Goal: Task Accomplishment & Management: Complete application form

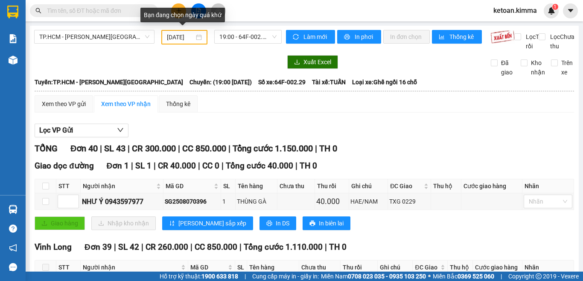
click at [200, 37] on div "07/08/2025" at bounding box center [184, 37] width 46 height 15
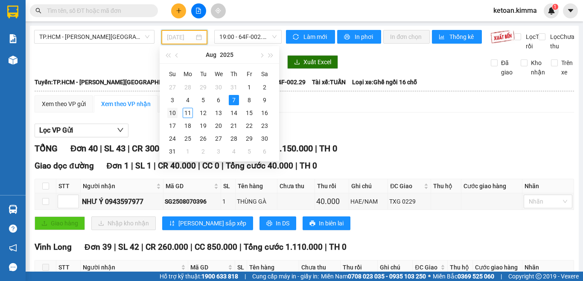
click at [173, 112] on div "10" at bounding box center [172, 113] width 10 height 10
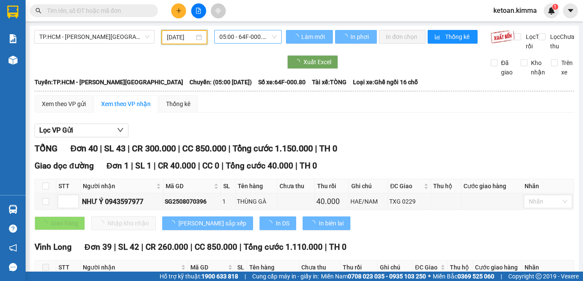
type input "10/08/2025"
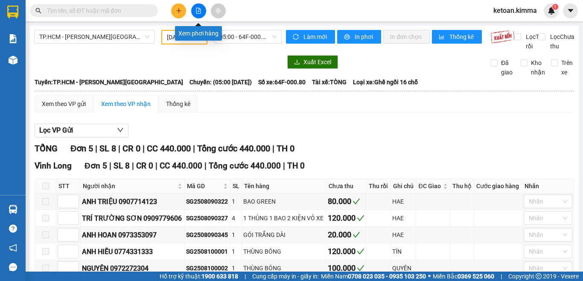
click at [199, 10] on icon "file-add" at bounding box center [199, 11] width 6 height 6
click at [197, 10] on icon "file-add" at bounding box center [199, 11] width 6 height 6
click at [195, 11] on button at bounding box center [198, 10] width 15 height 15
click at [200, 10] on icon "file-add" at bounding box center [199, 11] width 6 height 6
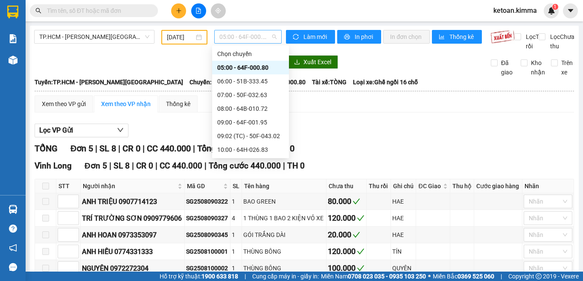
click at [249, 38] on span "05:00 - 64F-000.80" at bounding box center [247, 36] width 57 height 13
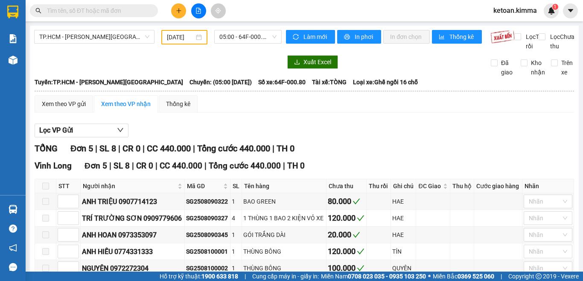
drag, startPoint x: 181, startPoint y: 73, endPoint x: 172, endPoint y: 67, distance: 11.1
click at [181, 69] on div at bounding box center [158, 62] width 248 height 14
click at [248, 36] on span "05:00 - 64F-000.80" at bounding box center [247, 36] width 57 height 13
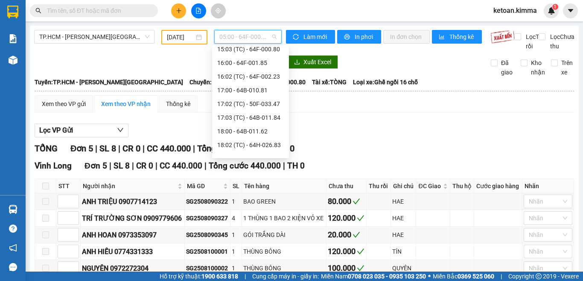
scroll to position [246, 0]
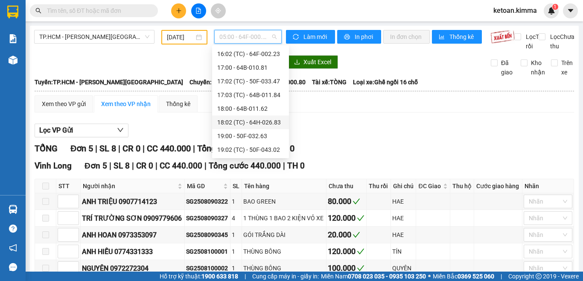
click at [260, 122] on div "18:02 (TC) - 64H-026.83" at bounding box center [250, 121] width 67 height 9
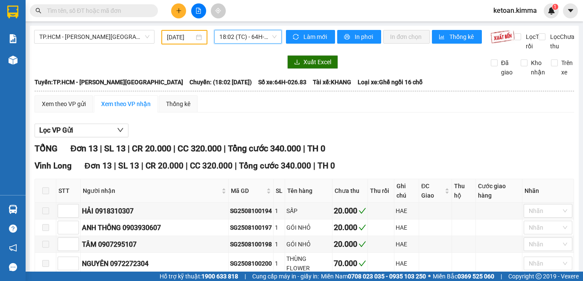
click at [270, 36] on span "18:02 (TC) - 64H-026.83" at bounding box center [247, 36] width 57 height 13
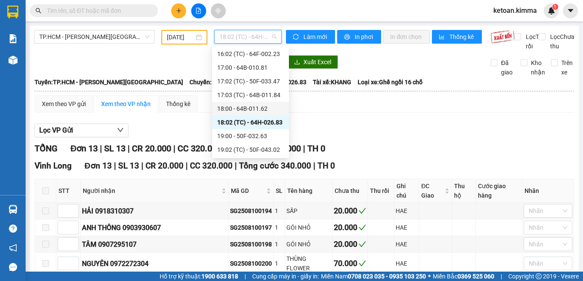
click at [257, 108] on div "18:00 - 64B-011.62" at bounding box center [250, 108] width 67 height 9
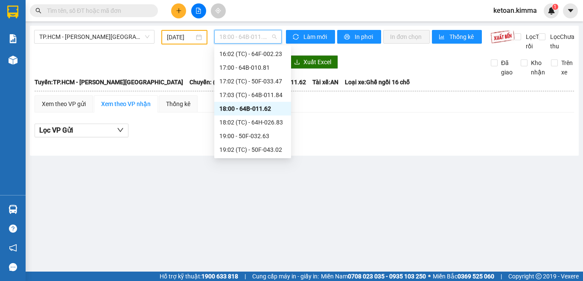
click at [277, 34] on span "18:00 - 64B-011.62" at bounding box center [247, 36] width 57 height 13
click at [271, 97] on div "17:03 (TC) - 64B-011.84" at bounding box center [252, 94] width 67 height 9
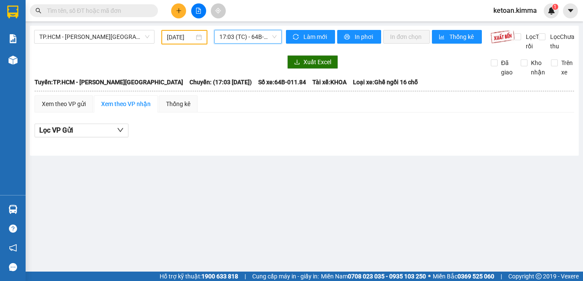
click at [275, 30] on span "17:03 (TC) - 64B-011.84" at bounding box center [247, 36] width 57 height 13
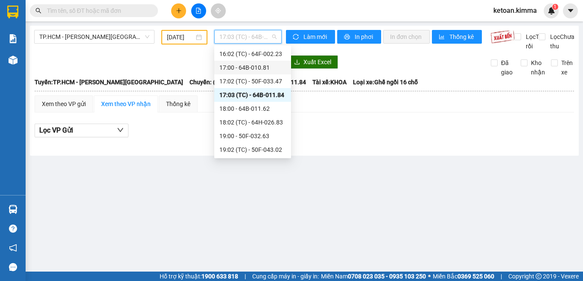
click at [261, 67] on div "17:00 - 64B-010.81" at bounding box center [252, 67] width 67 height 9
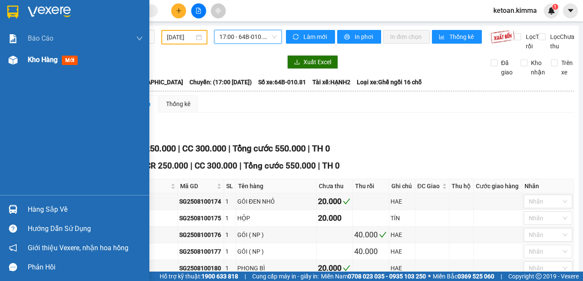
click at [41, 59] on span "Kho hàng" at bounding box center [43, 60] width 30 height 8
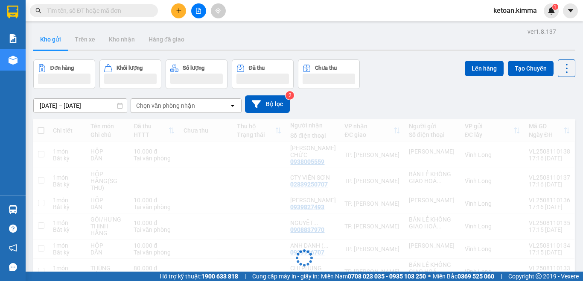
click at [163, 36] on button "Hàng đã giao" at bounding box center [167, 39] width 50 height 20
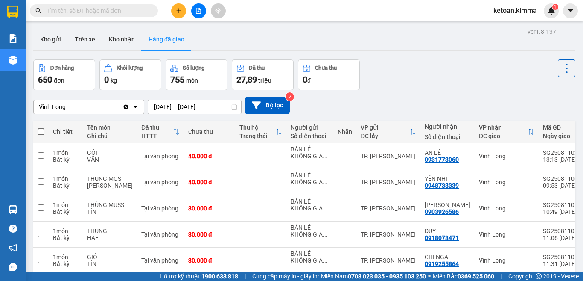
click at [179, 39] on button "Hàng đã giao" at bounding box center [167, 39] width 50 height 20
click at [188, 108] on input "[DATE] – [DATE]" at bounding box center [194, 107] width 93 height 14
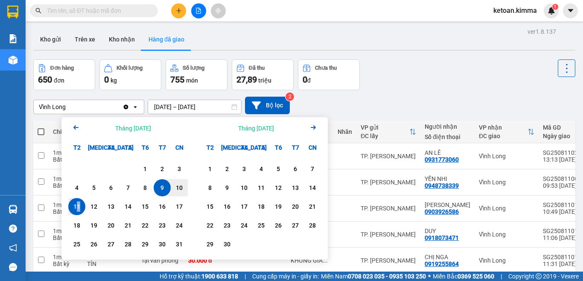
click at [79, 204] on div "11" at bounding box center [77, 206] width 12 height 10
click at [224, 105] on input "[DATE] – / /" at bounding box center [194, 107] width 93 height 14
click at [76, 208] on div "11" at bounding box center [77, 206] width 12 height 10
type input "[DATE] – [DATE]"
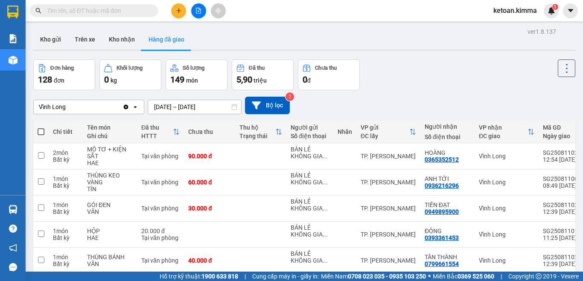
click at [75, 107] on div "Vĩnh Long" at bounding box center [78, 107] width 89 height 14
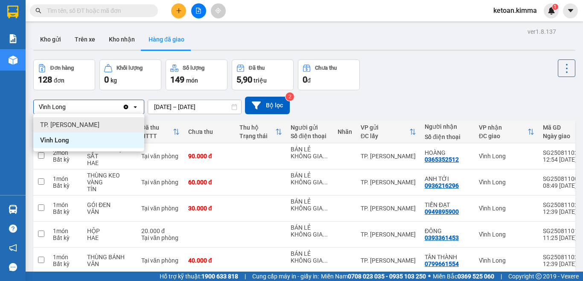
click at [71, 123] on span "TP. [PERSON_NAME]" at bounding box center [69, 124] width 59 height 9
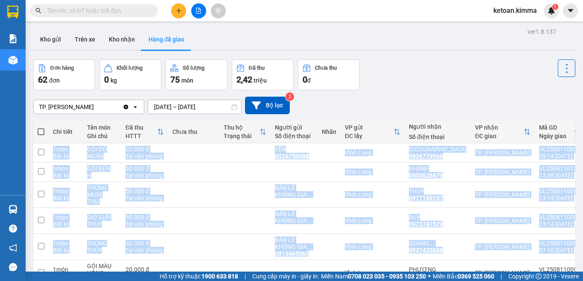
drag, startPoint x: 576, startPoint y: 134, endPoint x: 574, endPoint y: 247, distance: 113.2
click at [574, 247] on main "ver 1.8.137 Kho gửi Trên xe Kho nhận Hàng đã giao Đơn hàng 62 đơn Khối lượng 0 …" at bounding box center [291, 135] width 583 height 271
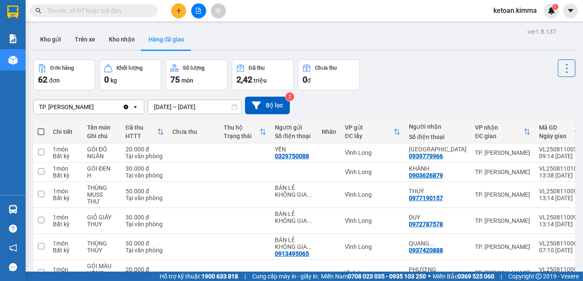
click at [471, 77] on div "Đơn hàng 62 đơn Khối lượng 0 kg Số lượng 75 món Đã thu 2,42 triệu Chưa thu 0 đ" at bounding box center [304, 74] width 542 height 31
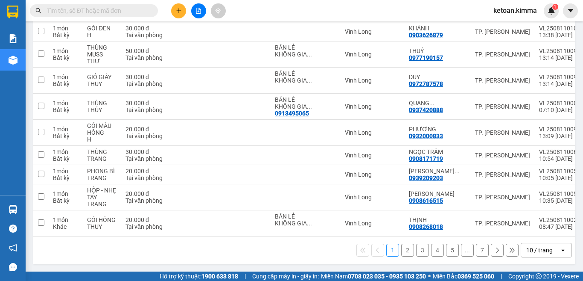
click at [531, 248] on div "10 / trang" at bounding box center [539, 250] width 26 height 9
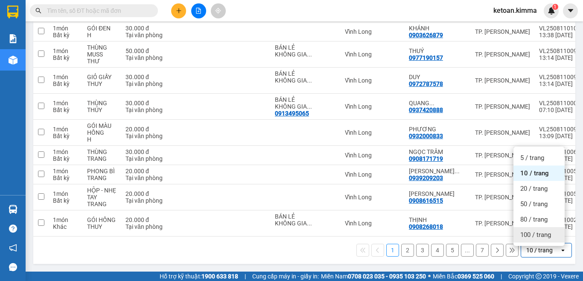
click at [529, 230] on span "100 / trang" at bounding box center [535, 234] width 31 height 9
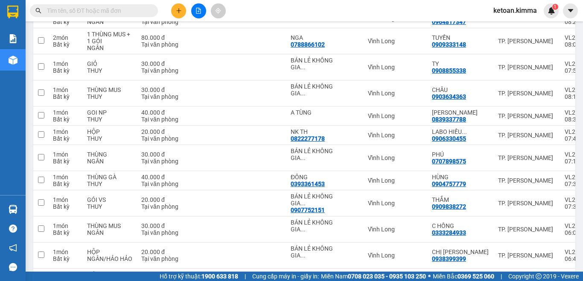
scroll to position [1382, 0]
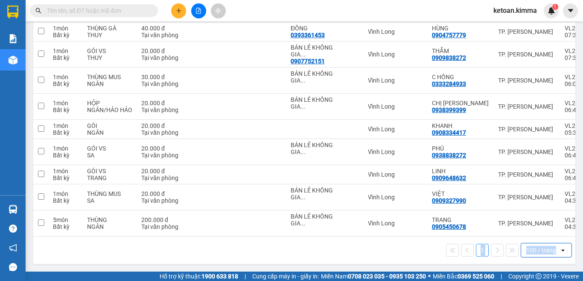
drag, startPoint x: 456, startPoint y: 236, endPoint x: 583, endPoint y: 238, distance: 126.4
click at [583, 238] on main "ver 1.8.137 Kho gửi Trên xe Kho nhận Hàng đã giao Đơn hàng 62 đơn Khối lượng 0 …" at bounding box center [291, 135] width 583 height 271
click at [384, 254] on div "1 100 / trang open" at bounding box center [304, 250] width 535 height 15
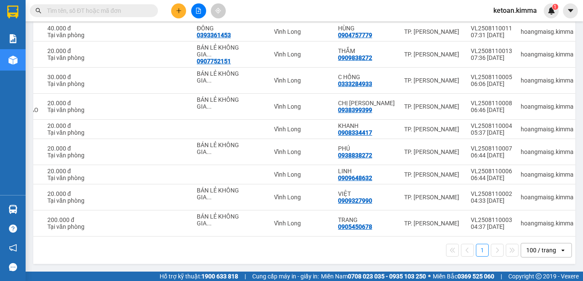
scroll to position [0, 121]
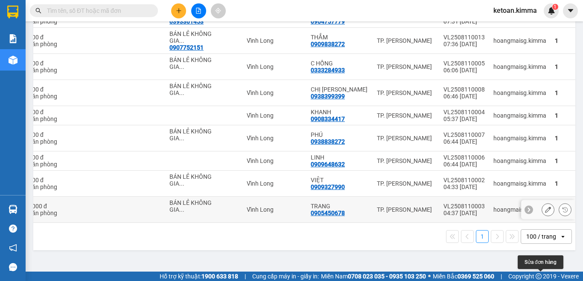
click at [545, 212] on icon at bounding box center [548, 209] width 6 height 6
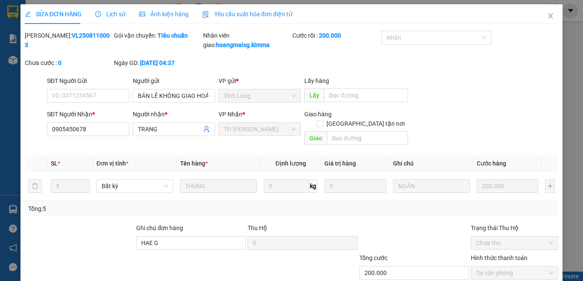
type input "BÁN LẺ KHÔNG GIAO HOÁ ĐƠN"
type input "0905450678"
type input "TRANG"
type input "HAE G"
type input "200.000"
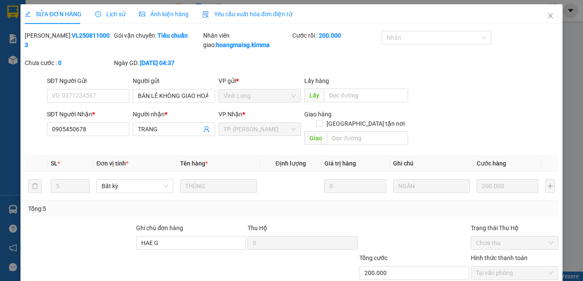
click at [240, 11] on span "Yêu cầu xuất hóa đơn điện tử" at bounding box center [247, 14] width 90 height 7
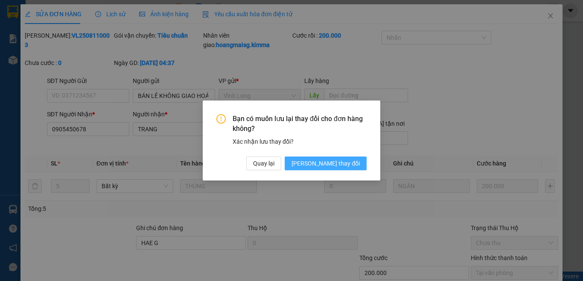
click at [355, 162] on span "[PERSON_NAME] thay đổi" at bounding box center [326, 162] width 68 height 9
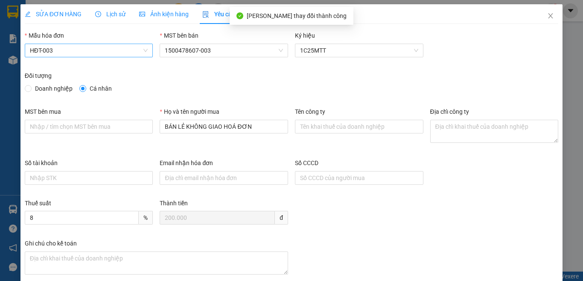
click at [76, 56] on span "HĐT-003" at bounding box center [89, 50] width 118 height 13
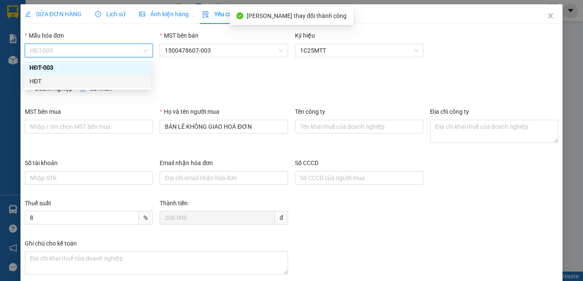
click at [35, 78] on div "HĐT" at bounding box center [87, 80] width 117 height 9
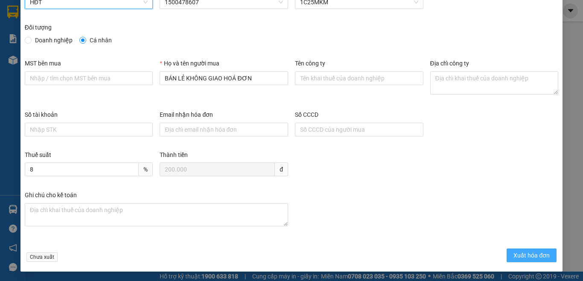
scroll to position [49, 0]
click at [523, 254] on span "Xuất hóa đơn" at bounding box center [532, 254] width 36 height 9
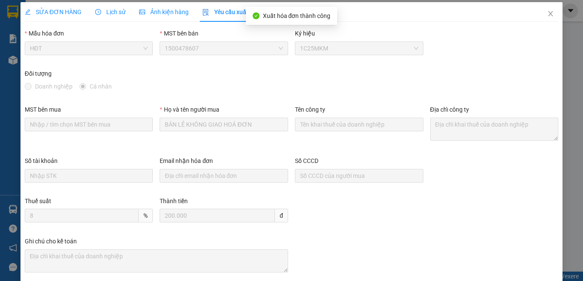
scroll to position [0, 0]
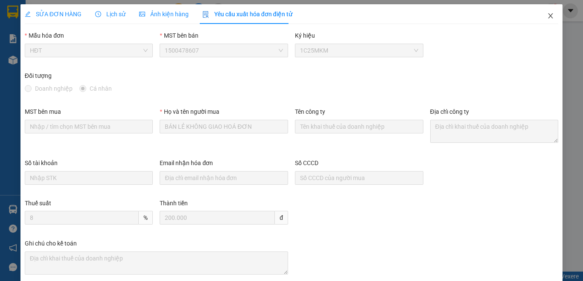
click at [547, 15] on icon "close" at bounding box center [550, 15] width 7 height 7
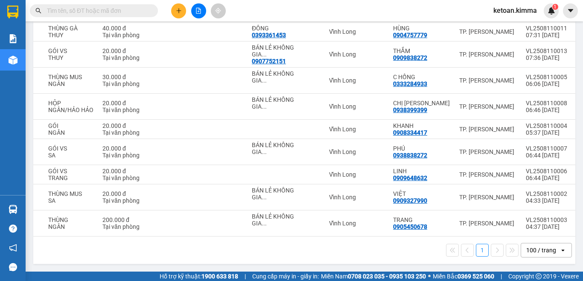
scroll to position [0, 121]
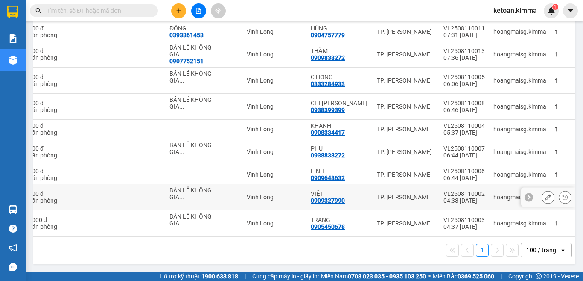
click at [545, 194] on icon at bounding box center [548, 197] width 6 height 6
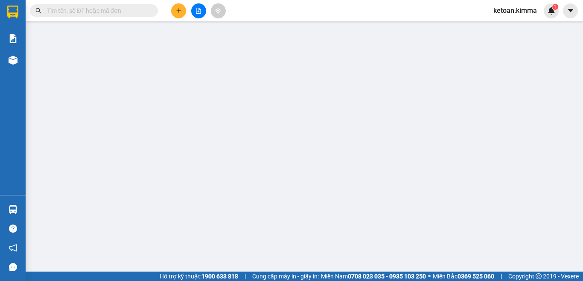
type input "BÁN LẺ KHÔNG GIAO HOÁ ĐƠN"
type input "0909327990"
type input "VIỆT"
type input "HAE G"
type input "20.000"
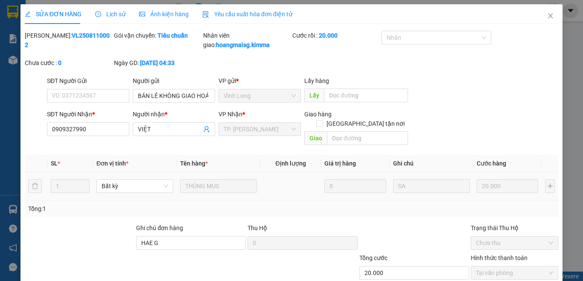
click at [254, 16] on span "Yêu cầu xuất hóa đơn điện tử" at bounding box center [247, 14] width 90 height 7
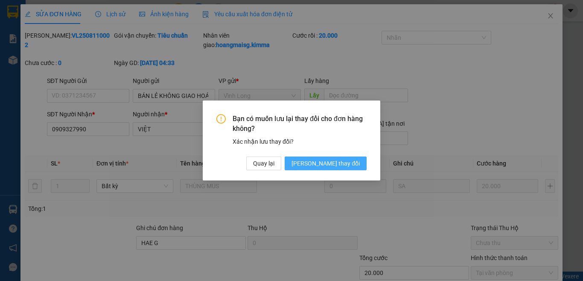
click at [345, 161] on span "[PERSON_NAME] đổi" at bounding box center [326, 162] width 68 height 9
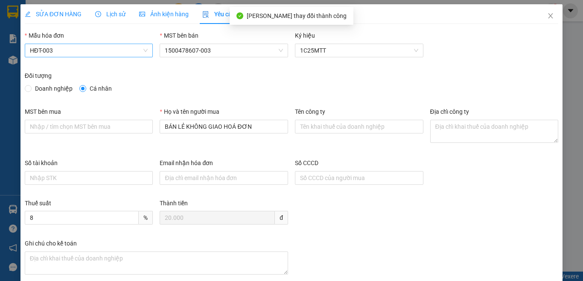
click at [69, 52] on span "HĐT-003" at bounding box center [89, 50] width 118 height 13
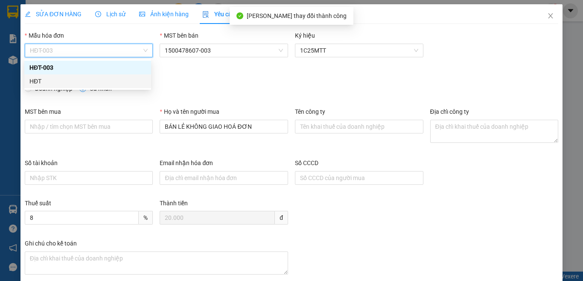
click at [38, 79] on div "HĐT" at bounding box center [87, 80] width 117 height 9
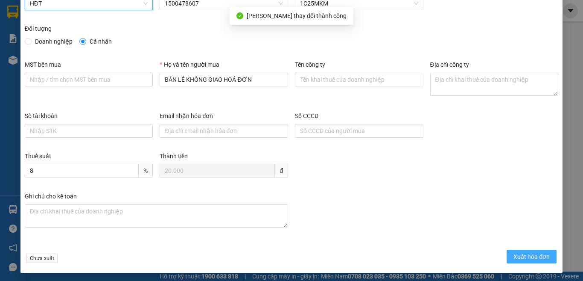
scroll to position [49, 0]
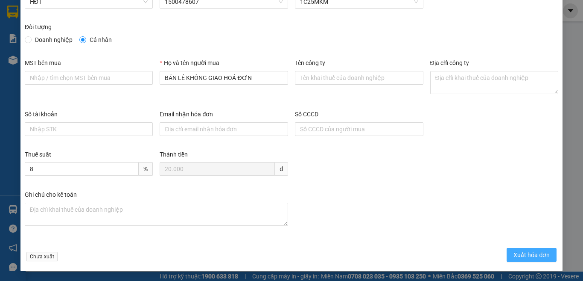
click at [527, 253] on span "Xuất hóa đơn" at bounding box center [532, 254] width 36 height 9
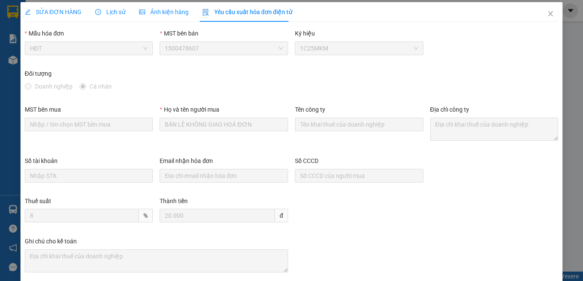
scroll to position [0, 0]
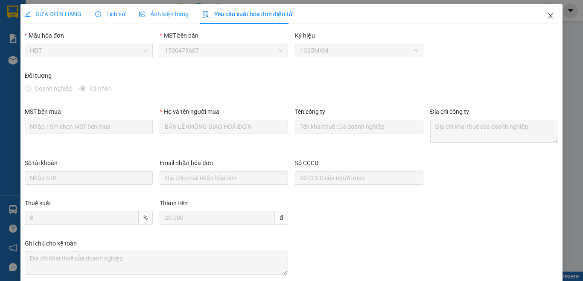
click at [547, 14] on icon "close" at bounding box center [550, 15] width 7 height 7
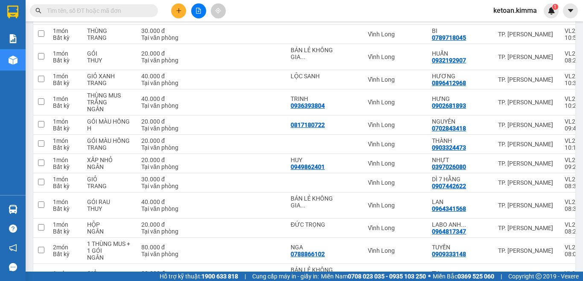
scroll to position [1382, 0]
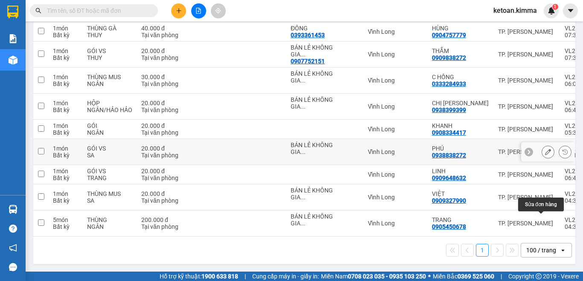
click at [545, 149] on icon at bounding box center [548, 152] width 6 height 6
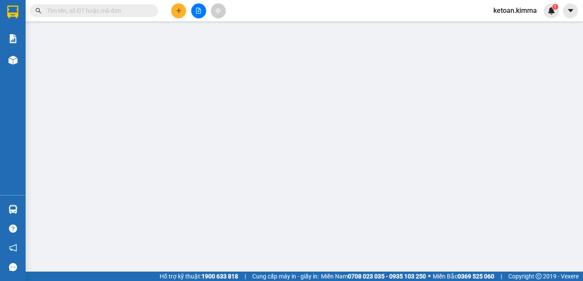
type input "BÁN LẺ KHÔNG GIAO HOÁ ĐƠN"
type input "0938838272"
type input "PHÚ"
type input "HAE G"
type input "20.000"
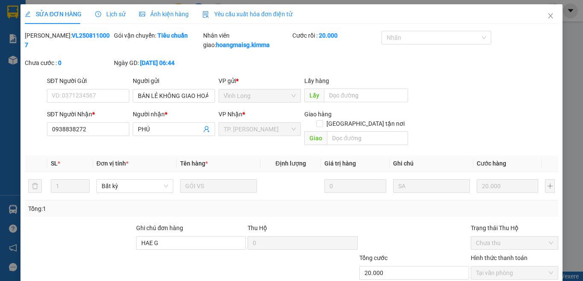
click at [262, 14] on span "Yêu cầu xuất hóa đơn điện tử" at bounding box center [247, 14] width 90 height 7
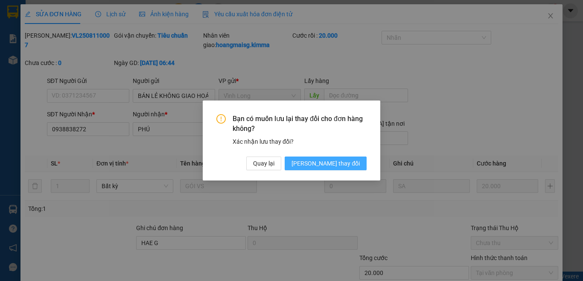
click at [333, 164] on span "[PERSON_NAME] đổi" at bounding box center [326, 162] width 68 height 9
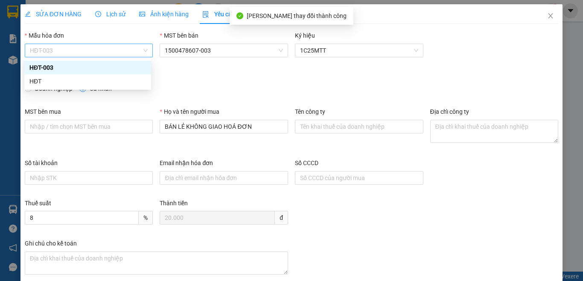
click at [74, 48] on span "HĐT-003" at bounding box center [89, 50] width 118 height 13
click at [40, 79] on div "HĐT" at bounding box center [87, 80] width 117 height 9
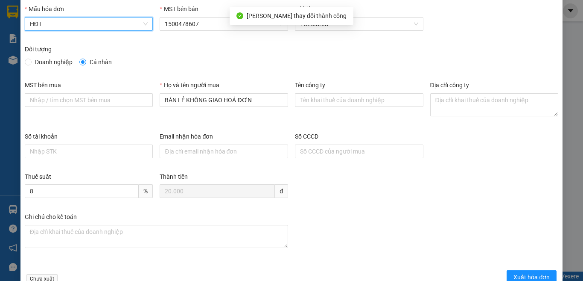
scroll to position [49, 0]
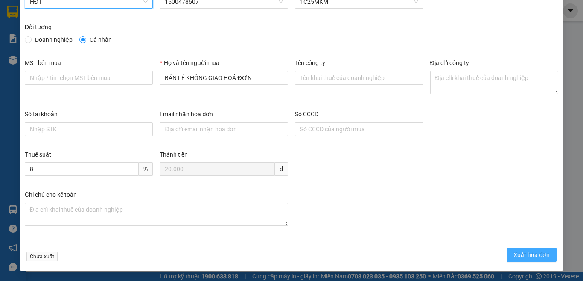
click at [525, 251] on span "Xuất hóa đơn" at bounding box center [532, 254] width 36 height 9
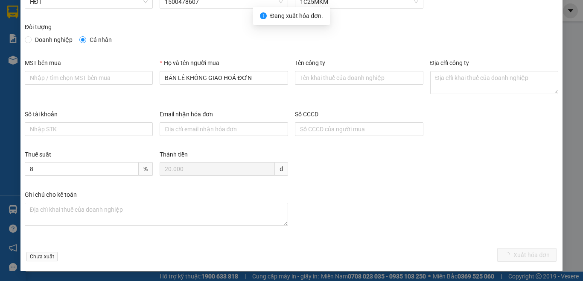
scroll to position [0, 0]
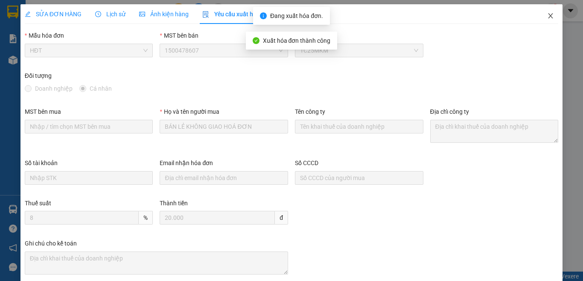
click at [549, 16] on icon "close" at bounding box center [551, 15] width 5 height 5
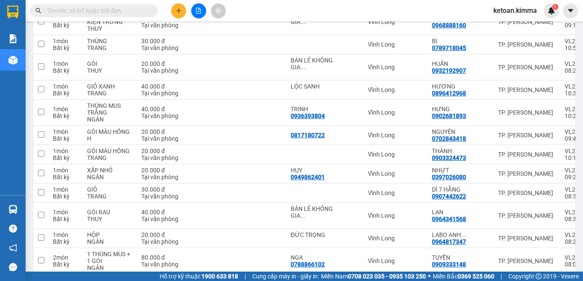
scroll to position [1382, 0]
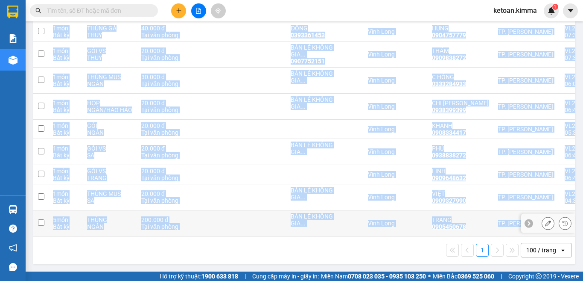
drag, startPoint x: 464, startPoint y: 236, endPoint x: 555, endPoint y: 223, distance: 92.7
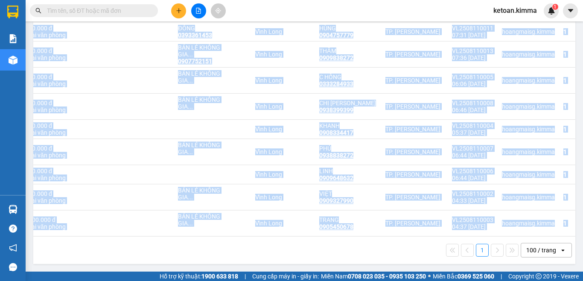
scroll to position [0, 121]
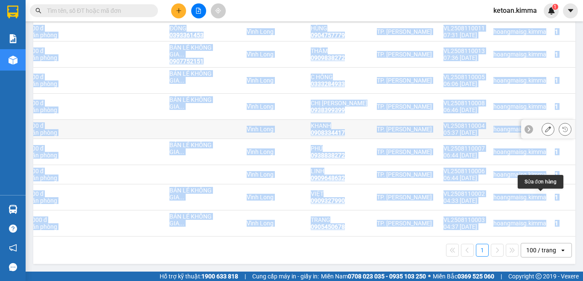
click at [545, 126] on icon at bounding box center [548, 129] width 6 height 6
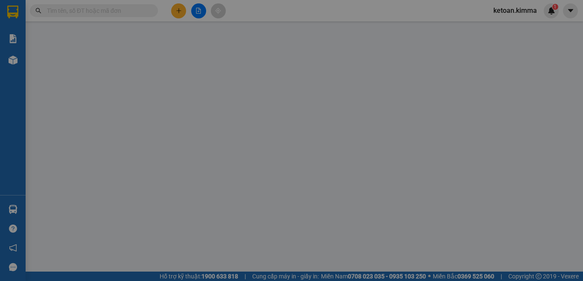
type input "0908334417"
type input "KHANH"
type input "HAE G"
type input "20.000"
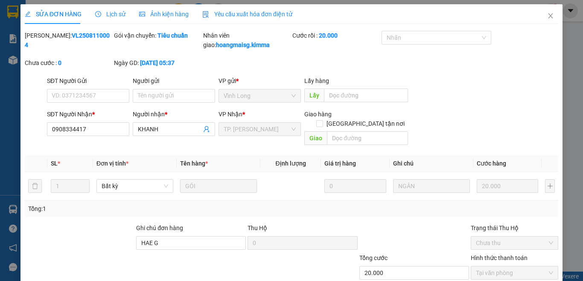
click at [261, 15] on span "Yêu cầu xuất hóa đơn điện tử" at bounding box center [247, 14] width 90 height 7
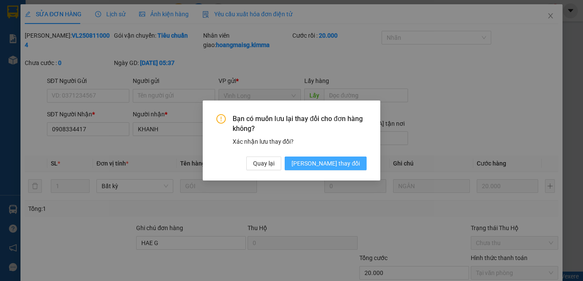
click at [329, 160] on span "[PERSON_NAME] đổi" at bounding box center [326, 162] width 68 height 9
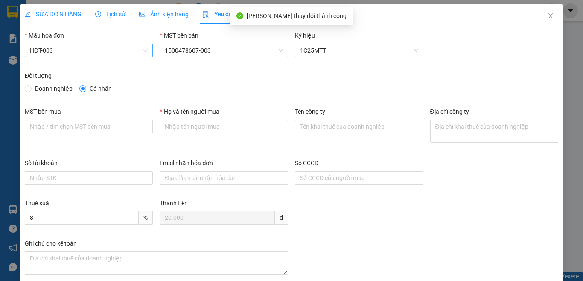
click at [52, 52] on span "HĐT-003" at bounding box center [89, 50] width 118 height 13
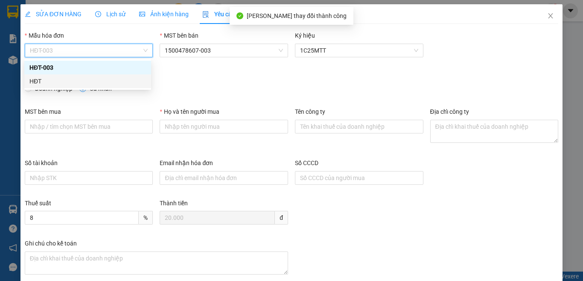
click at [39, 82] on div "HĐT" at bounding box center [87, 80] width 117 height 9
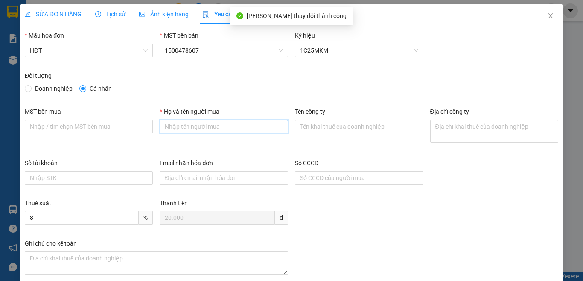
click at [189, 132] on input "Họ và tên người mua" at bounding box center [224, 127] width 129 height 14
type input "Bán lẻ không giao hóa đơn"
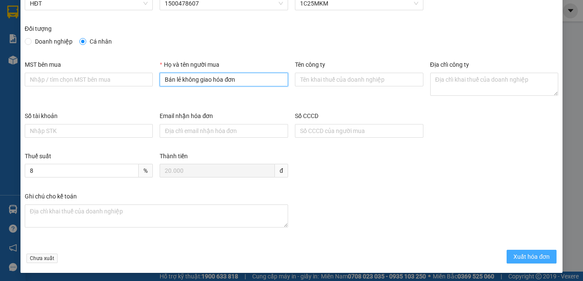
scroll to position [49, 0]
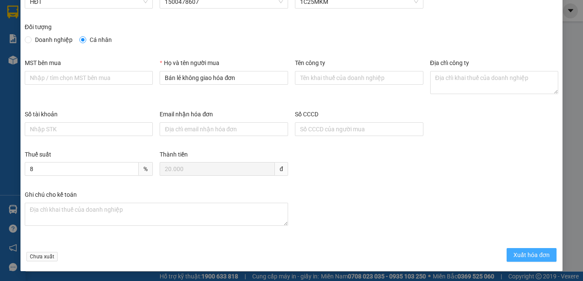
click at [517, 252] on span "Xuất hóa đơn" at bounding box center [532, 254] width 36 height 9
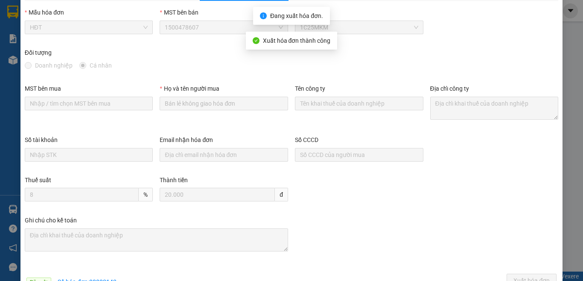
scroll to position [0, 0]
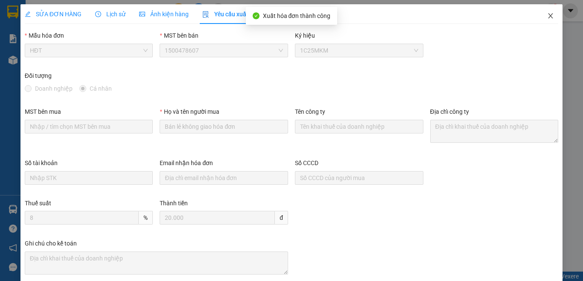
click at [544, 20] on span "Close" at bounding box center [551, 16] width 24 height 24
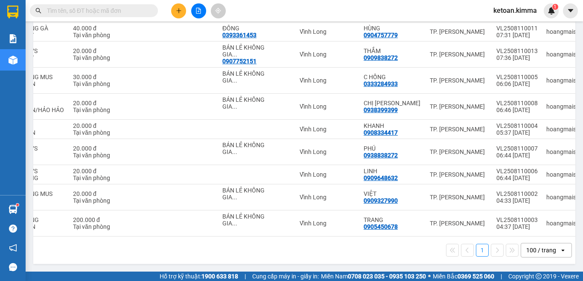
scroll to position [0, 121]
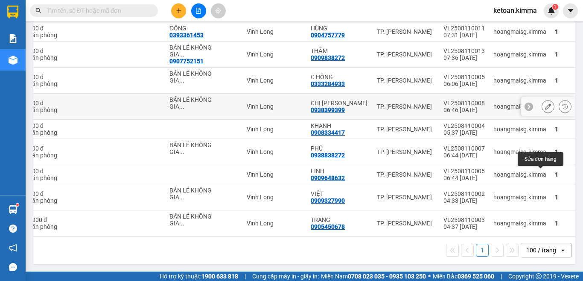
click at [545, 99] on button at bounding box center [548, 106] width 12 height 15
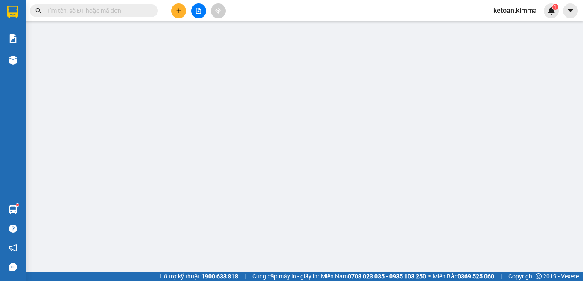
type input "BÁN LẺ KHÔNG GIAO HOÁ ĐƠN"
type input "0938399399"
type input "CHỊ DUNG"
type input "20.000"
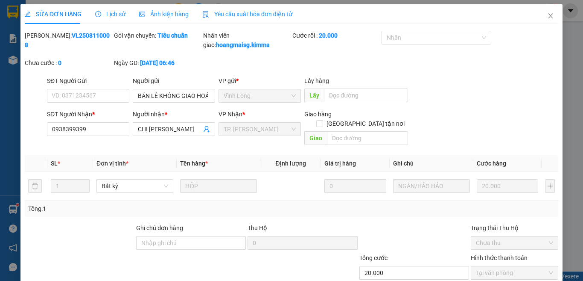
click at [265, 16] on span "Yêu cầu xuất hóa đơn điện tử" at bounding box center [247, 14] width 90 height 7
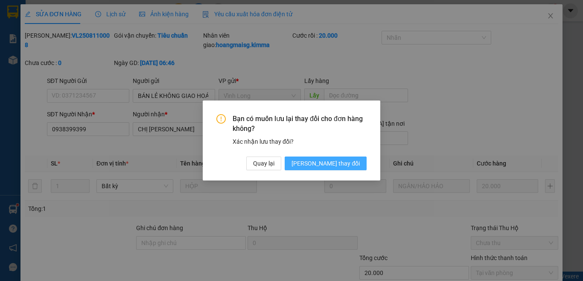
click at [331, 166] on span "[PERSON_NAME] đổi" at bounding box center [326, 162] width 68 height 9
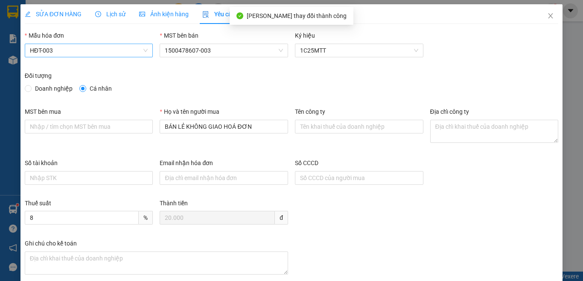
click at [53, 52] on span "HĐT-003" at bounding box center [89, 50] width 118 height 13
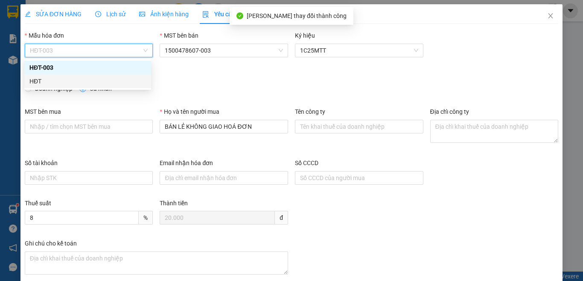
click at [35, 80] on div "HĐT" at bounding box center [87, 80] width 117 height 9
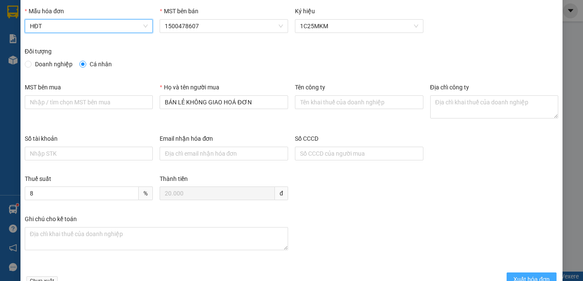
scroll to position [49, 0]
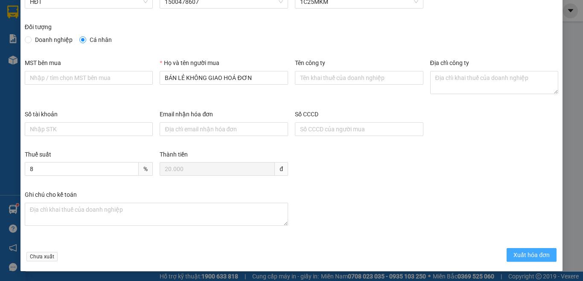
click at [518, 255] on span "Xuất hóa đơn" at bounding box center [532, 254] width 36 height 9
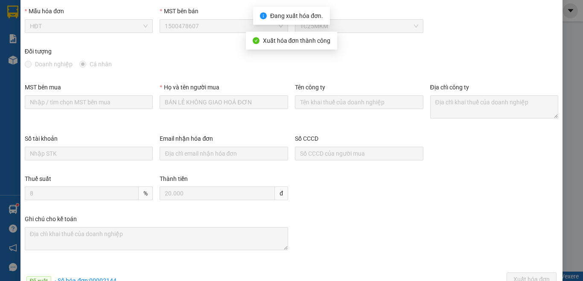
scroll to position [0, 0]
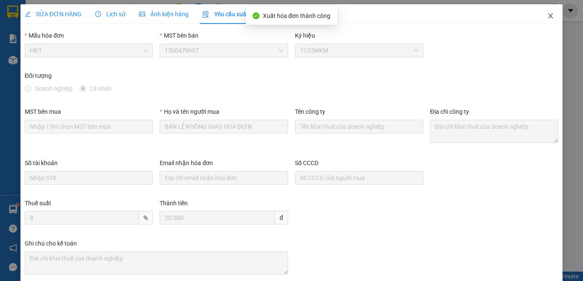
click at [547, 15] on icon "close" at bounding box center [550, 15] width 7 height 7
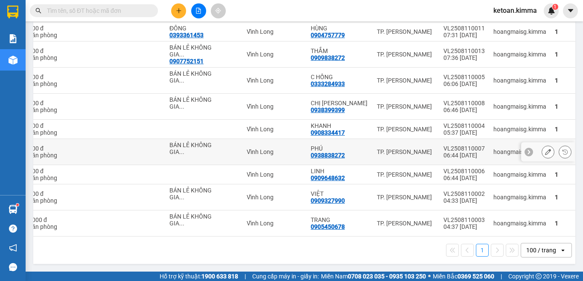
scroll to position [1296, 0]
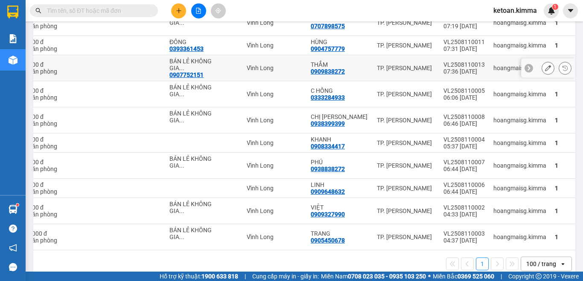
click at [545, 71] on icon at bounding box center [548, 68] width 6 height 6
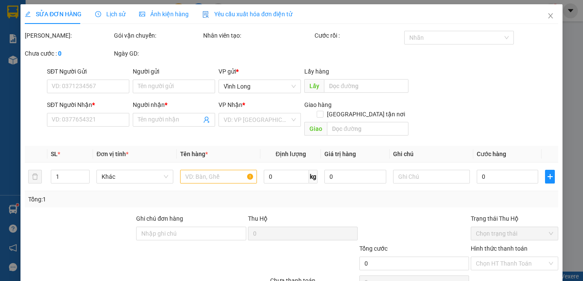
type input "0907752151"
type input "BÁN LẺ KHÔNG GIAO HÓA ĐƠN"
type input "0909838272"
type input "THẮM"
type input "HAE G"
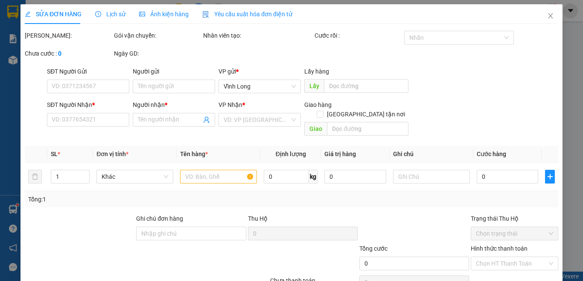
type input "20.000"
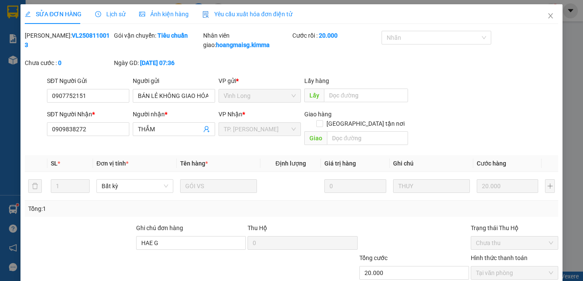
click at [237, 14] on span "Yêu cầu xuất hóa đơn điện tử" at bounding box center [247, 14] width 90 height 7
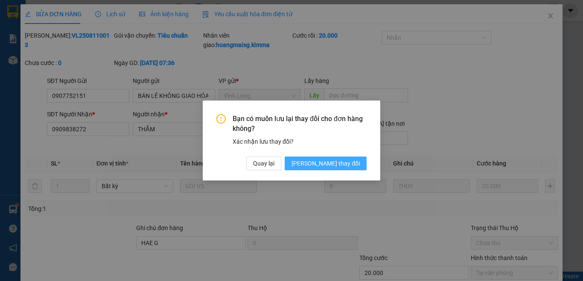
click at [331, 164] on span "[PERSON_NAME] đổi" at bounding box center [326, 162] width 68 height 9
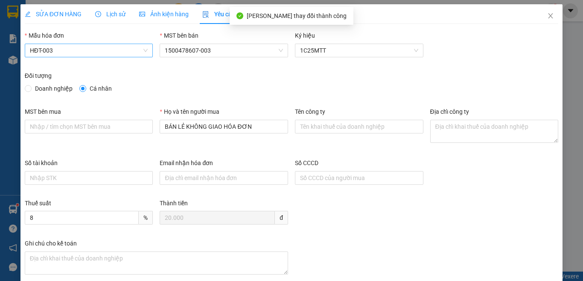
click at [82, 51] on span "HĐT-003" at bounding box center [89, 50] width 118 height 13
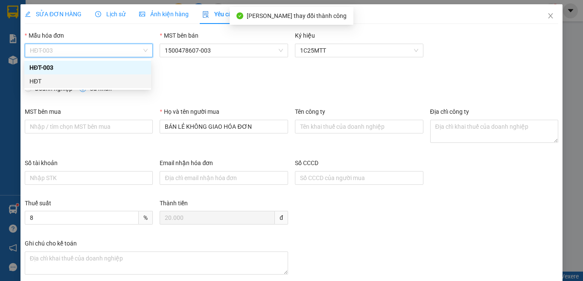
click at [38, 79] on div "HĐT" at bounding box center [87, 80] width 117 height 9
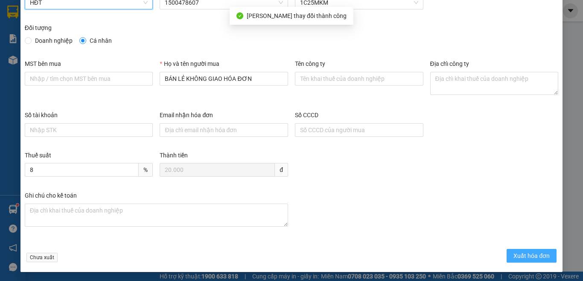
scroll to position [49, 0]
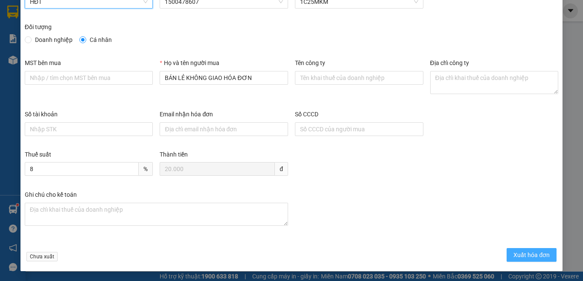
click at [522, 256] on span "Xuất hóa đơn" at bounding box center [532, 254] width 36 height 9
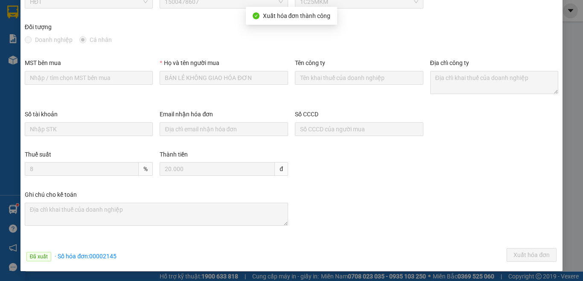
scroll to position [0, 0]
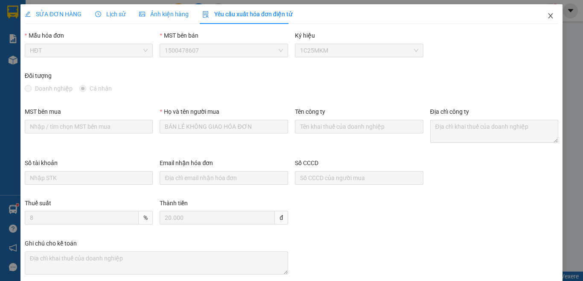
click at [549, 15] on icon "close" at bounding box center [551, 15] width 5 height 5
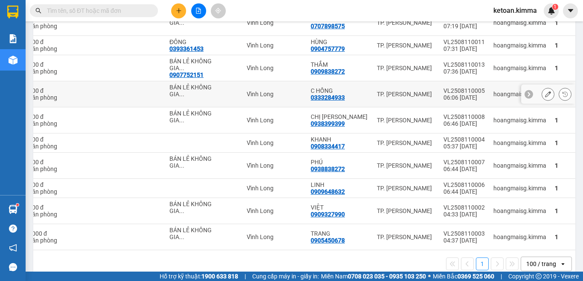
scroll to position [1254, 0]
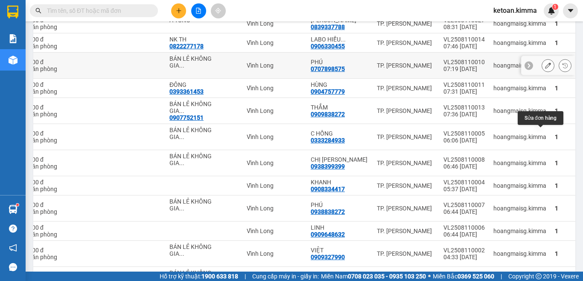
click at [545, 68] on icon at bounding box center [548, 65] width 6 height 6
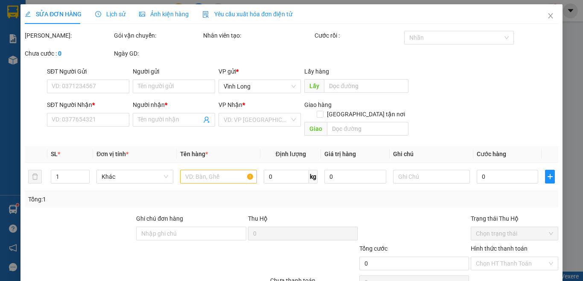
type input "BÁN LẺ KHÔNG GIAO HOÁ ĐƠN"
type input "0707898575"
type input "PHÚ"
type input "30.000"
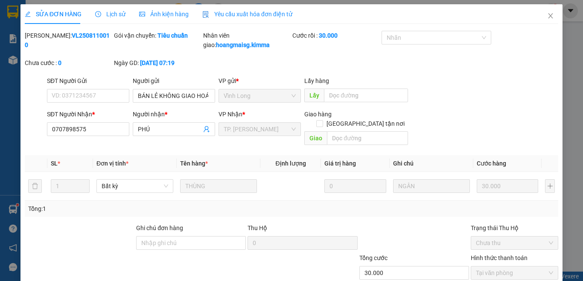
click at [249, 14] on span "Yêu cầu xuất hóa đơn điện tử" at bounding box center [247, 14] width 90 height 7
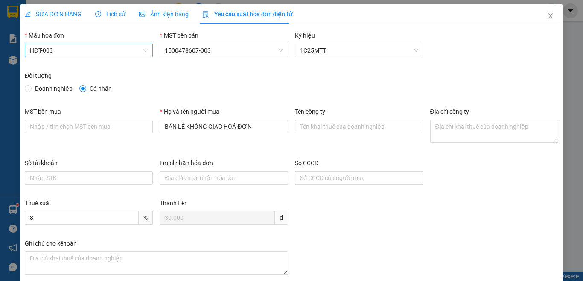
click at [96, 50] on span "HĐT-003" at bounding box center [89, 50] width 118 height 13
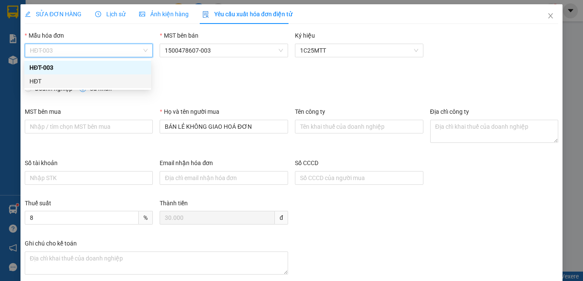
click at [53, 82] on div "HĐT" at bounding box center [87, 80] width 117 height 9
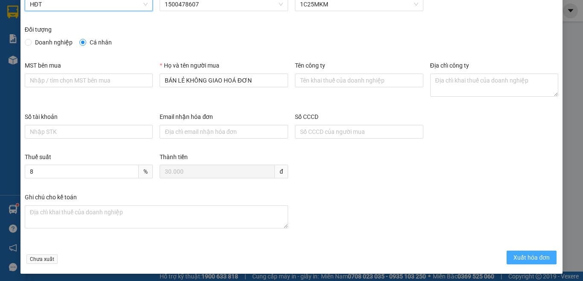
scroll to position [49, 0]
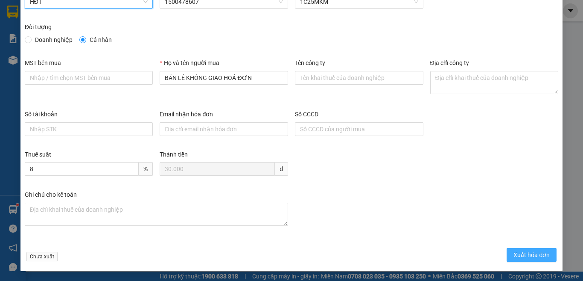
click at [527, 256] on span "Xuất hóa đơn" at bounding box center [532, 254] width 36 height 9
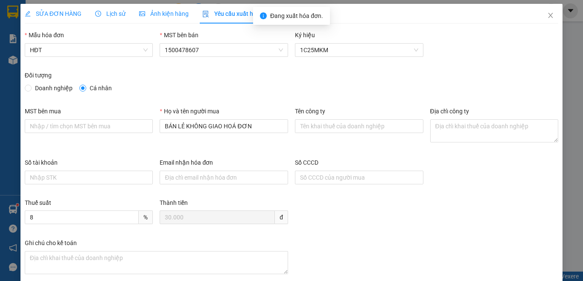
scroll to position [0, 0]
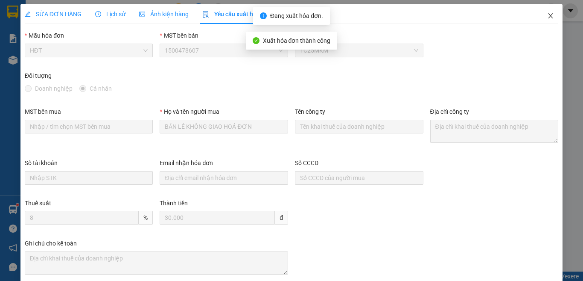
click at [549, 17] on icon "close" at bounding box center [551, 15] width 5 height 5
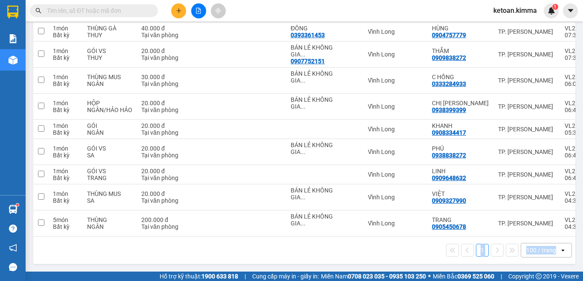
scroll to position [0, 121]
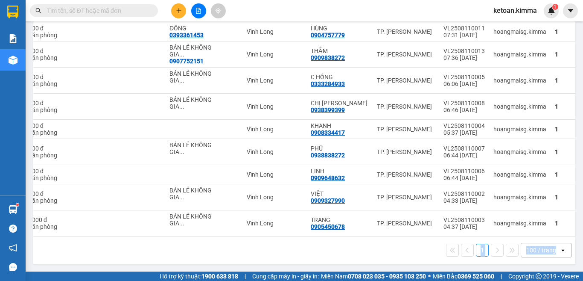
drag, startPoint x: 460, startPoint y: 236, endPoint x: 583, endPoint y: 238, distance: 122.6
click at [583, 238] on main "ver 1.8.137 Kho gửi Trên xe Kho nhận Hàng đã giao Đơn hàng 62 đơn Khối lượng 0 …" at bounding box center [291, 135] width 583 height 271
drag, startPoint x: 373, startPoint y: 251, endPoint x: 478, endPoint y: 242, distance: 105.5
click at [374, 251] on div "1 100 / trang open" at bounding box center [304, 250] width 535 height 15
click at [576, 243] on main "ver 1.8.137 Kho gửi Trên xe Kho nhận Hàng đã giao Đơn hàng 62 đơn Khối lượng 0 …" at bounding box center [291, 135] width 583 height 271
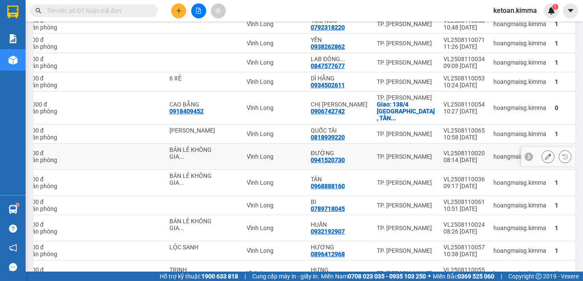
scroll to position [732, 0]
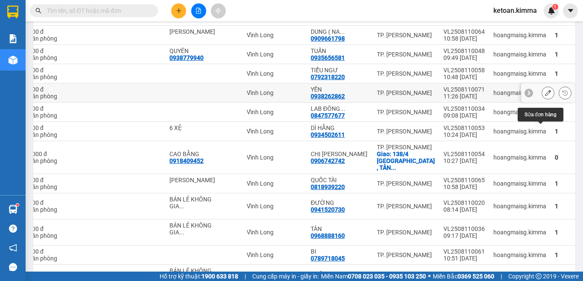
click at [545, 96] on icon at bounding box center [548, 93] width 6 height 6
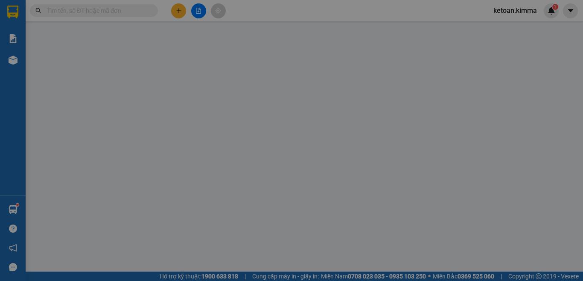
type input "0938262862"
type input "YẾN"
type input "20.000"
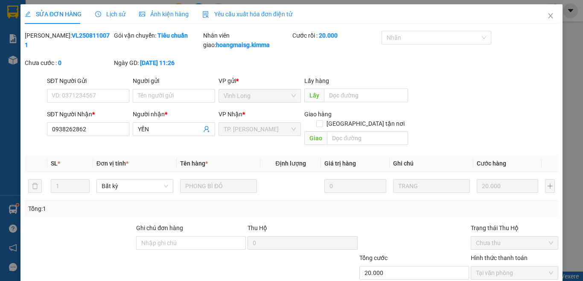
click at [253, 14] on span "Yêu cầu xuất hóa đơn điện tử" at bounding box center [247, 14] width 90 height 7
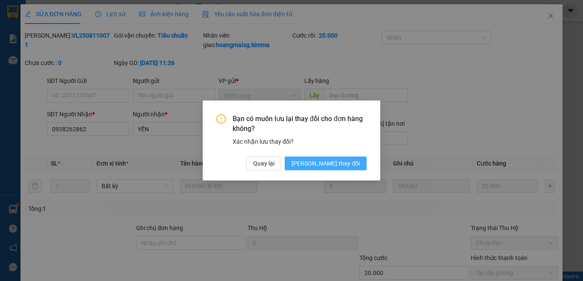
click at [328, 162] on span "[PERSON_NAME] đổi" at bounding box center [326, 162] width 68 height 9
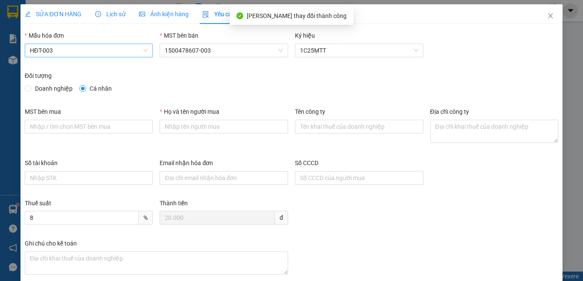
drag, startPoint x: 70, startPoint y: 49, endPoint x: 66, endPoint y: 53, distance: 5.4
click at [70, 48] on span "HĐT-003" at bounding box center [89, 50] width 118 height 13
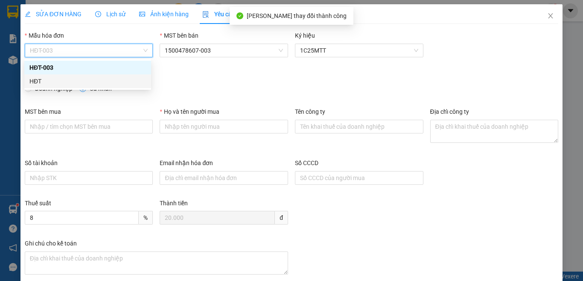
click at [44, 80] on div "HĐT" at bounding box center [87, 80] width 117 height 9
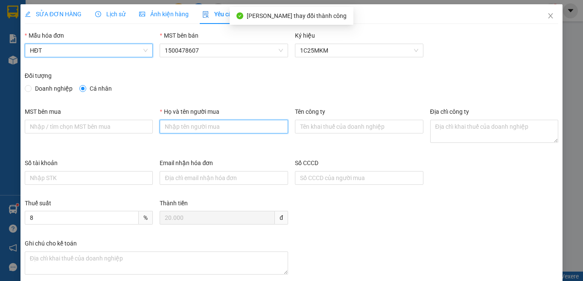
click at [212, 127] on input "Họ và tên người mua" at bounding box center [224, 127] width 129 height 14
type input "Bán lẻ không giao hóa đơn"
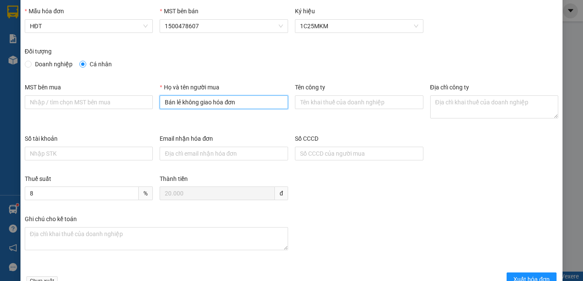
scroll to position [49, 0]
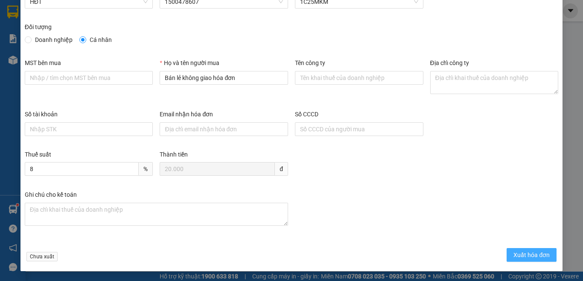
click at [521, 257] on span "Xuất hóa đơn" at bounding box center [532, 254] width 36 height 9
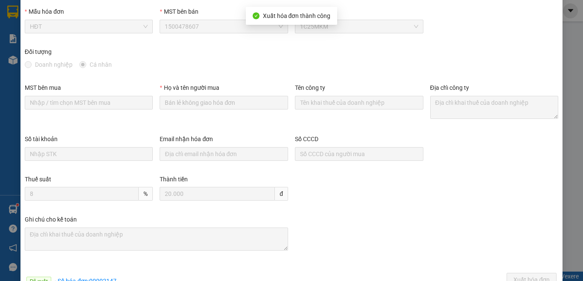
scroll to position [0, 0]
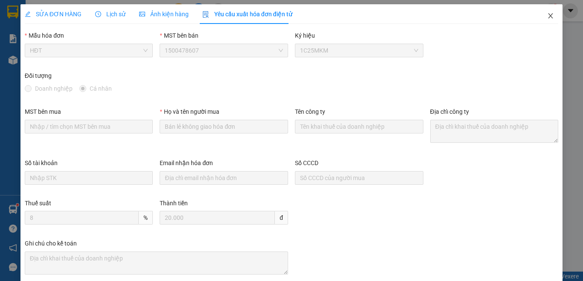
drag, startPoint x: 541, startPoint y: 13, endPoint x: 581, endPoint y: 90, distance: 87.1
click at [547, 13] on icon "close" at bounding box center [550, 15] width 7 height 7
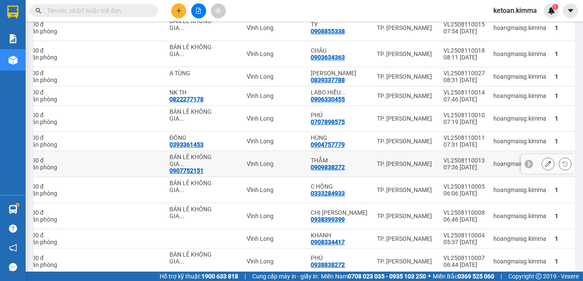
scroll to position [1168, 0]
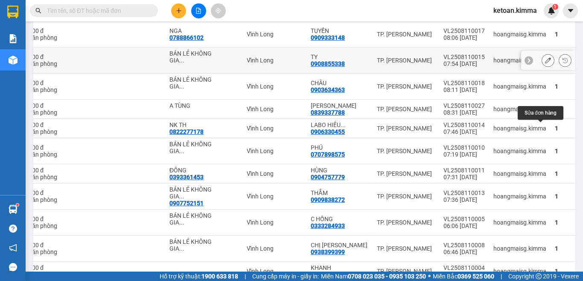
click at [542, 68] on button at bounding box center [548, 60] width 12 height 15
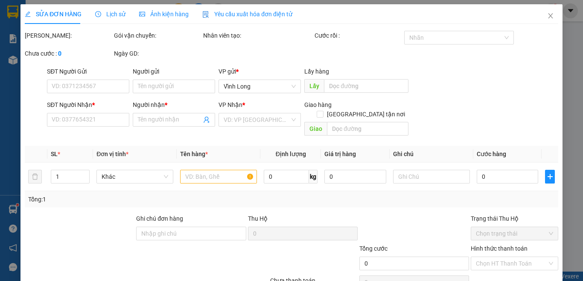
type input "BÁN LẺ KHÔNG GIAO HOÁ ĐƠN"
type input "0908855338"
type input "TY"
type input "30.000"
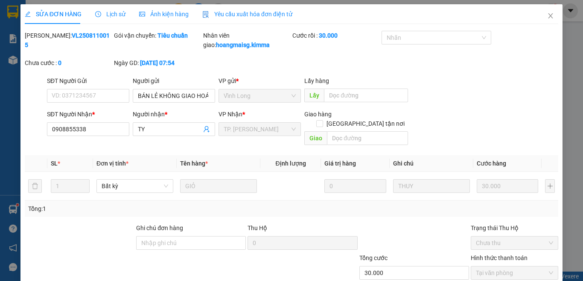
click at [246, 12] on span "Yêu cầu xuất hóa đơn điện tử" at bounding box center [247, 14] width 90 height 7
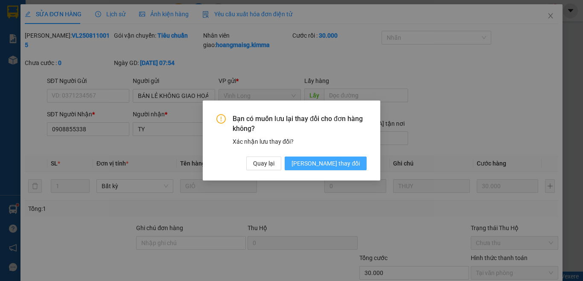
click at [338, 160] on span "[PERSON_NAME] đổi" at bounding box center [326, 162] width 68 height 9
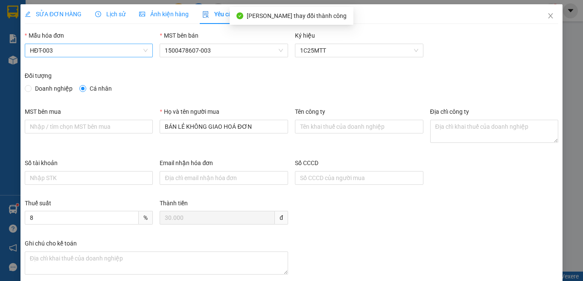
click at [90, 50] on span "HĐT-003" at bounding box center [89, 50] width 118 height 13
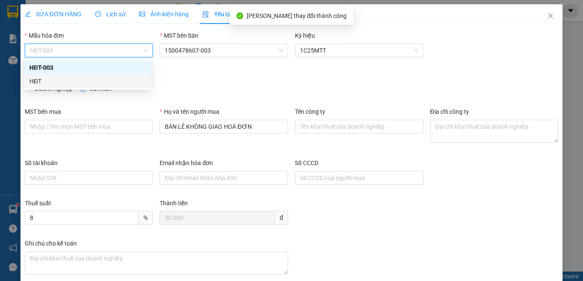
click at [44, 80] on div "HĐT" at bounding box center [87, 80] width 117 height 9
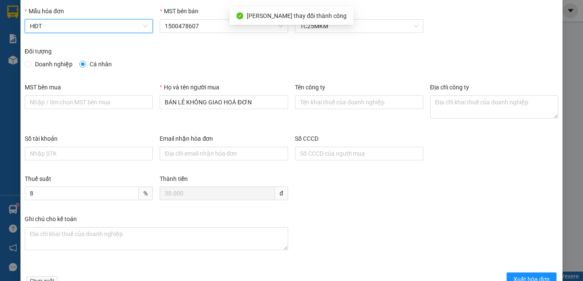
scroll to position [49, 0]
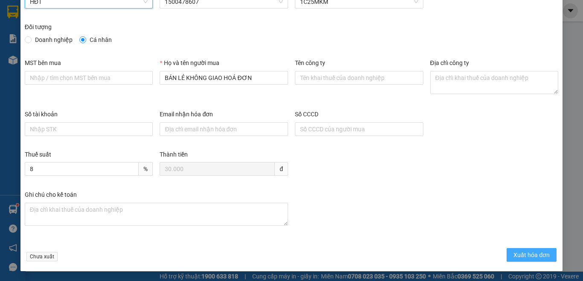
click at [522, 254] on span "Xuất hóa đơn" at bounding box center [532, 254] width 36 height 9
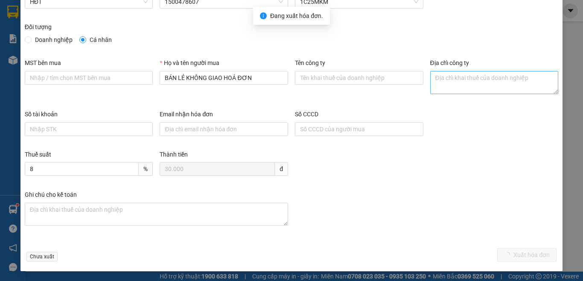
scroll to position [0, 0]
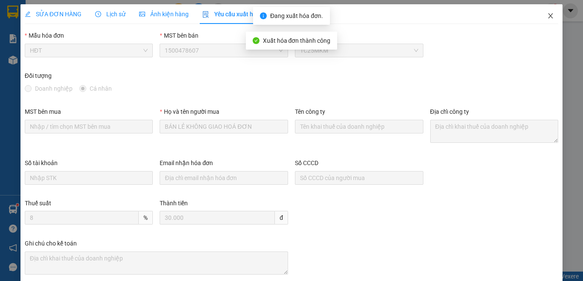
click at [547, 17] on icon "close" at bounding box center [550, 15] width 7 height 7
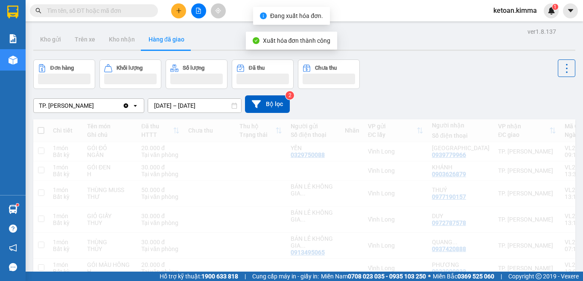
click at [544, 16] on div "ketoan.kimma 1" at bounding box center [523, 10] width 72 height 15
click at [504, 67] on div "Đơn hàng Khối lượng Số lượng Đã thu Chưa thu" at bounding box center [304, 73] width 542 height 29
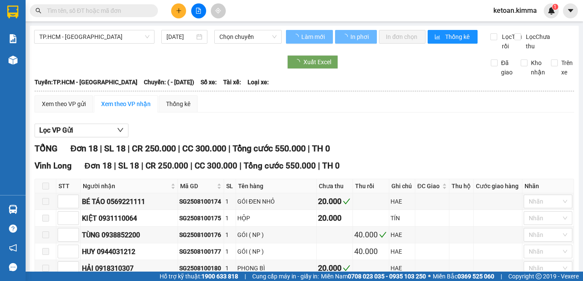
type input "[DATE]"
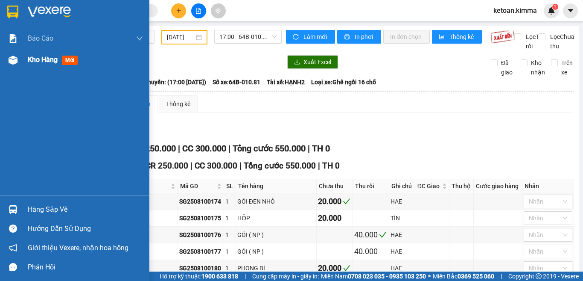
click at [29, 56] on span "Kho hàng" at bounding box center [43, 60] width 30 height 8
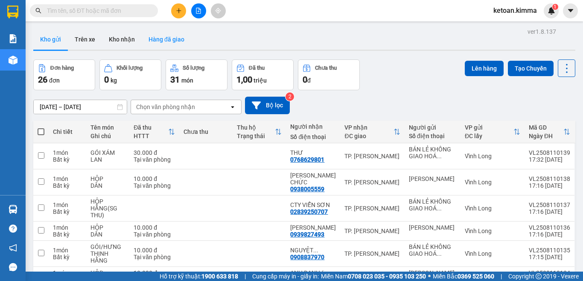
click at [164, 41] on button "Hàng đã giao" at bounding box center [167, 39] width 50 height 20
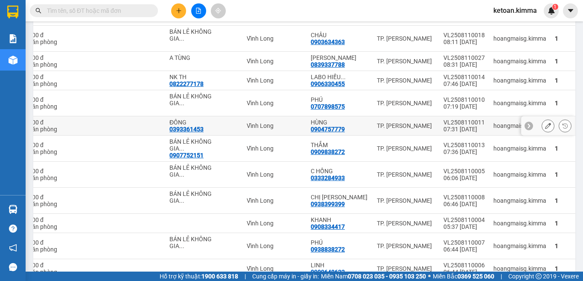
scroll to position [1237, 0]
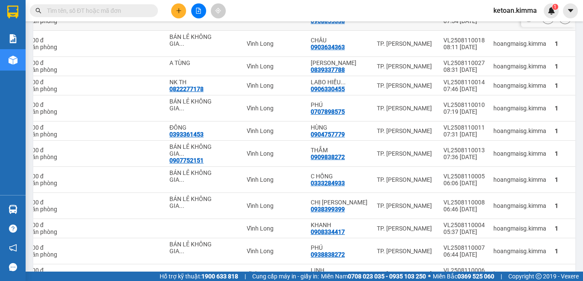
click at [545, 20] on icon at bounding box center [548, 18] width 6 height 6
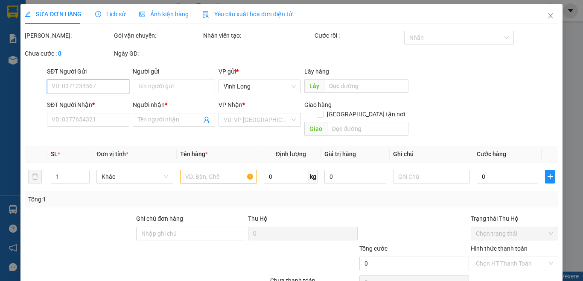
type input "BÁN LẺ KHÔNG GIAO HOÁ ĐƠN"
type input "0908855338"
type input "TY"
type input "30.000"
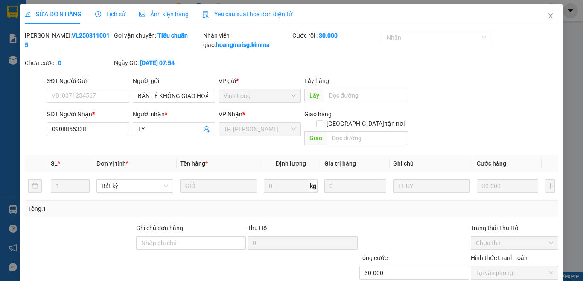
drag, startPoint x: 244, startPoint y: 14, endPoint x: 238, endPoint y: 26, distance: 13.2
click at [244, 14] on span "Yêu cầu xuất hóa đơn điện tử" at bounding box center [247, 14] width 90 height 7
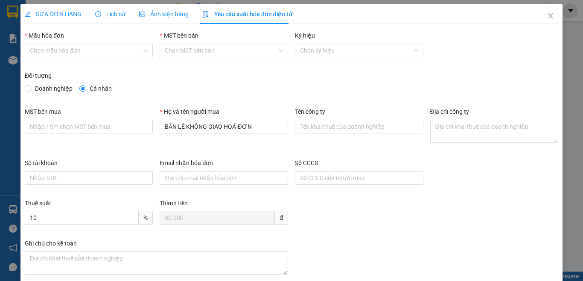
type input "8"
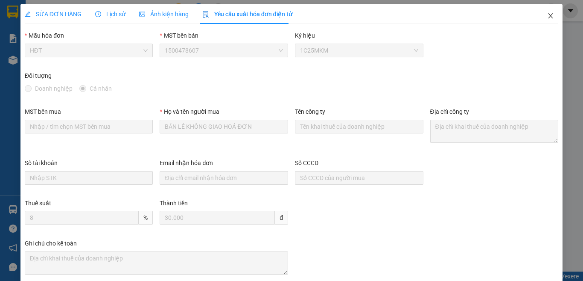
click at [547, 14] on icon "close" at bounding box center [550, 15] width 7 height 7
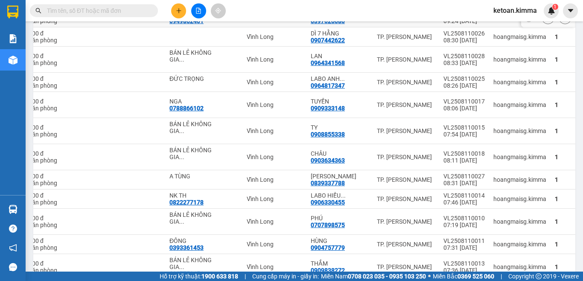
scroll to position [1109, 0]
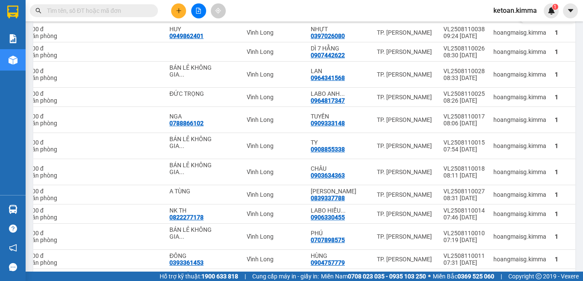
click at [545, 16] on icon at bounding box center [548, 13] width 6 height 6
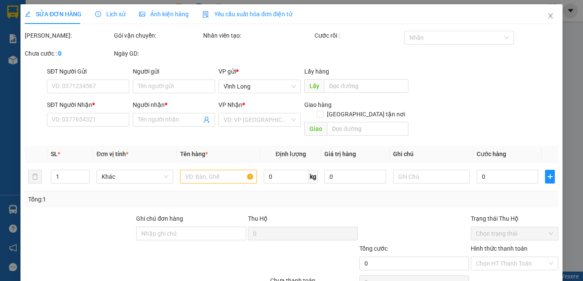
type input "0903324473"
type input "THÀNH"
type input "20.000"
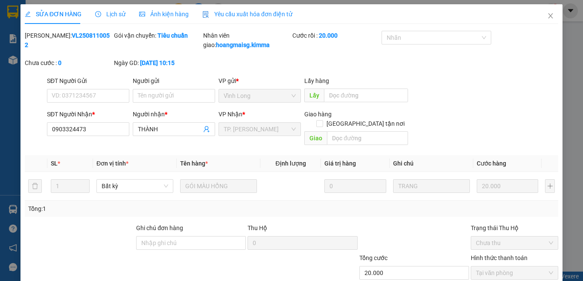
click at [244, 15] on span "Yêu cầu xuất hóa đơn điện tử" at bounding box center [247, 14] width 90 height 7
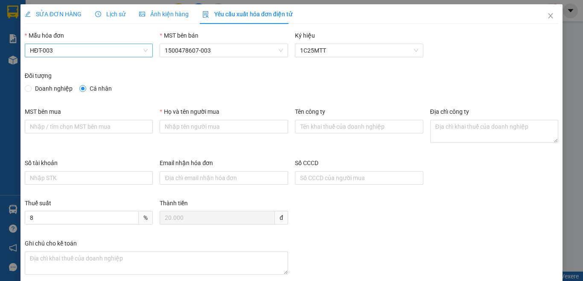
click at [84, 50] on span "HĐT-003" at bounding box center [89, 50] width 118 height 13
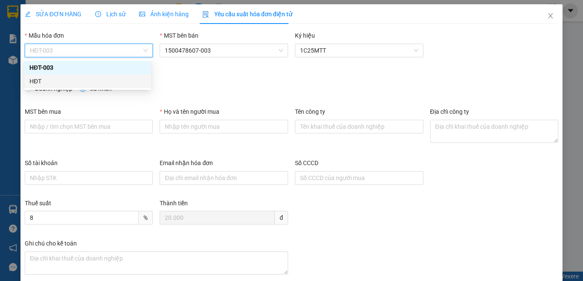
click at [38, 81] on div "HĐT" at bounding box center [87, 80] width 117 height 9
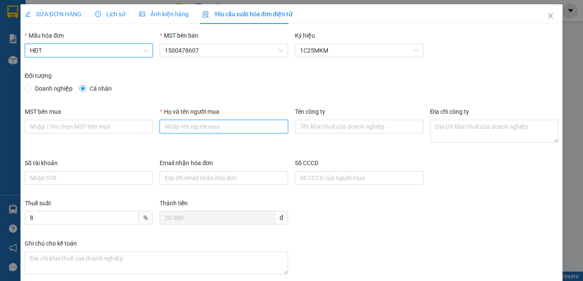
click at [187, 127] on input "Họ và tên người mua" at bounding box center [224, 127] width 129 height 14
type input "Bán lẻ không giao hóa đơn"
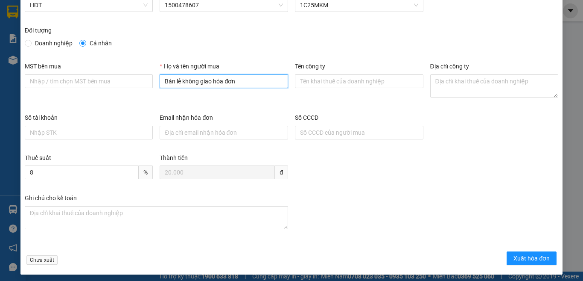
scroll to position [49, 0]
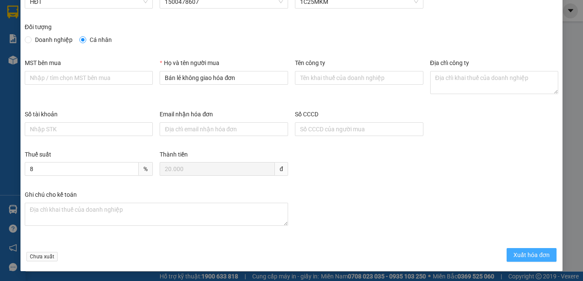
click at [521, 260] on button "Xuất hóa đơn" at bounding box center [532, 255] width 50 height 14
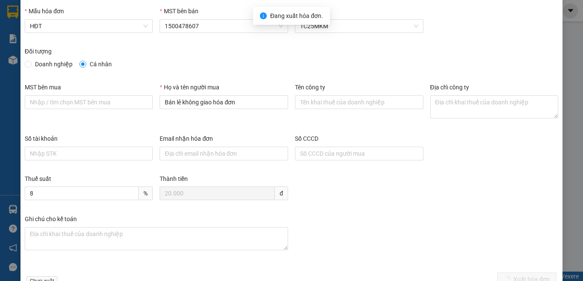
scroll to position [0, 0]
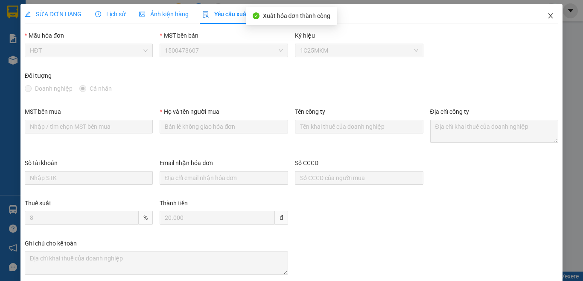
click at [547, 15] on icon "close" at bounding box center [550, 15] width 7 height 7
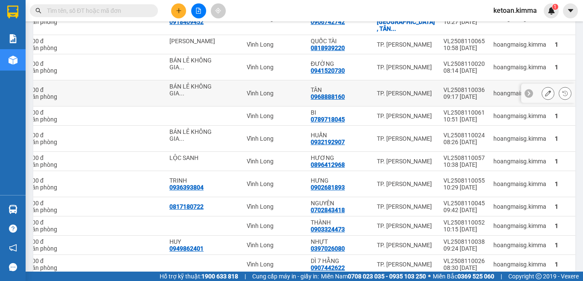
scroll to position [895, 0]
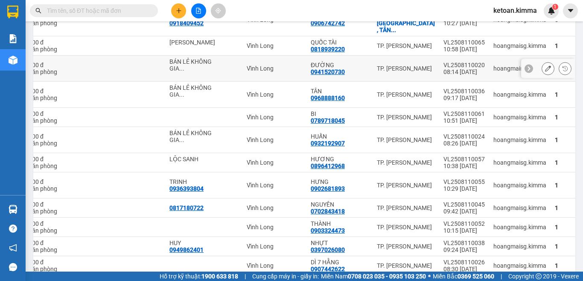
click at [544, 76] on button at bounding box center [548, 68] width 12 height 15
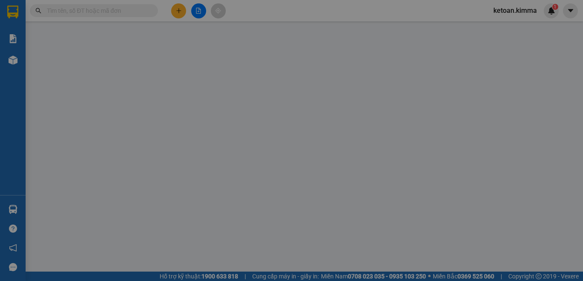
type input "BÁN LẺ KHÔNG GIAO HOÁ ĐƠN"
type input "0941520730"
type input "ĐƯỜNG"
type input "HAE G"
type input "30.000"
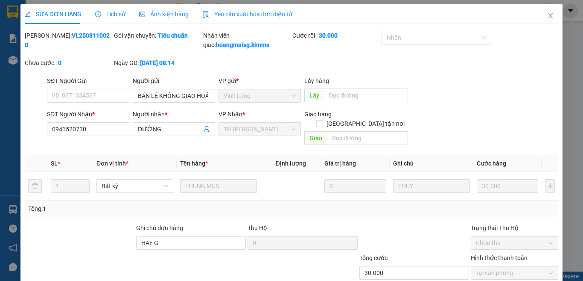
click at [246, 16] on span "Yêu cầu xuất hóa đơn điện tử" at bounding box center [247, 14] width 90 height 7
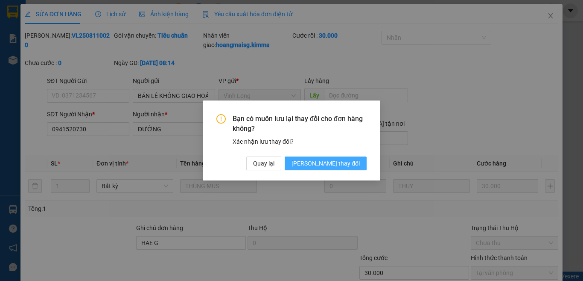
click at [350, 160] on span "[PERSON_NAME] đổi" at bounding box center [326, 162] width 68 height 9
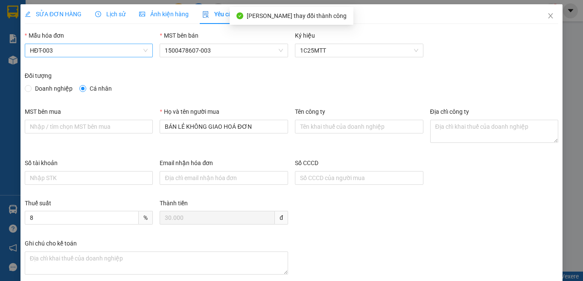
click at [80, 49] on span "HĐT-003" at bounding box center [89, 50] width 118 height 13
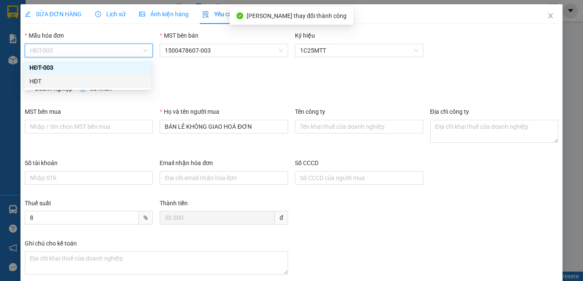
click at [39, 79] on div "HĐT" at bounding box center [87, 80] width 117 height 9
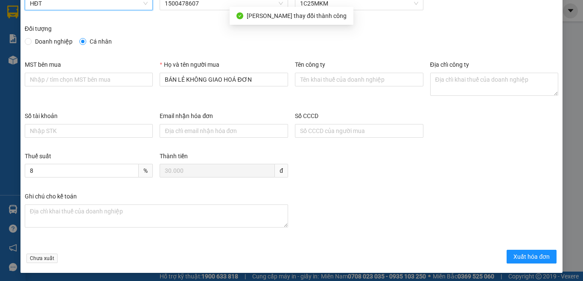
scroll to position [49, 0]
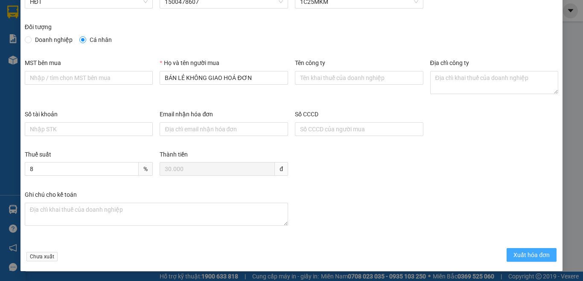
click at [529, 251] on span "Xuất hóa đơn" at bounding box center [532, 254] width 36 height 9
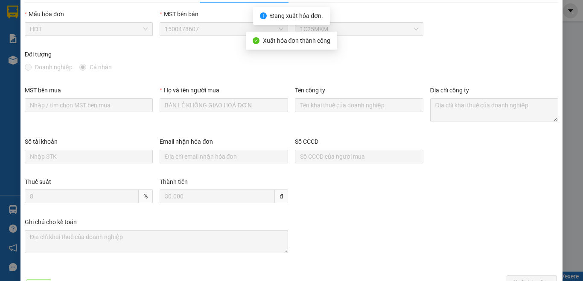
scroll to position [0, 0]
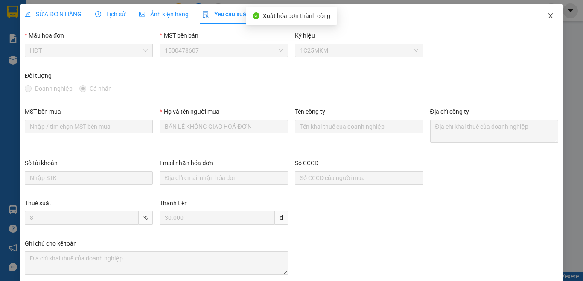
click at [547, 17] on icon "close" at bounding box center [550, 15] width 7 height 7
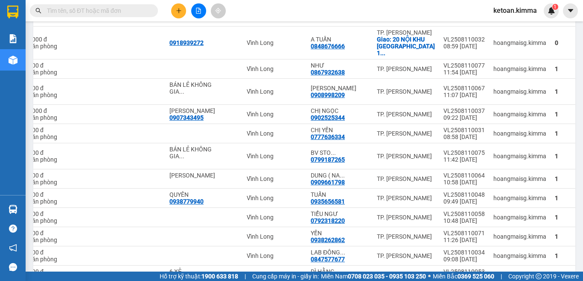
scroll to position [606, 0]
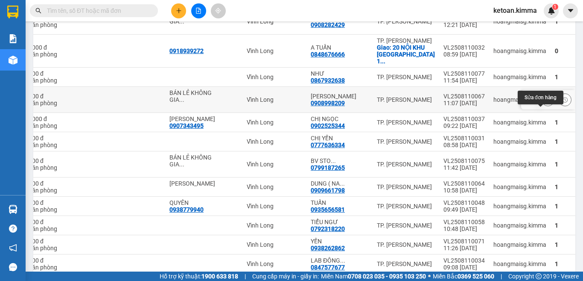
click at [542, 107] on button at bounding box center [548, 99] width 12 height 15
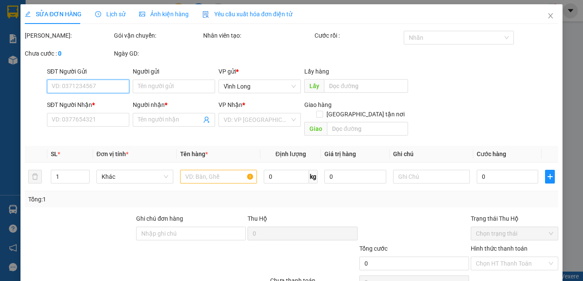
type input "BÁN LẺ KHÔNG GIAO HOÁ ĐƠN"
type input "0908998209"
type input "THANH TRÀ"
type input "HAE G"
type input "20.000"
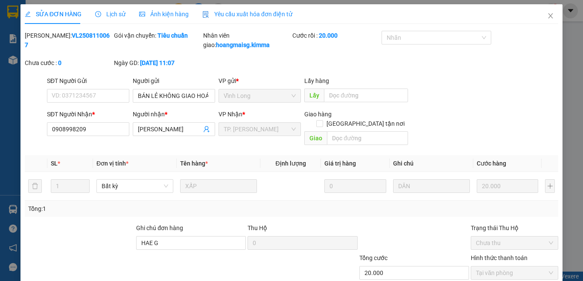
click at [252, 13] on span "Yêu cầu xuất hóa đơn điện tử" at bounding box center [247, 14] width 90 height 7
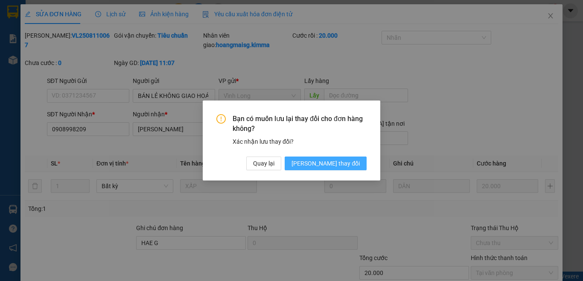
click at [355, 162] on span "[PERSON_NAME] đổi" at bounding box center [326, 162] width 68 height 9
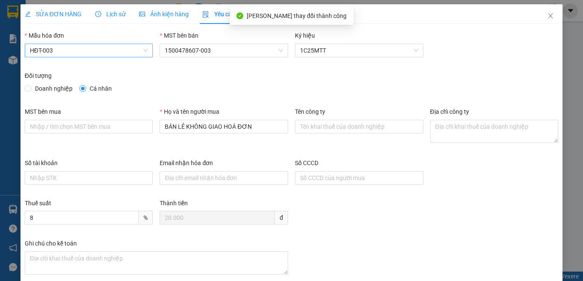
click at [47, 49] on span "HĐT-003" at bounding box center [89, 50] width 118 height 13
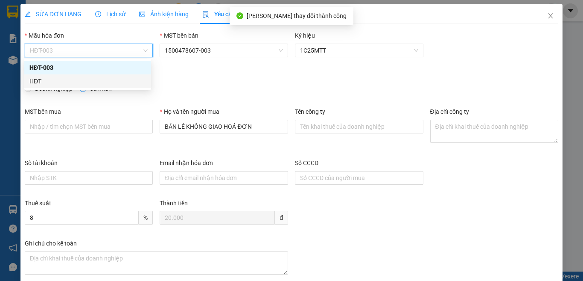
click at [37, 84] on div "HĐT" at bounding box center [87, 80] width 117 height 9
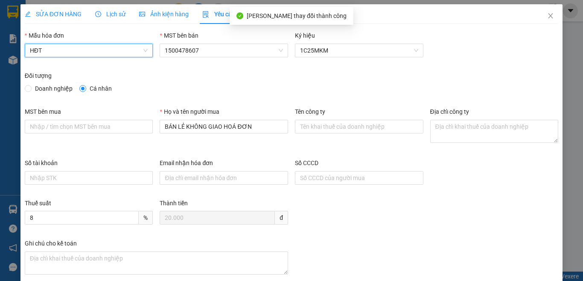
scroll to position [49, 0]
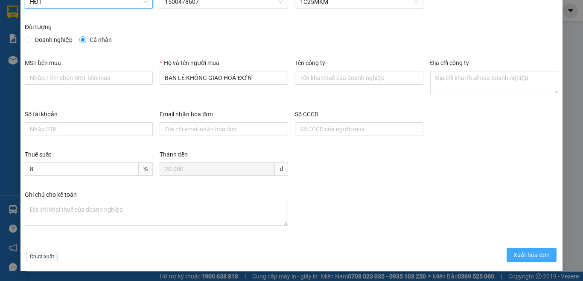
click at [520, 253] on span "Xuất hóa đơn" at bounding box center [532, 254] width 36 height 9
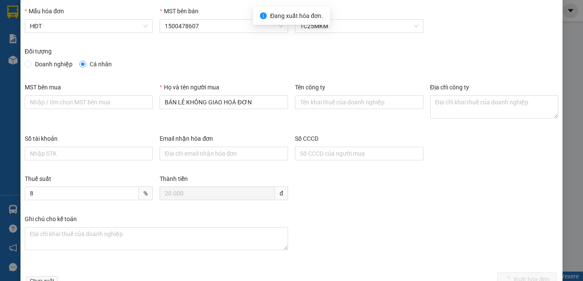
scroll to position [0, 0]
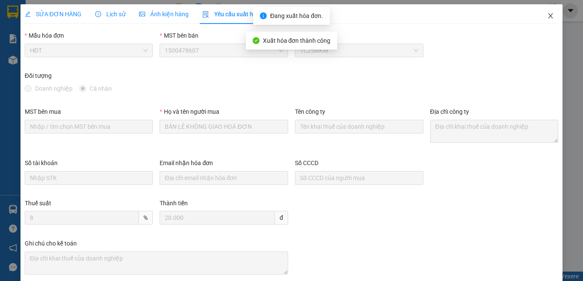
click at [547, 15] on icon "close" at bounding box center [550, 15] width 7 height 7
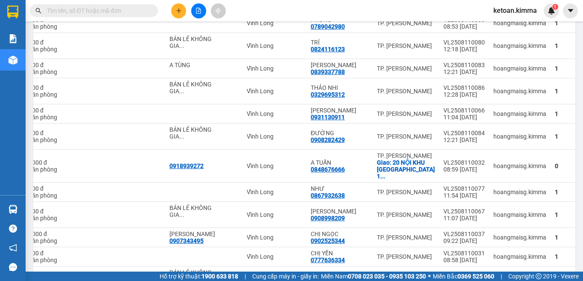
scroll to position [480, 0]
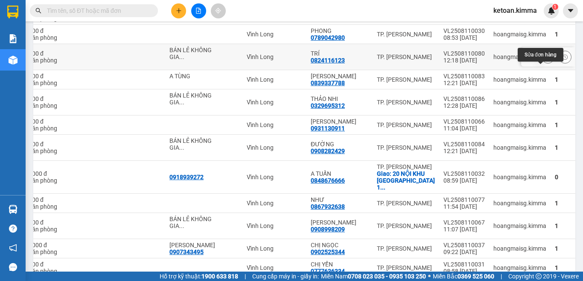
click at [545, 60] on icon at bounding box center [548, 57] width 6 height 6
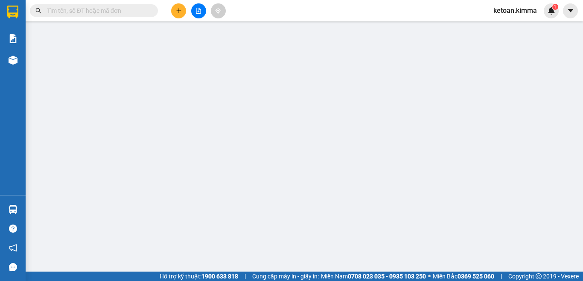
type input "BÁN LẺ KHÔNG GIAO HOÁ ĐƠN"
type input "0824116123"
type input "TRÍ"
type input "40.000"
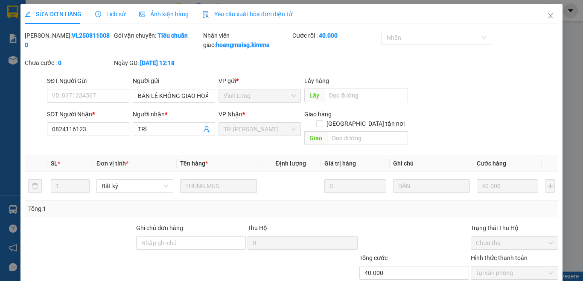
click at [268, 15] on span "Yêu cầu xuất hóa đơn điện tử" at bounding box center [247, 14] width 90 height 7
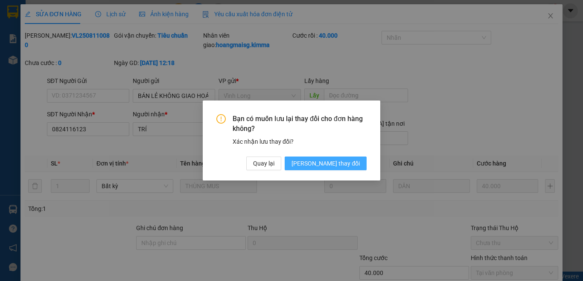
click at [342, 166] on span "[PERSON_NAME] đổi" at bounding box center [326, 162] width 68 height 9
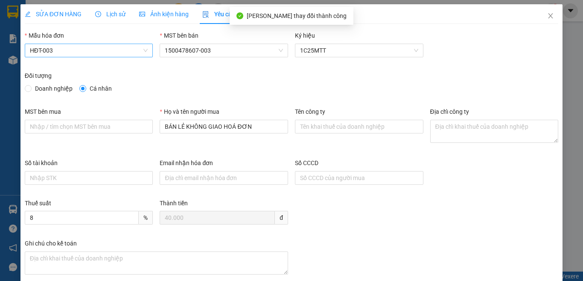
click at [53, 49] on span "HĐT-003" at bounding box center [89, 50] width 118 height 13
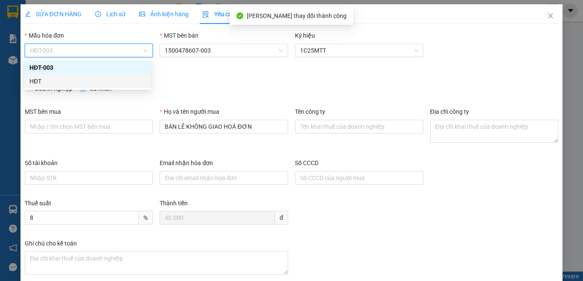
click at [37, 81] on div "HĐT" at bounding box center [87, 80] width 117 height 9
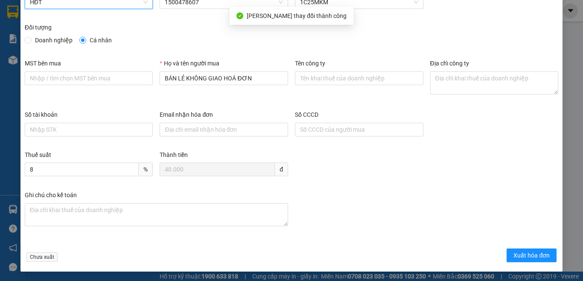
scroll to position [49, 0]
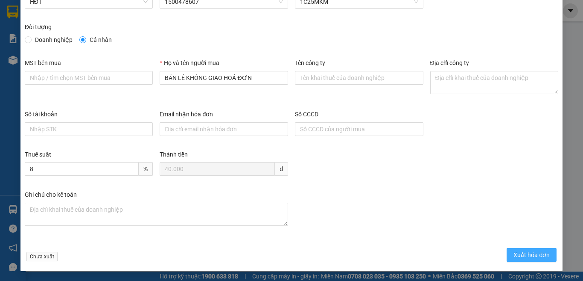
click at [526, 255] on span "Xuất hóa đơn" at bounding box center [532, 254] width 36 height 9
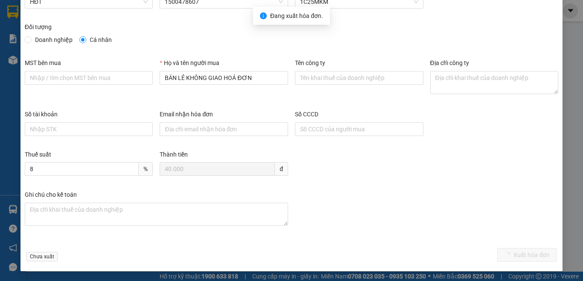
scroll to position [0, 0]
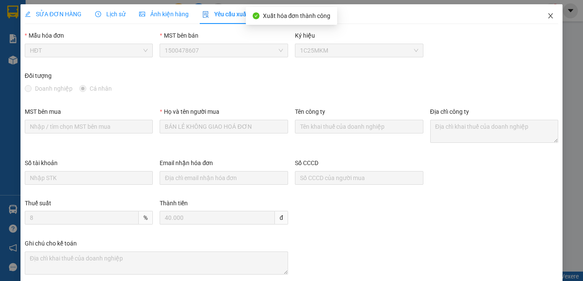
click at [547, 16] on icon "close" at bounding box center [550, 15] width 7 height 7
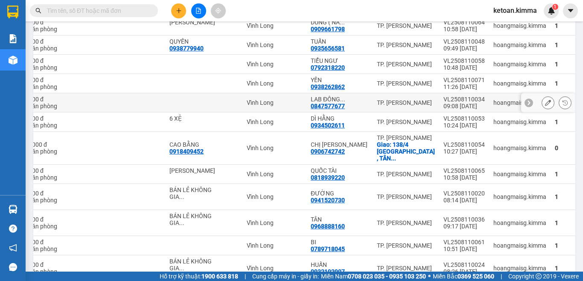
scroll to position [682, 0]
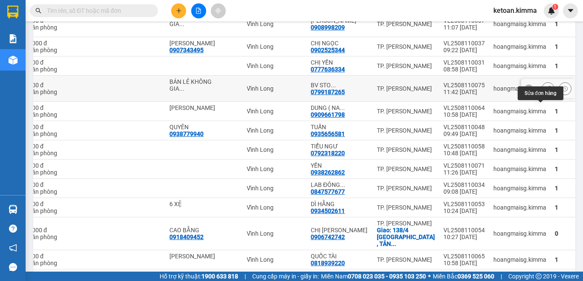
click at [545, 91] on icon at bounding box center [548, 88] width 6 height 6
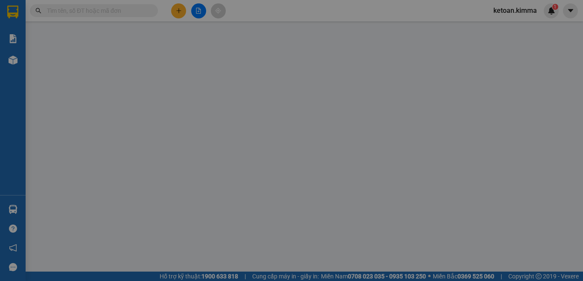
type input "BÁN LẺ KHÔNG GIAO HOÁ ĐƠN"
type input "0799187265"
type input "BV STO PHƯƠNG ĐÔNG"
type input "20.000"
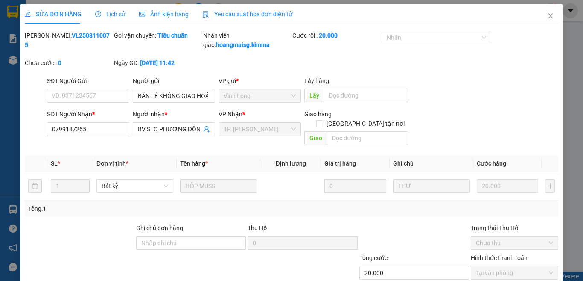
click at [247, 15] on span "Yêu cầu xuất hóa đơn điện tử" at bounding box center [247, 14] width 90 height 7
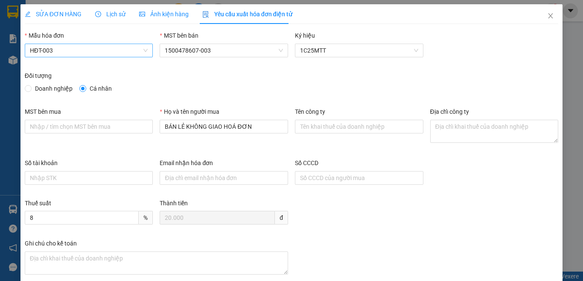
click at [80, 50] on span "HĐT-003" at bounding box center [89, 50] width 118 height 13
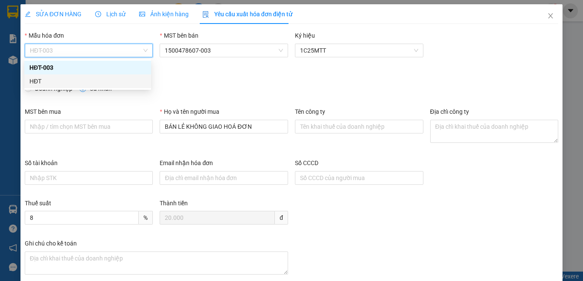
click at [40, 83] on div "HĐT" at bounding box center [87, 80] width 117 height 9
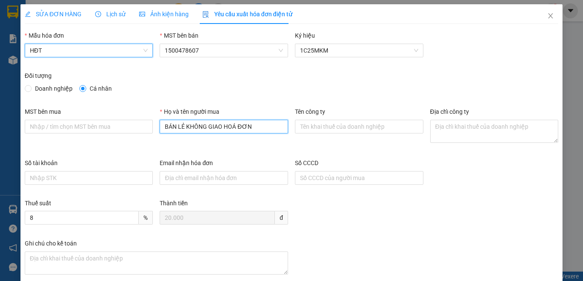
click at [252, 126] on input "BÁN LẺ KHÔNG GIAO HOÁ ĐƠN" at bounding box center [224, 127] width 129 height 14
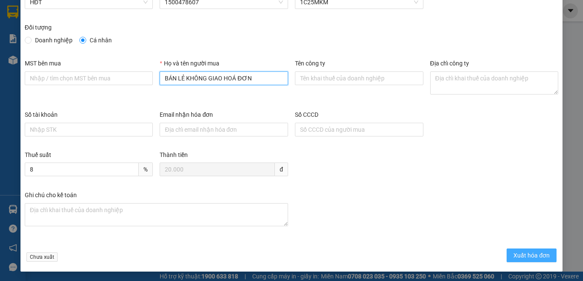
scroll to position [49, 0]
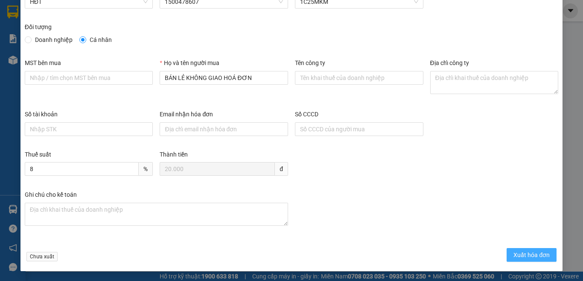
click at [518, 251] on span "Xuất hóa đơn" at bounding box center [532, 254] width 36 height 9
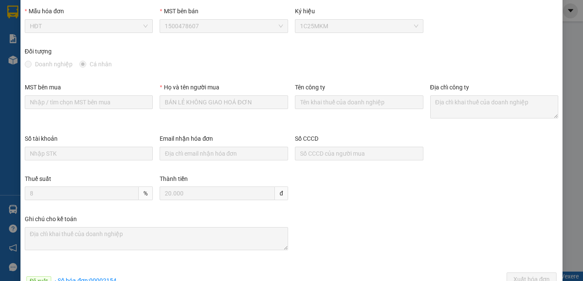
scroll to position [0, 0]
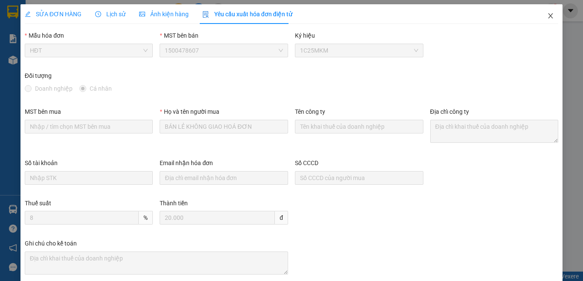
click at [547, 15] on icon "close" at bounding box center [550, 15] width 7 height 7
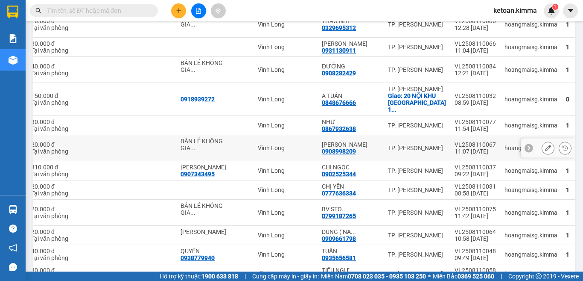
scroll to position [554, 0]
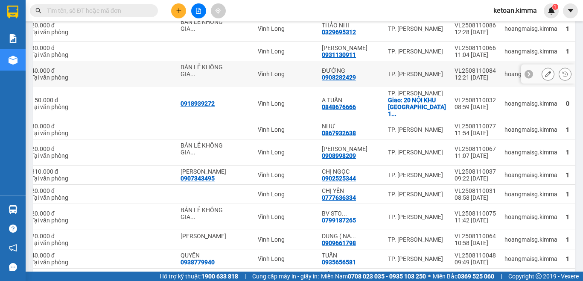
click at [545, 77] on icon at bounding box center [548, 74] width 6 height 6
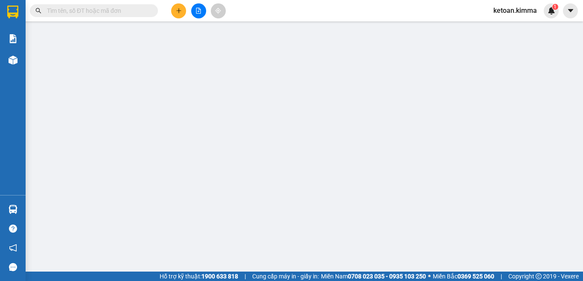
type input "BÁN LẺ KHÔNG GIAO HOÁ ĐƠN"
type input "0908282429"
type input "ĐƯỜNG"
type input "HAE G"
type input "40.000"
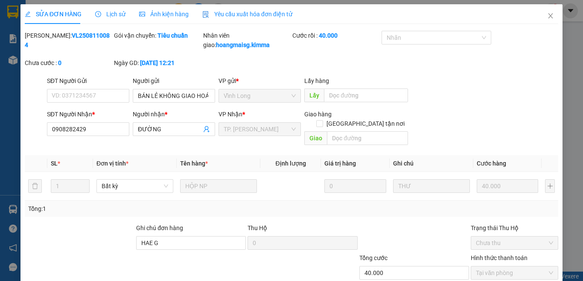
click at [265, 11] on span "Yêu cầu xuất hóa đơn điện tử" at bounding box center [247, 14] width 90 height 7
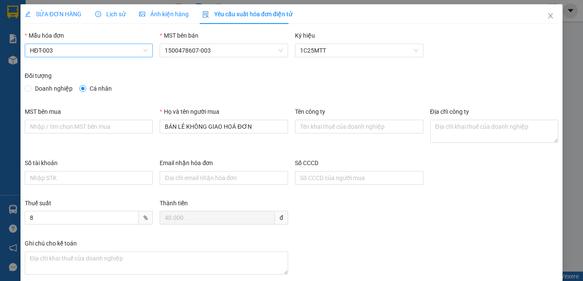
click at [65, 47] on span "HĐT-003" at bounding box center [89, 50] width 118 height 13
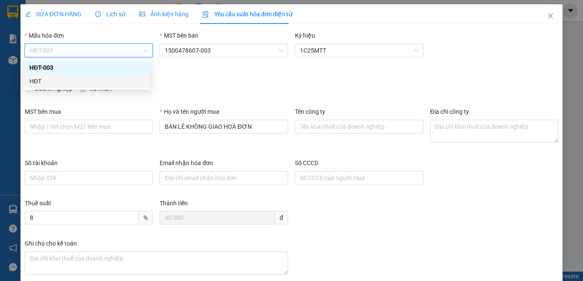
click at [33, 79] on div "HĐT" at bounding box center [87, 80] width 117 height 9
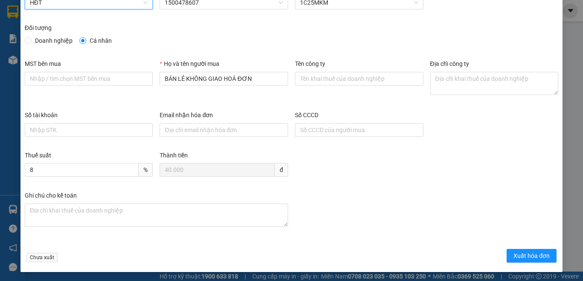
scroll to position [49, 0]
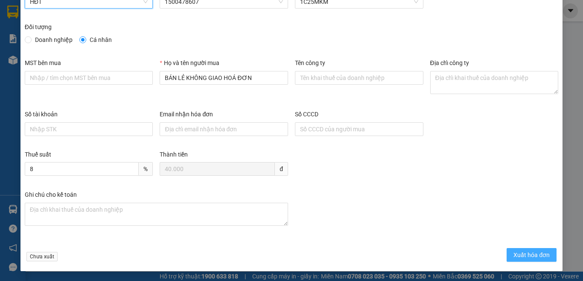
click at [519, 252] on span "Xuất hóa đơn" at bounding box center [532, 254] width 36 height 9
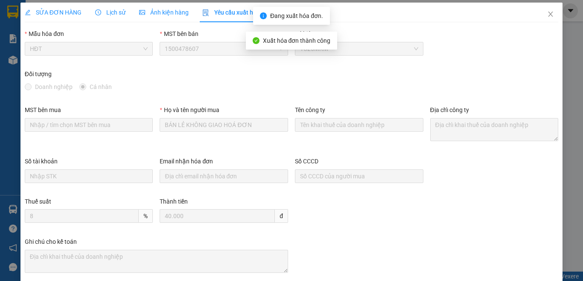
scroll to position [0, 0]
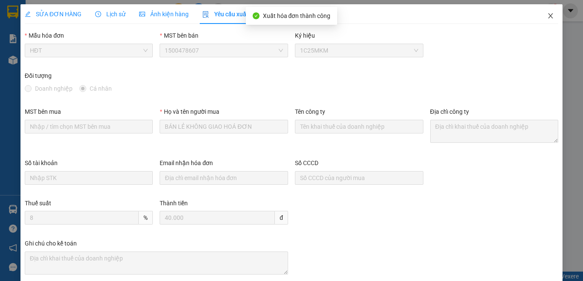
click at [547, 13] on icon "close" at bounding box center [550, 15] width 7 height 7
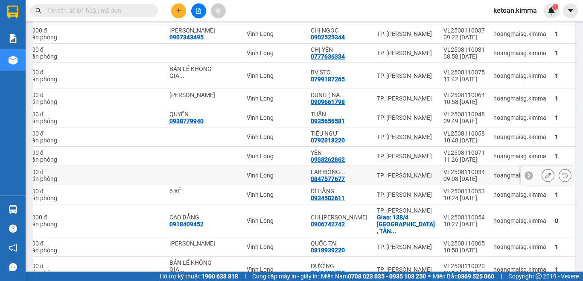
scroll to position [682, 0]
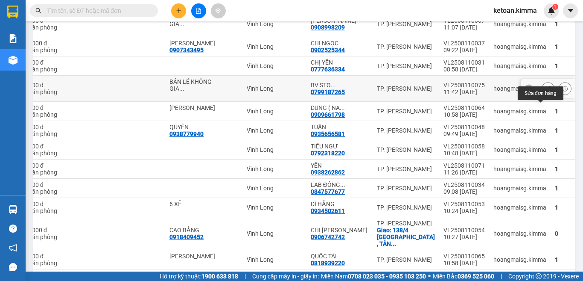
click at [545, 91] on icon at bounding box center [548, 88] width 6 height 6
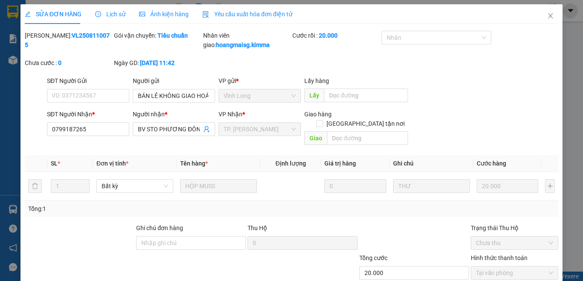
type input "BÁN LẺ KHÔNG GIAO HOÁ ĐƠN"
type input "0799187265"
type input "BV STO PHƯƠNG ĐÔNG"
type input "20.000"
checkbox input "true"
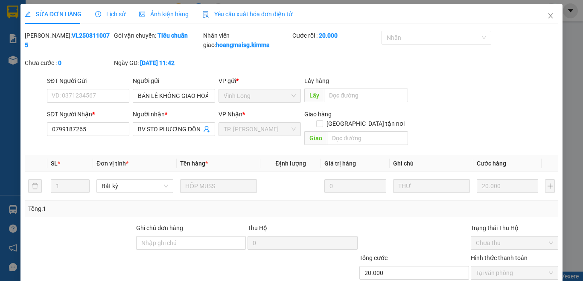
click at [259, 14] on span "Yêu cầu xuất hóa đơn điện tử" at bounding box center [247, 14] width 90 height 7
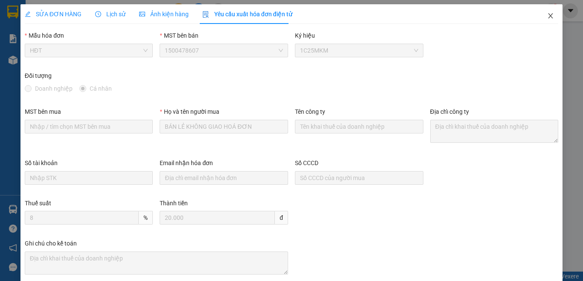
click at [547, 15] on icon "close" at bounding box center [550, 15] width 7 height 7
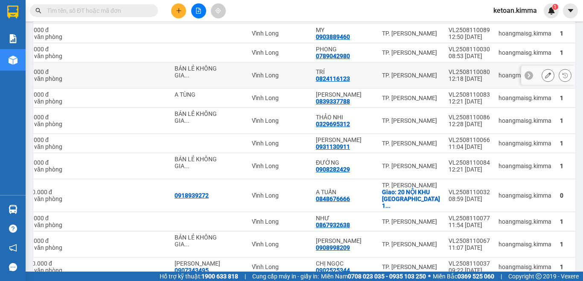
scroll to position [383, 0]
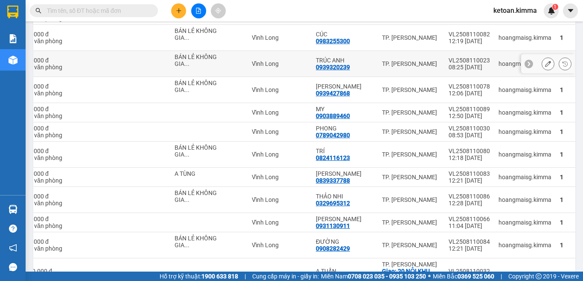
click at [545, 67] on icon at bounding box center [548, 64] width 6 height 6
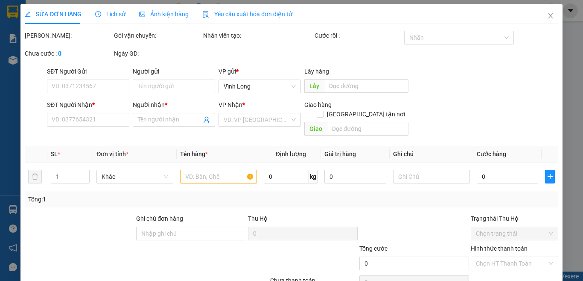
type input "BÁN LẺ KHÔNG GIAO HOÁ ĐƠN"
type input "0939320239"
type input "TRÚC ANH"
type input "HAE G"
type input "20.000"
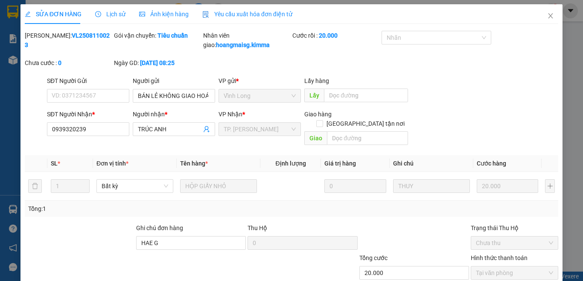
click at [239, 8] on div "Yêu cầu xuất hóa đơn điện tử" at bounding box center [247, 14] width 90 height 20
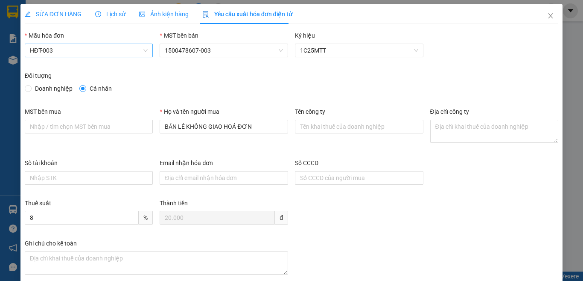
click at [68, 45] on span "HĐT-003" at bounding box center [89, 50] width 118 height 13
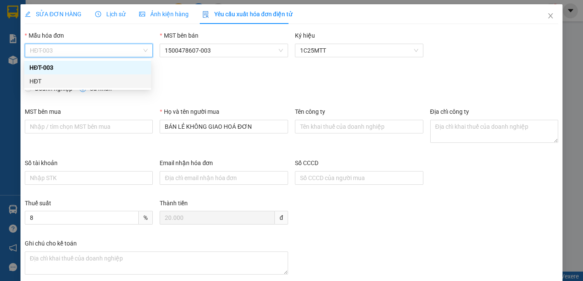
click at [37, 83] on div "HĐT" at bounding box center [87, 80] width 117 height 9
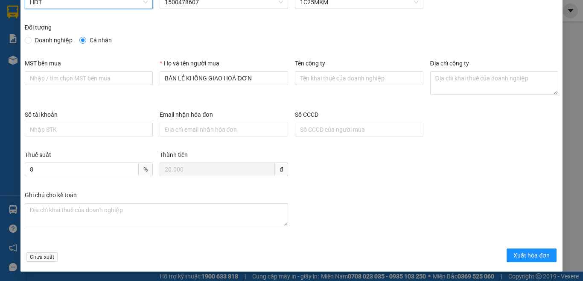
scroll to position [49, 0]
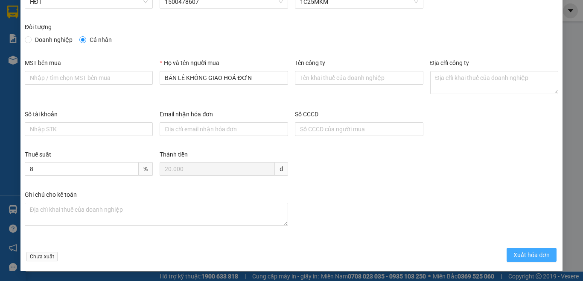
click at [519, 252] on span "Xuất hóa đơn" at bounding box center [532, 254] width 36 height 9
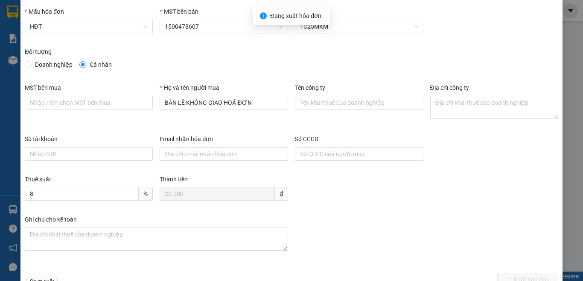
scroll to position [0, 0]
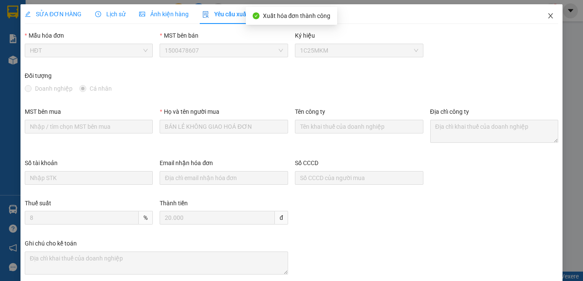
click at [547, 14] on icon "close" at bounding box center [550, 15] width 7 height 7
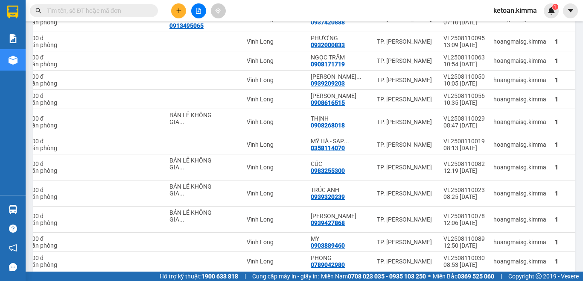
scroll to position [255, 0]
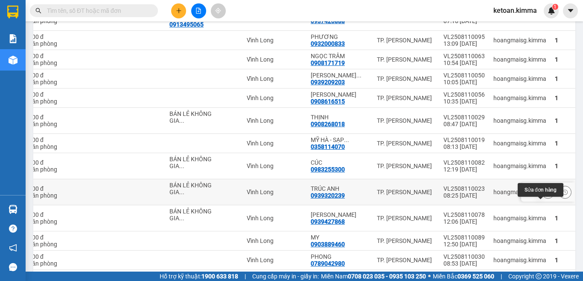
click at [545, 195] on icon at bounding box center [548, 192] width 6 height 6
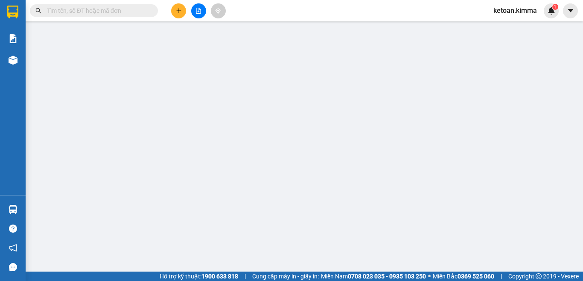
type input "BÁN LẺ KHÔNG GIAO HOÁ ĐƠN"
type input "0939320239"
type input "TRÚC ANH"
type input "HAE G"
type input "20.000"
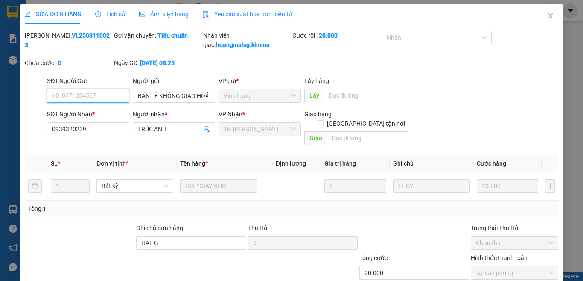
checkbox input "true"
click at [245, 13] on span "Yêu cầu xuất hóa đơn điện tử" at bounding box center [247, 14] width 90 height 7
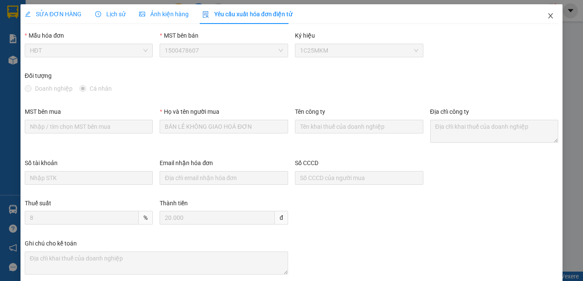
click at [547, 16] on icon "close" at bounding box center [550, 15] width 7 height 7
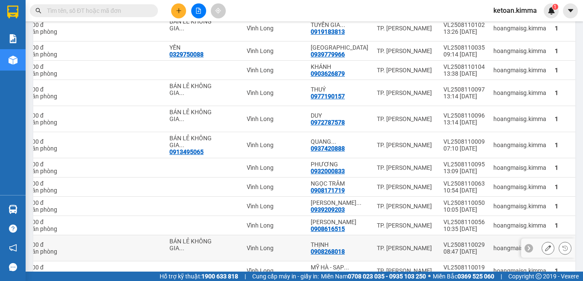
scroll to position [125, 0]
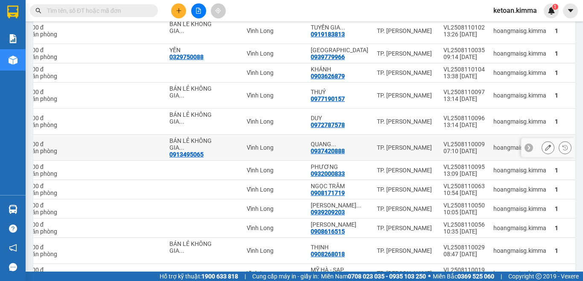
click at [545, 145] on icon at bounding box center [548, 147] width 6 height 6
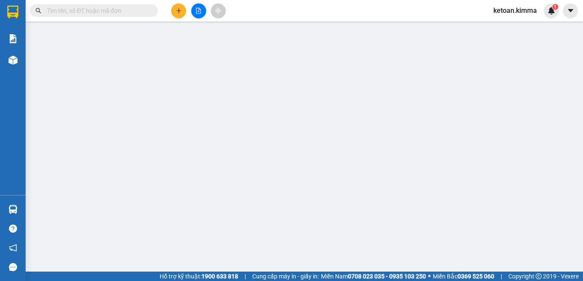
type input "0913495065"
type input "BÁN LẺ KHÔNG GIAO HOÁ ĐƠN"
type input "0937420888"
type input "QUANG THÀNH"
type input "HAE G"
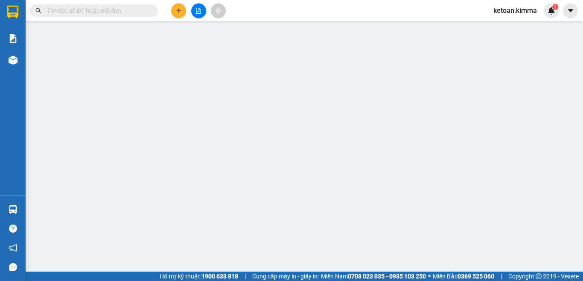
type input "30.000"
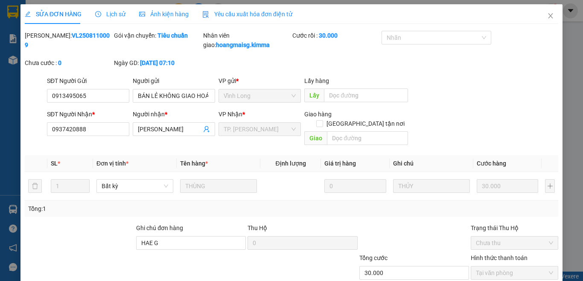
click at [264, 13] on span "Yêu cầu xuất hóa đơn điện tử" at bounding box center [247, 14] width 90 height 7
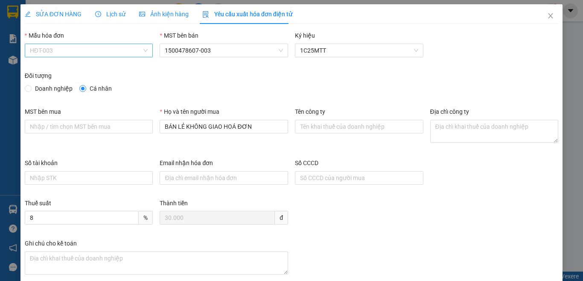
click at [59, 53] on span "HĐT-003" at bounding box center [89, 50] width 118 height 13
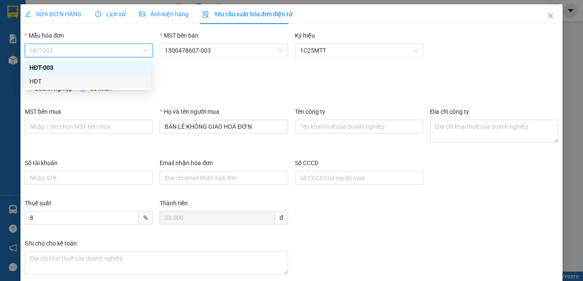
click at [37, 80] on div "HĐT" at bounding box center [87, 80] width 117 height 9
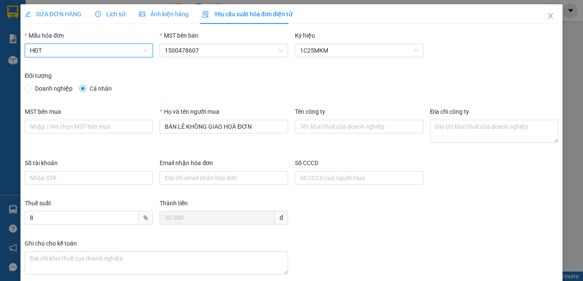
scroll to position [49, 0]
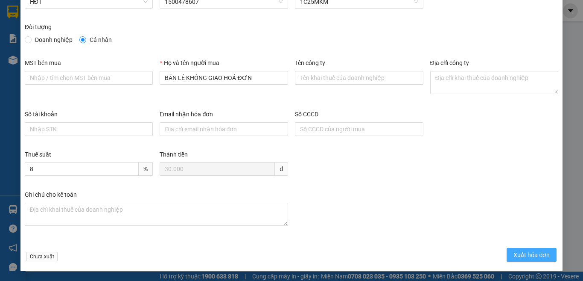
click at [520, 251] on span "Xuất hóa đơn" at bounding box center [532, 254] width 36 height 9
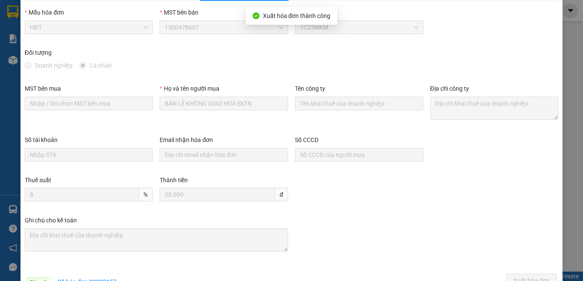
scroll to position [0, 0]
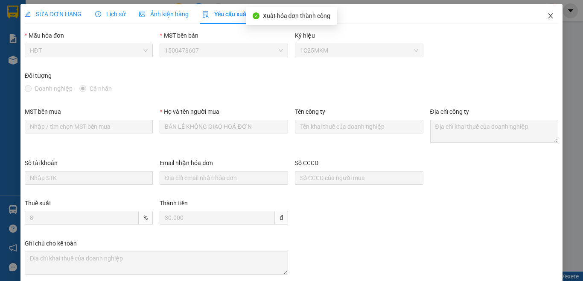
drag, startPoint x: 541, startPoint y: 14, endPoint x: 573, endPoint y: 159, distance: 148.3
click at [547, 14] on icon "close" at bounding box center [550, 15] width 7 height 7
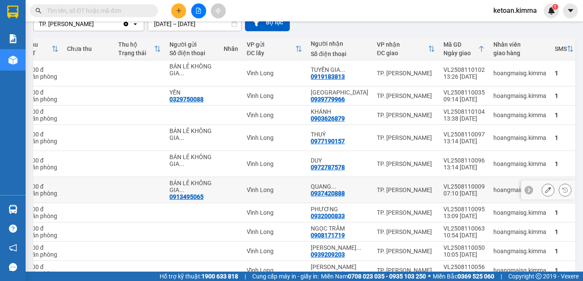
scroll to position [85, 0]
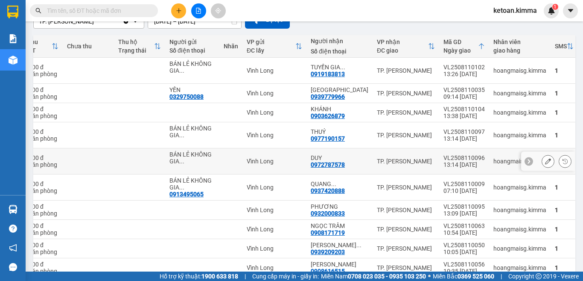
click at [544, 159] on button at bounding box center [548, 161] width 12 height 15
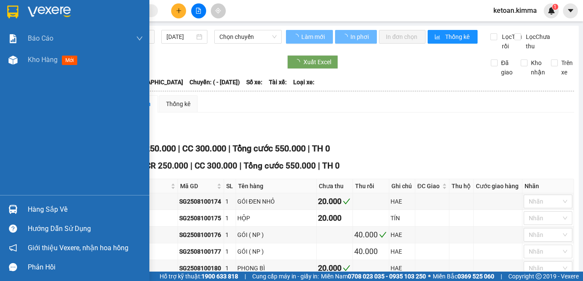
type input "10/08/2025"
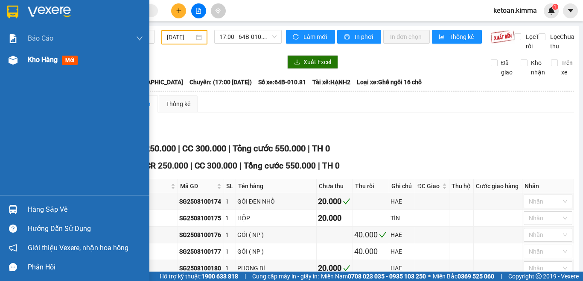
click at [45, 59] on span "Kho hàng" at bounding box center [43, 60] width 30 height 8
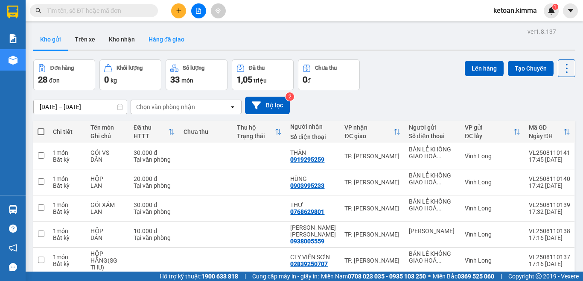
click at [171, 37] on button "Hàng đã giao" at bounding box center [167, 39] width 50 height 20
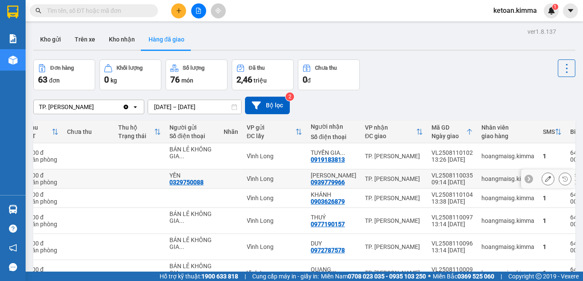
click at [545, 178] on icon at bounding box center [548, 178] width 6 height 6
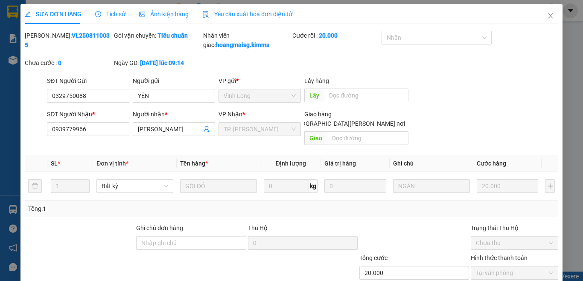
type input "0329750088"
type input "YẾN"
type input "0939779966"
type input "[GEOGRAPHIC_DATA]"
type input "20.000"
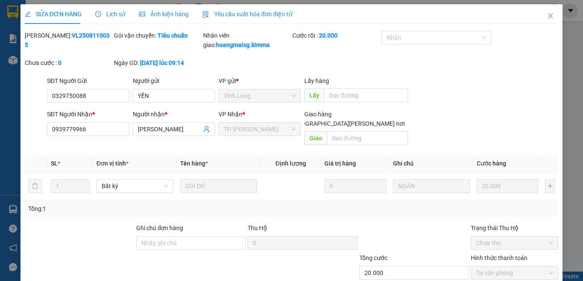
click at [257, 12] on span "Yêu cầu xuất hóa đơn điện tử" at bounding box center [247, 14] width 90 height 7
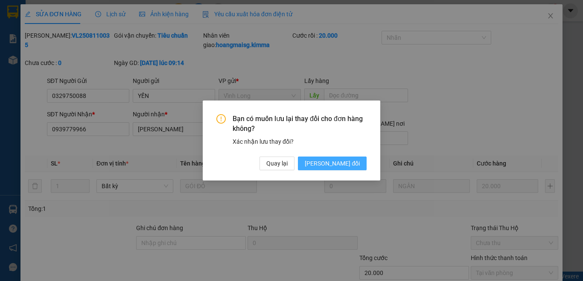
drag, startPoint x: 337, startPoint y: 162, endPoint x: 332, endPoint y: 161, distance: 5.1
click at [337, 162] on span "[PERSON_NAME] thay đổi" at bounding box center [332, 162] width 55 height 9
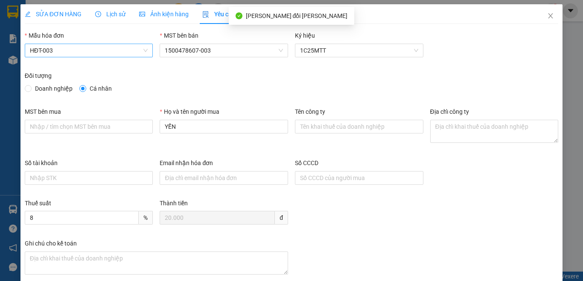
click at [72, 48] on span "HĐT-003" at bounding box center [89, 50] width 118 height 13
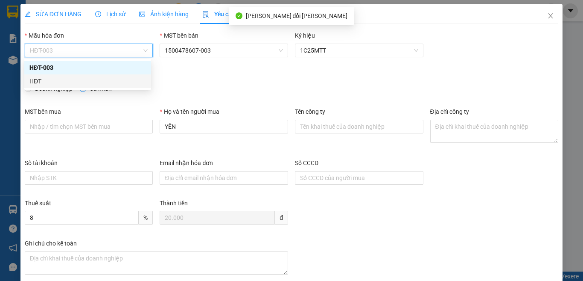
click at [32, 77] on div "HĐT" at bounding box center [87, 80] width 117 height 9
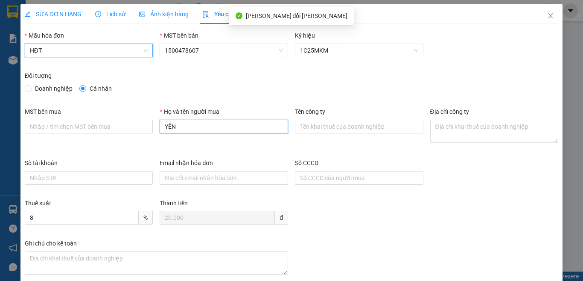
click at [201, 128] on input "YẾN" at bounding box center [224, 127] width 129 height 14
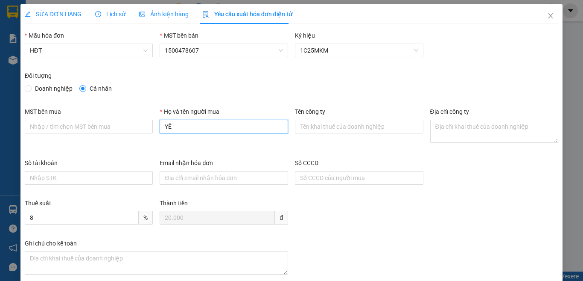
type input "Y"
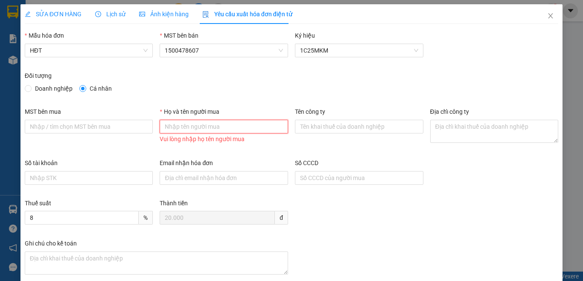
click at [193, 127] on input "Họ và tên người mua" at bounding box center [224, 127] width 129 height 14
type input "Bán lẻ không giao hóa đơn"
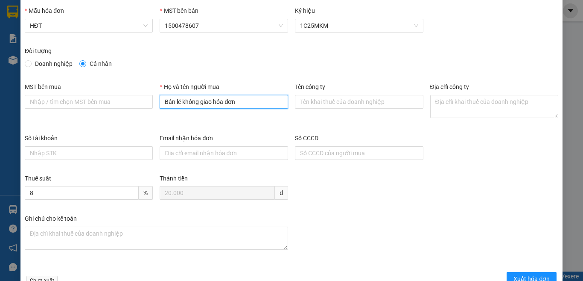
scroll to position [49, 0]
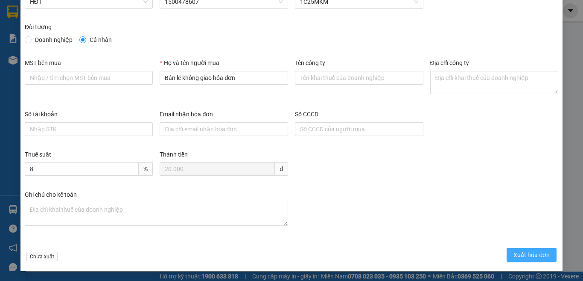
click at [523, 255] on span "Xuất hóa đơn" at bounding box center [532, 254] width 36 height 9
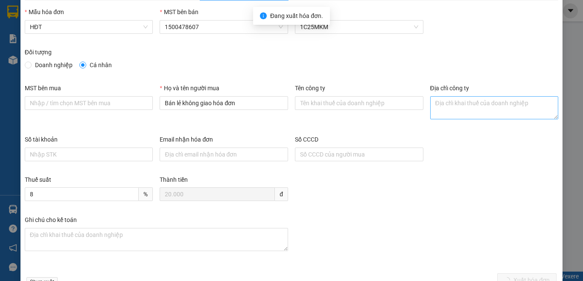
scroll to position [0, 0]
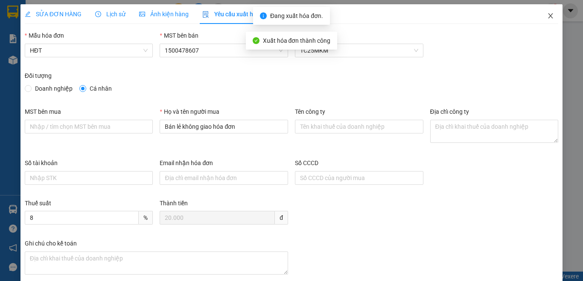
click at [547, 15] on icon "close" at bounding box center [550, 15] width 7 height 7
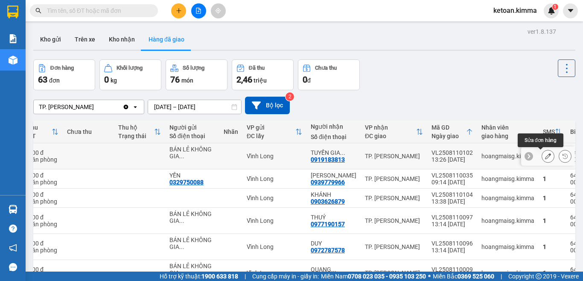
click at [545, 155] on icon at bounding box center [548, 156] width 6 height 6
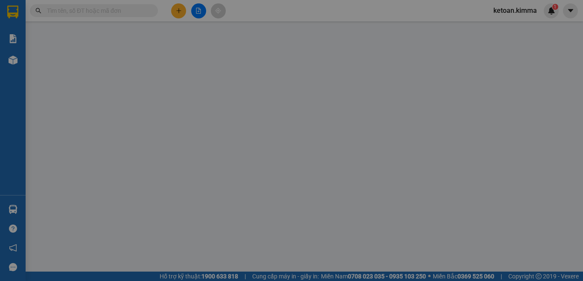
type input "BÁN LẺ KHÔNG GIAO HOÁ ĐƠN"
type input "0919183813"
type input "TUYỀN GIA ĐÔN"
type input "HAE G"
type input "40.000"
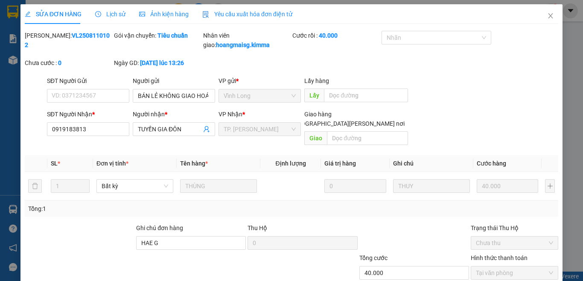
click at [228, 11] on span "Yêu cầu xuất hóa đơn điện tử" at bounding box center [247, 14] width 90 height 7
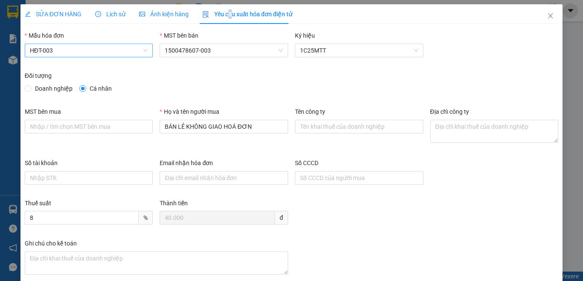
click at [103, 49] on span "HĐT-003" at bounding box center [89, 50] width 118 height 13
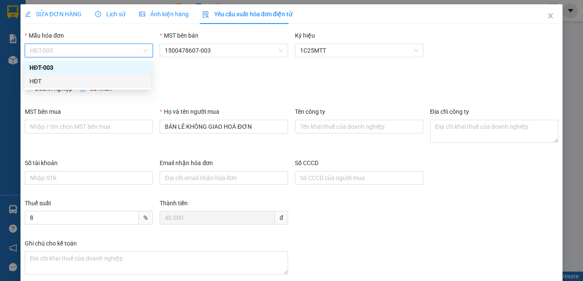
click at [61, 79] on div "HĐT" at bounding box center [87, 80] width 117 height 9
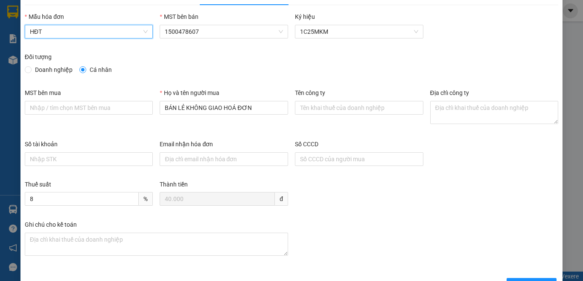
scroll to position [49, 0]
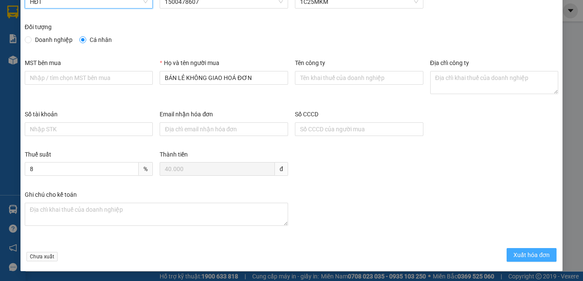
click at [514, 253] on span "Xuất hóa đơn" at bounding box center [532, 254] width 36 height 9
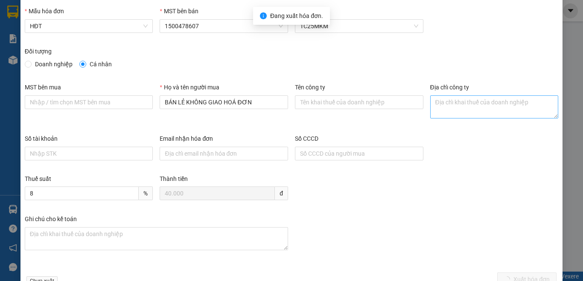
scroll to position [0, 0]
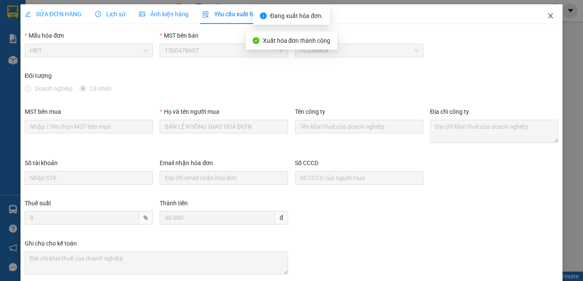
click at [547, 16] on icon "close" at bounding box center [550, 15] width 7 height 7
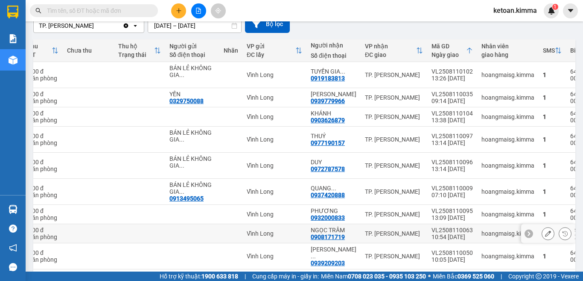
scroll to position [167, 0]
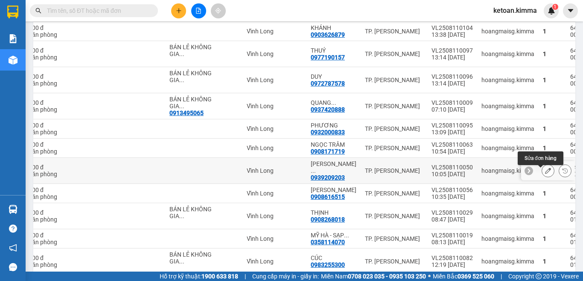
click at [545, 172] on icon at bounding box center [548, 170] width 6 height 6
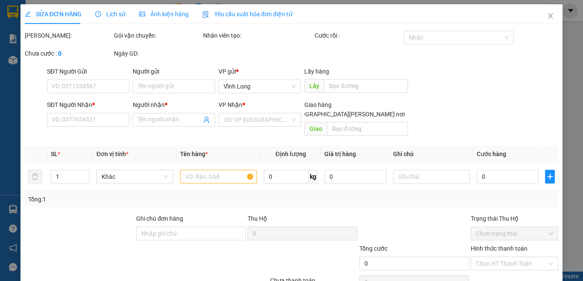
click at [222, 11] on span "Yêu cầu xuất hóa đơn điện tử" at bounding box center [247, 14] width 90 height 7
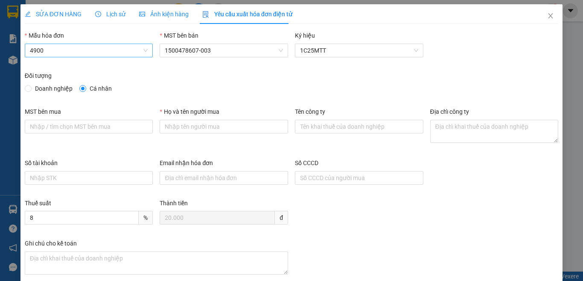
type input "8"
click at [100, 50] on span "HĐT-003" at bounding box center [89, 50] width 118 height 13
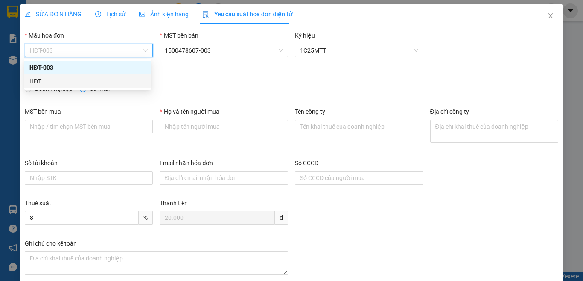
click at [42, 77] on div "HĐT" at bounding box center [87, 80] width 117 height 9
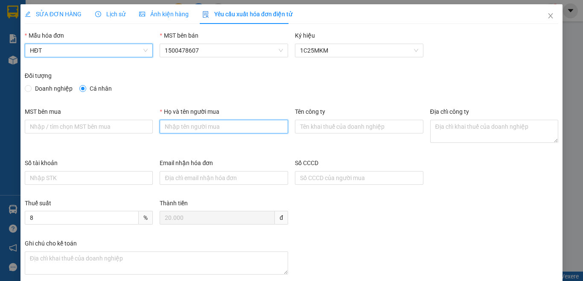
click at [210, 127] on input "Họ và tên người mua" at bounding box center [224, 127] width 129 height 14
type input "Bán lẻ không giao hóa đơn"
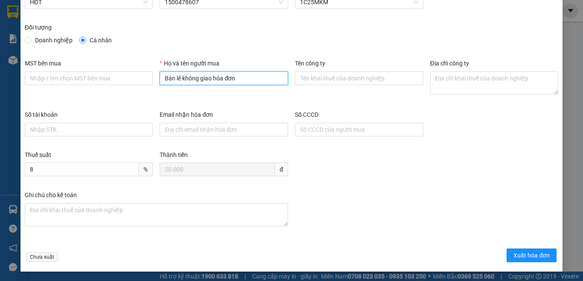
scroll to position [49, 0]
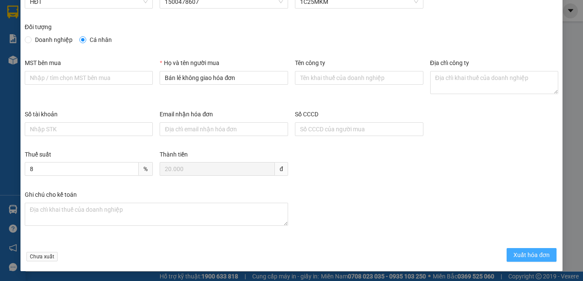
click at [514, 250] on span "Xuất hóa đơn" at bounding box center [532, 254] width 36 height 9
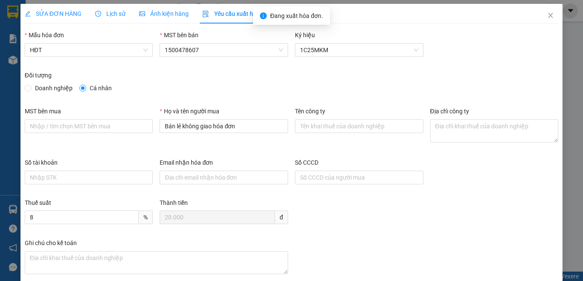
scroll to position [0, 0]
click at [547, 16] on icon "close" at bounding box center [550, 15] width 7 height 7
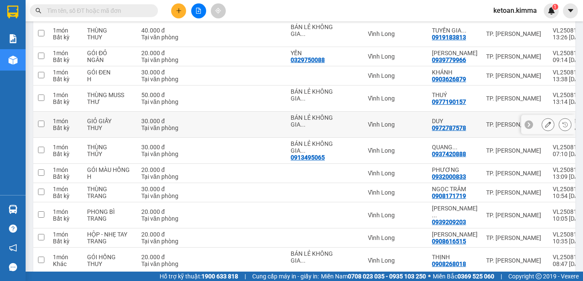
scroll to position [128, 0]
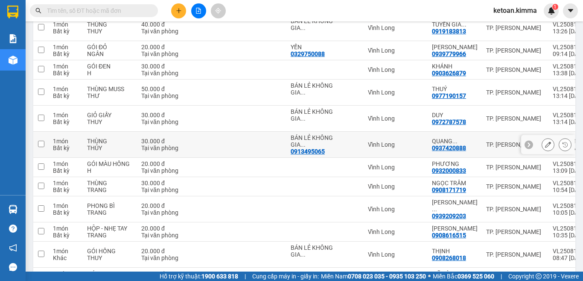
click at [545, 144] on icon at bounding box center [548, 144] width 6 height 6
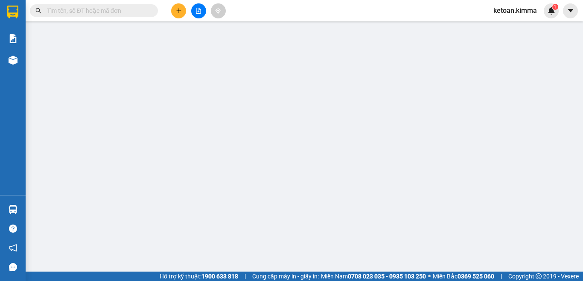
type input "0913495065"
type input "BÁN LẺ KHÔNG GIAO HOÁ ĐƠN"
type input "0937420888"
type input "QUANG THÀNH"
type input "HAE G"
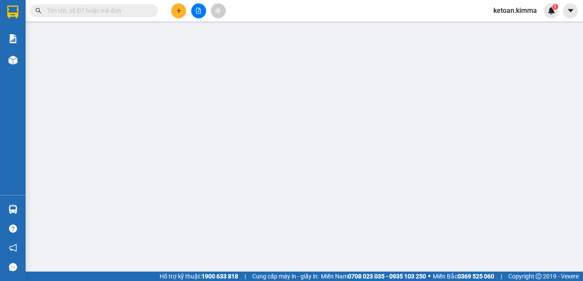
type input "30.000"
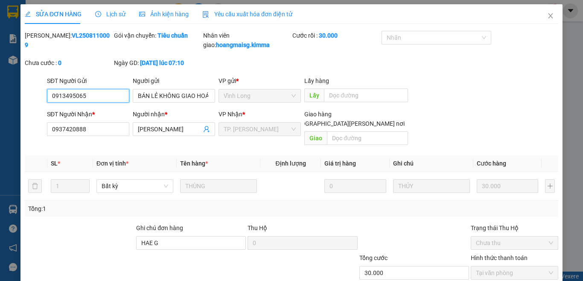
checkbox input "true"
click at [263, 15] on span "Yêu cầu xuất hóa đơn điện tử" at bounding box center [247, 14] width 90 height 7
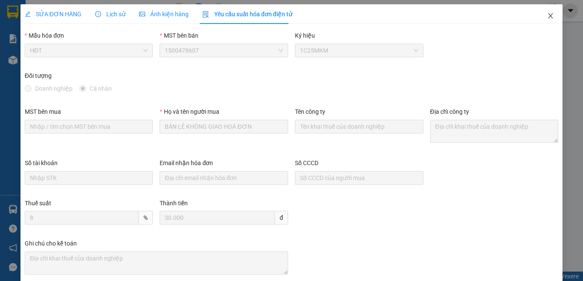
drag, startPoint x: 540, startPoint y: 16, endPoint x: 526, endPoint y: 274, distance: 257.9
click at [540, 16] on span "Close" at bounding box center [551, 16] width 24 height 24
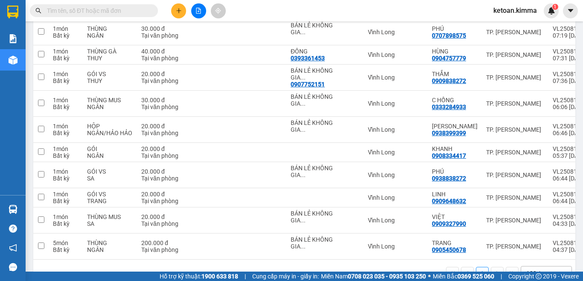
scroll to position [1408, 0]
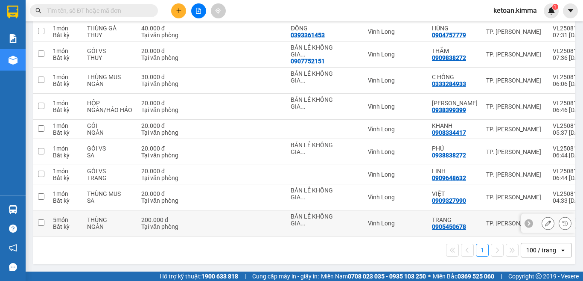
click at [428, 232] on td "TRANG 0905450678" at bounding box center [455, 223] width 54 height 26
checkbox input "true"
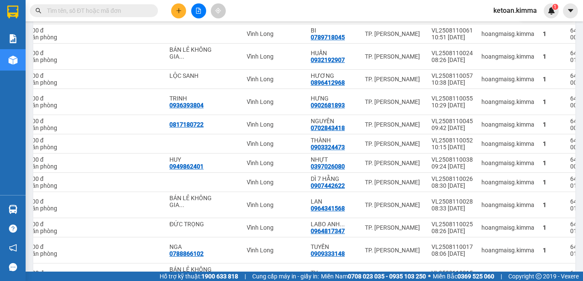
scroll to position [938, 0]
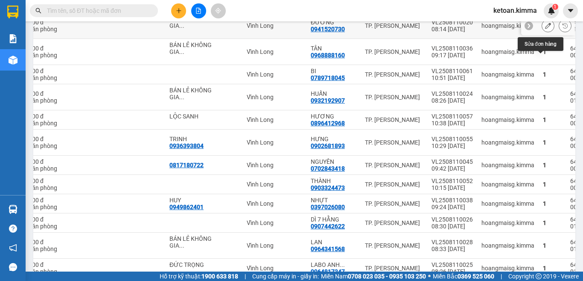
click at [542, 33] on button at bounding box center [548, 25] width 12 height 15
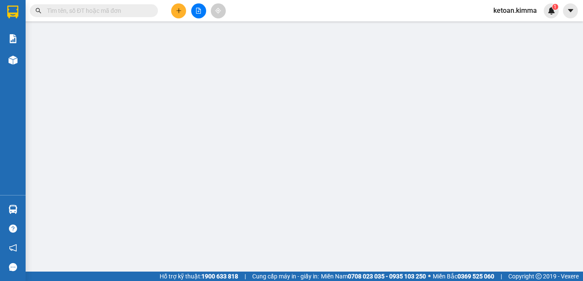
type input "BÁN LẺ KHÔNG GIAO HOÁ ĐƠN"
type input "0941520730"
type input "ĐƯỜNG"
type input "HAE G"
type input "30.000"
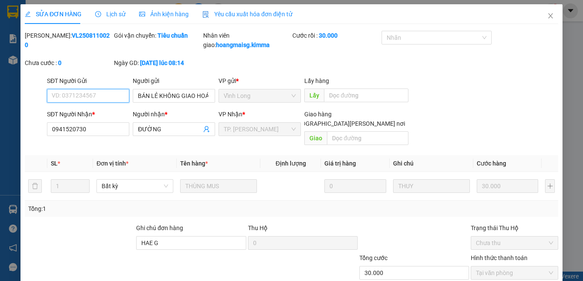
checkbox input "true"
click at [228, 15] on span "Yêu cầu xuất hóa đơn điện tử" at bounding box center [247, 14] width 90 height 7
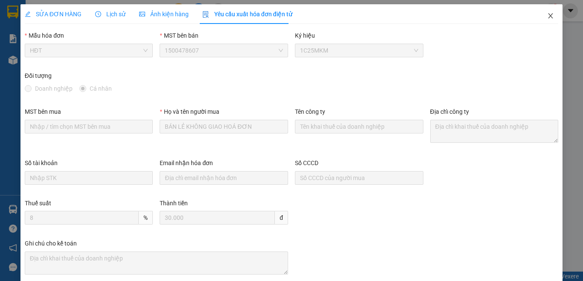
click at [549, 16] on icon "close" at bounding box center [551, 15] width 5 height 5
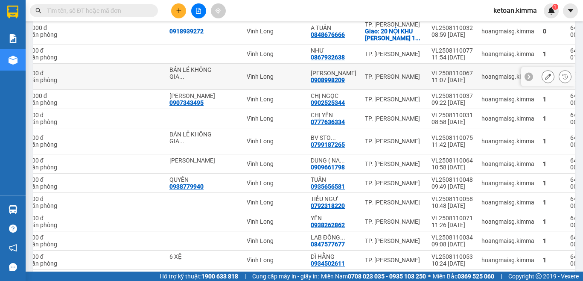
scroll to position [625, 0]
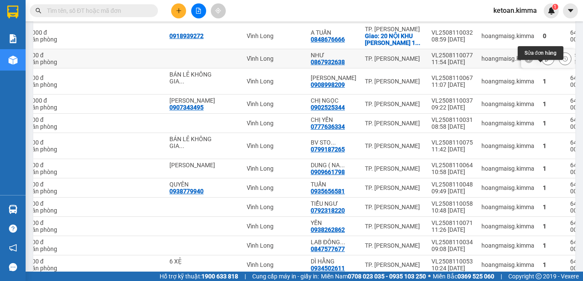
click at [545, 61] on icon at bounding box center [548, 59] width 6 height 6
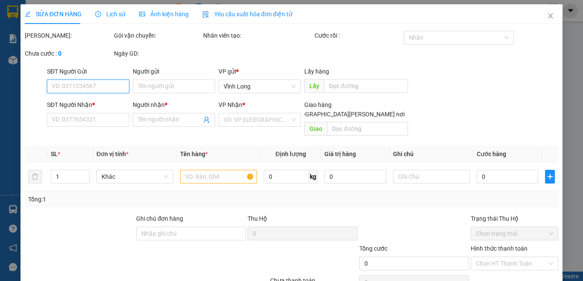
type input "0867932638"
type input "NHƯ"
type input "30.000"
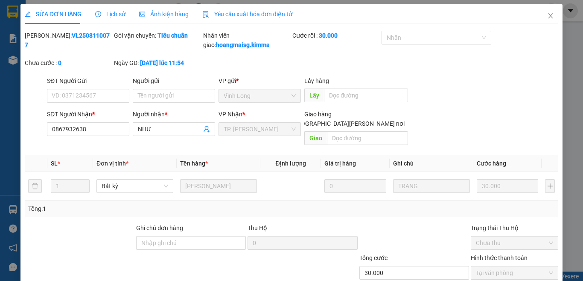
click at [266, 15] on span "Yêu cầu xuất hóa đơn điện tử" at bounding box center [247, 14] width 90 height 7
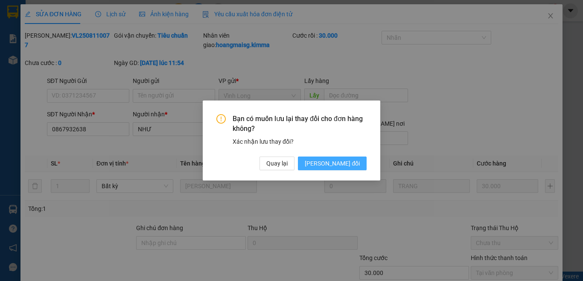
click at [348, 163] on span "[PERSON_NAME] đổi" at bounding box center [332, 162] width 55 height 9
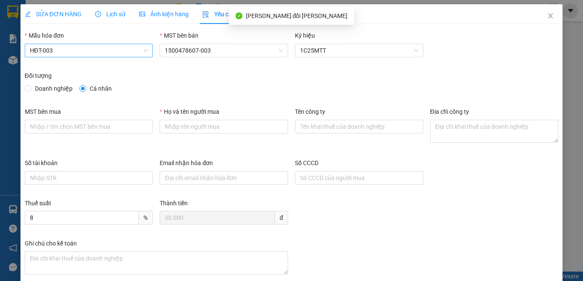
click at [67, 50] on span "HĐT-003" at bounding box center [89, 50] width 118 height 13
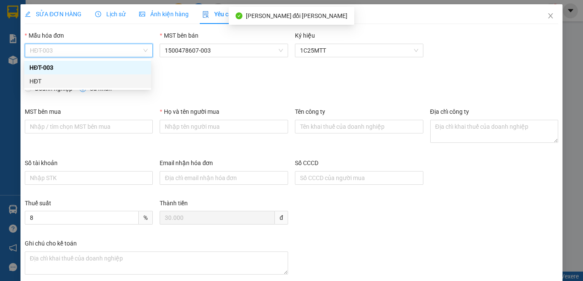
click at [47, 82] on div "HĐT" at bounding box center [87, 80] width 117 height 9
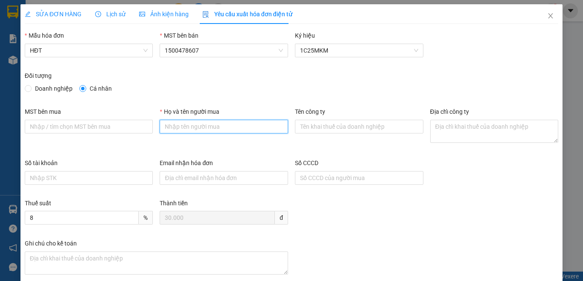
click at [260, 129] on input "Họ và tên người mua" at bounding box center [224, 127] width 129 height 14
type input "Bán lẻ không giao hóa đơn"
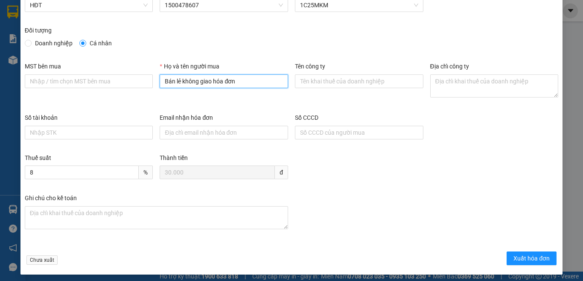
scroll to position [49, 0]
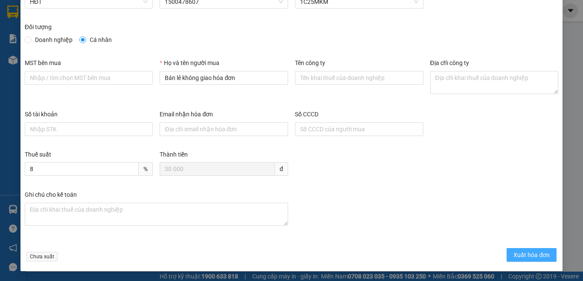
click at [518, 251] on span "Xuất hóa đơn" at bounding box center [532, 254] width 36 height 9
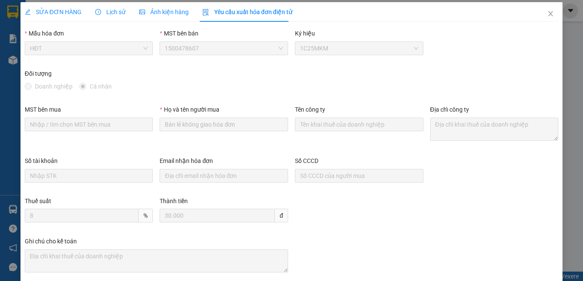
scroll to position [0, 0]
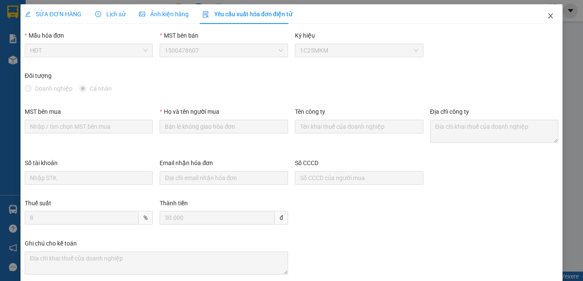
click at [547, 15] on icon "close" at bounding box center [550, 15] width 7 height 7
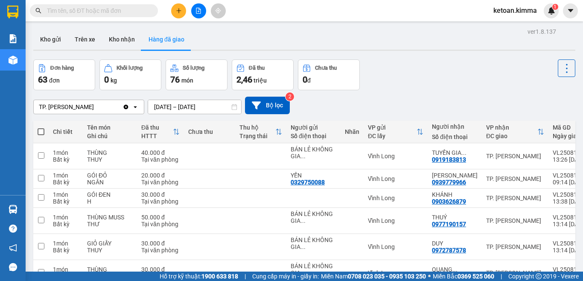
click at [89, 105] on div "TP. [PERSON_NAME]" at bounding box center [78, 107] width 89 height 14
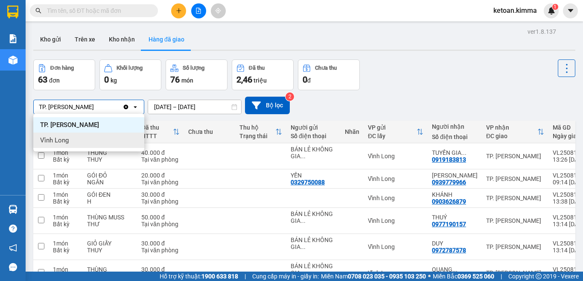
click at [62, 140] on span "Vĩnh Long" at bounding box center [54, 140] width 29 height 9
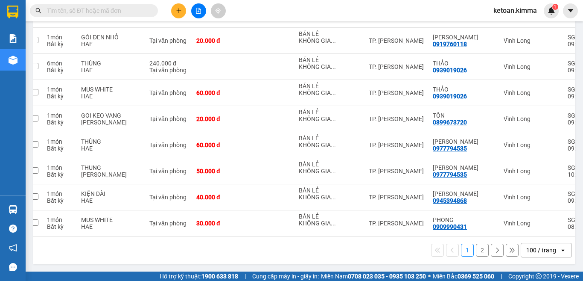
scroll to position [0, 114]
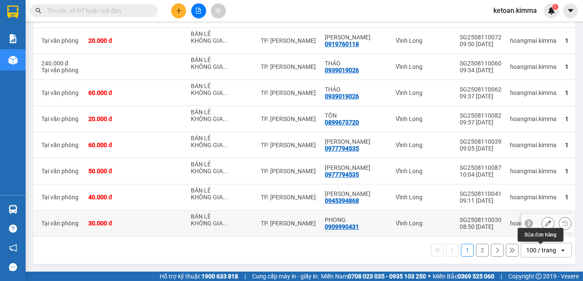
click at [542, 216] on button at bounding box center [548, 223] width 12 height 15
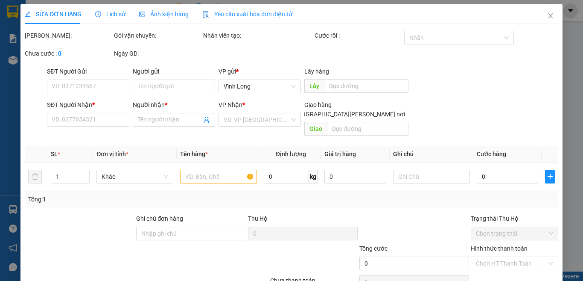
type input "BÁN LẺ KHÔNG GIAO HOÁ ĐƠN"
type input "0909990431"
type input "PHONG"
type input "NHI G"
type input "30.000"
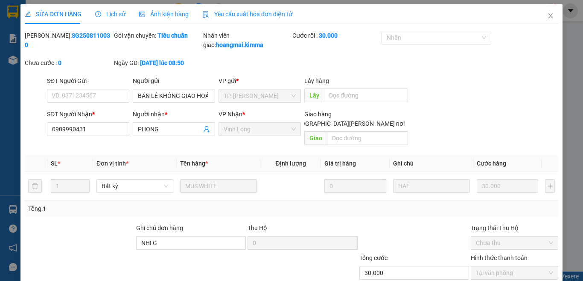
click at [266, 14] on span "Yêu cầu xuất hóa đơn điện tử" at bounding box center [247, 14] width 90 height 7
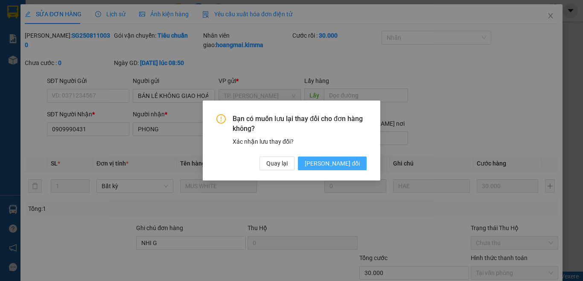
click at [338, 161] on span "[PERSON_NAME] thay đổi" at bounding box center [332, 162] width 55 height 9
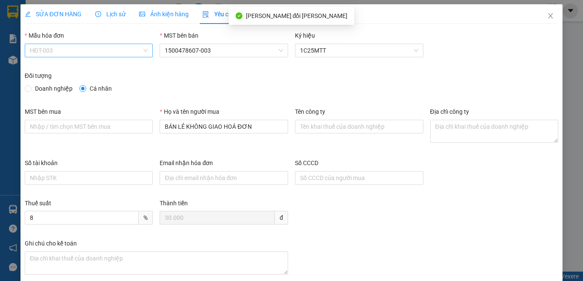
click at [64, 50] on span "HĐT-003" at bounding box center [89, 50] width 118 height 13
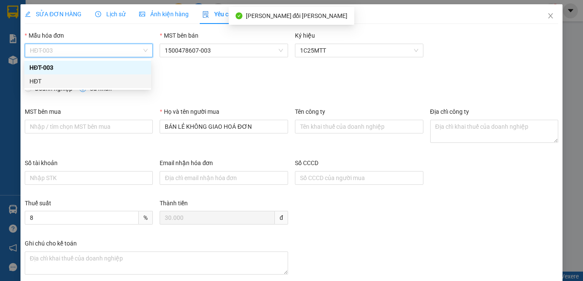
click at [46, 78] on div "HĐT" at bounding box center [87, 80] width 117 height 9
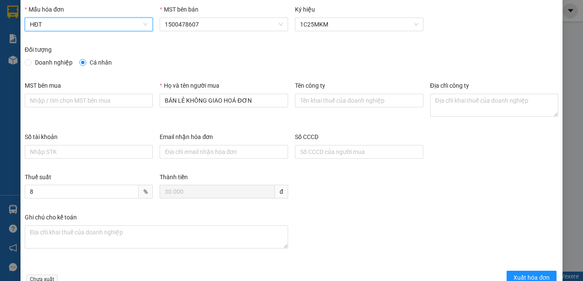
scroll to position [49, 0]
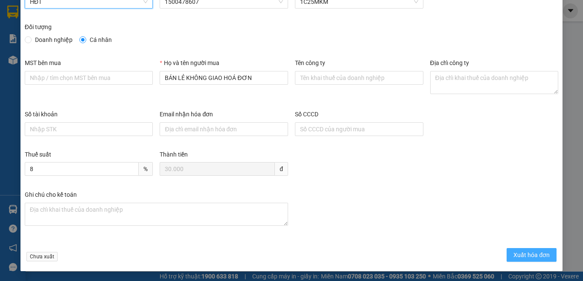
click at [517, 253] on span "Xuất hóa đơn" at bounding box center [532, 254] width 36 height 9
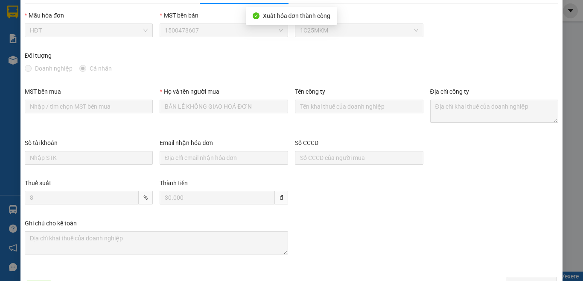
scroll to position [0, 0]
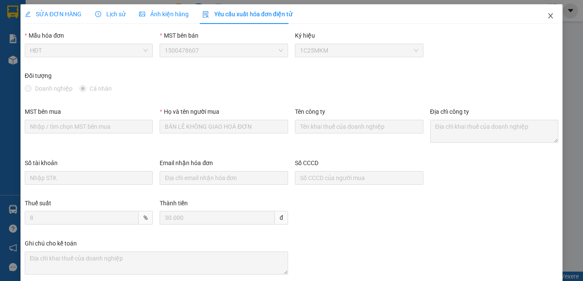
click at [547, 14] on icon "close" at bounding box center [550, 15] width 7 height 7
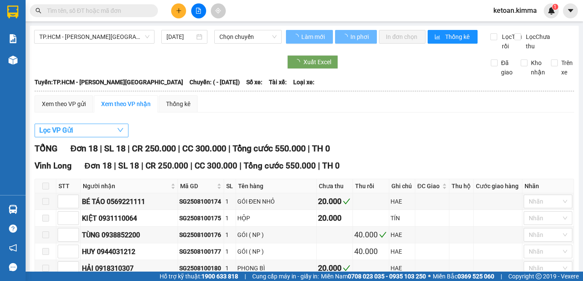
type input "[DATE]"
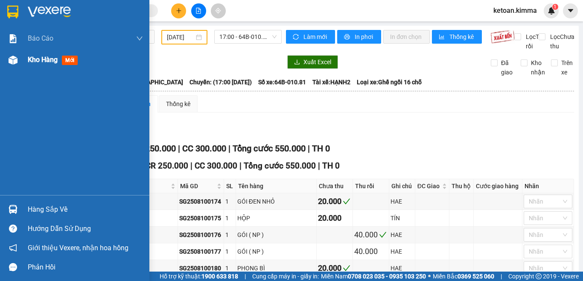
click at [41, 61] on span "Kho hàng" at bounding box center [43, 60] width 30 height 8
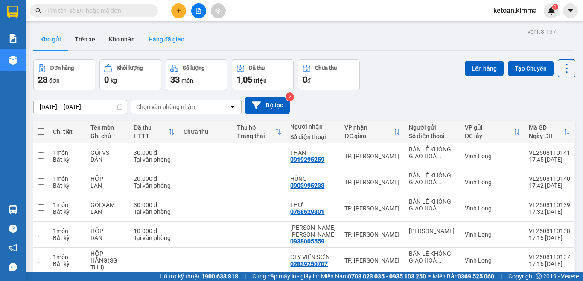
click at [177, 39] on button "Hàng đã giao" at bounding box center [167, 39] width 50 height 20
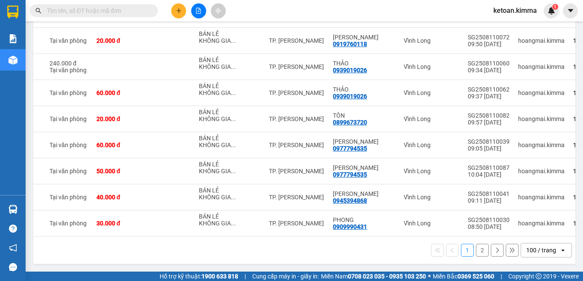
scroll to position [0, 114]
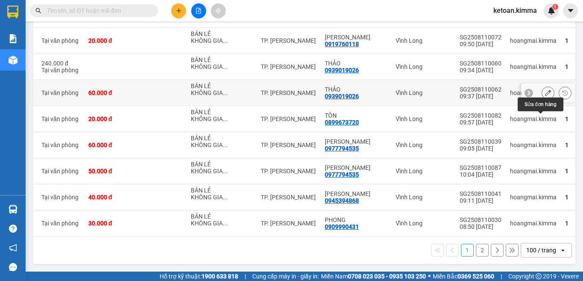
click at [545, 90] on icon at bounding box center [548, 93] width 6 height 6
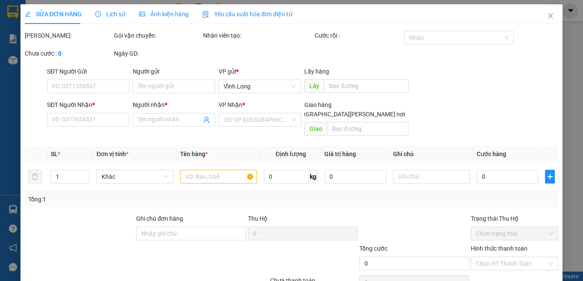
type input "BÁN LẺ KHÔNG GIAO HOÁ ĐƠN"
type input "0939019026"
type input "THẢO"
type input "NHI G"
type input "60.000"
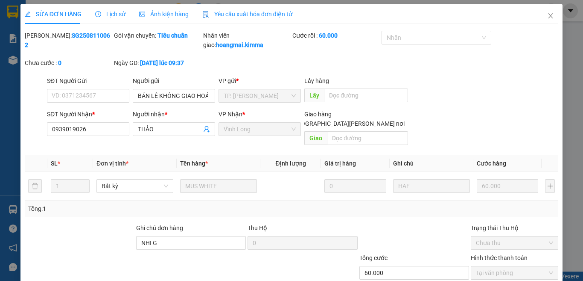
click at [260, 12] on span "Yêu cầu xuất hóa đơn điện tử" at bounding box center [247, 14] width 90 height 7
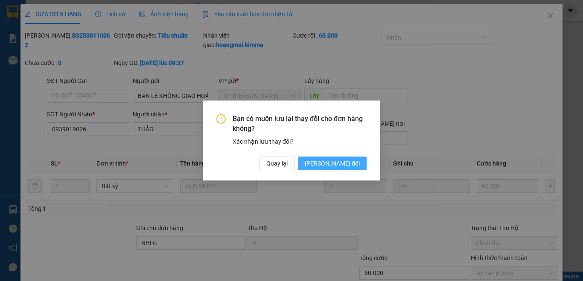
drag, startPoint x: 353, startPoint y: 162, endPoint x: 349, endPoint y: 161, distance: 4.4
click at [352, 161] on span "[PERSON_NAME] đổi" at bounding box center [332, 162] width 55 height 9
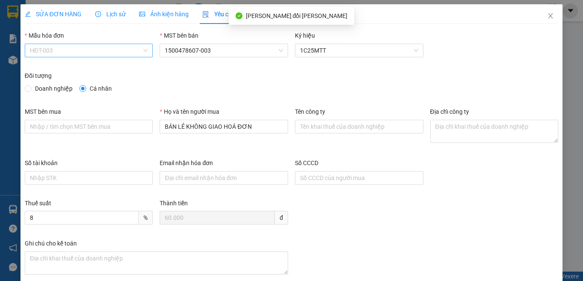
click at [63, 51] on span "HĐT-003" at bounding box center [89, 50] width 118 height 13
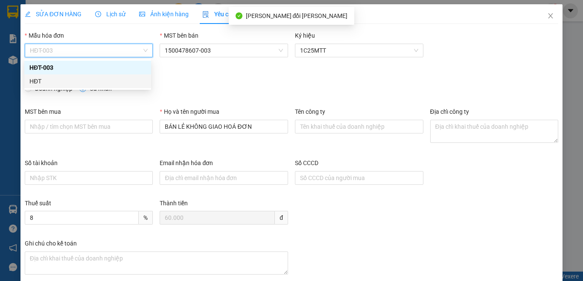
click at [35, 81] on div "HĐT" at bounding box center [87, 80] width 117 height 9
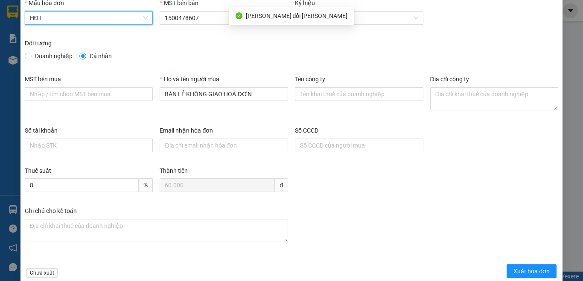
scroll to position [49, 0]
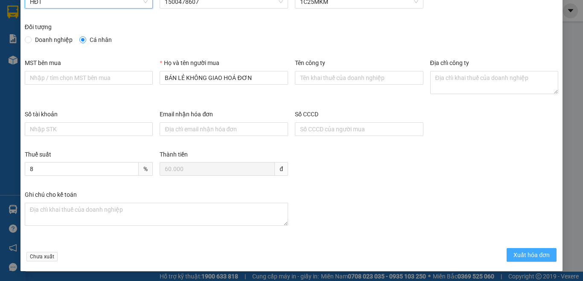
click at [519, 256] on span "Xuất hóa đơn" at bounding box center [532, 254] width 36 height 9
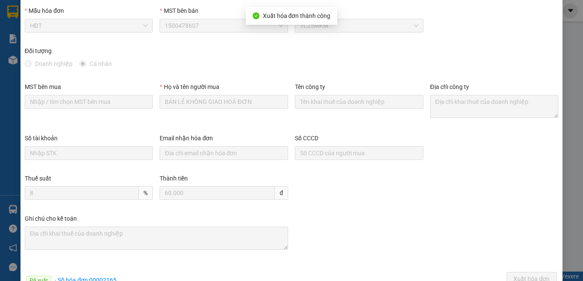
scroll to position [0, 0]
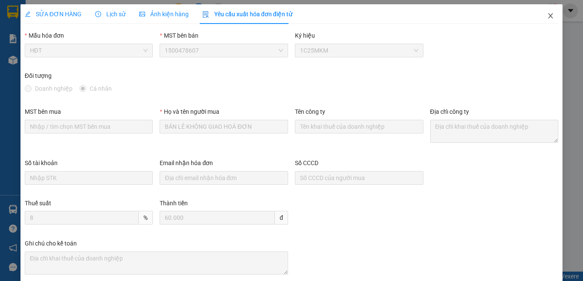
click at [549, 16] on icon "close" at bounding box center [551, 15] width 5 height 5
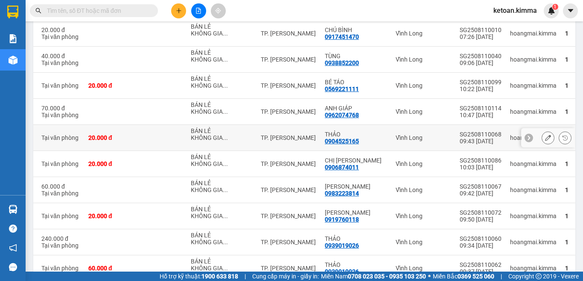
scroll to position [2322, 0]
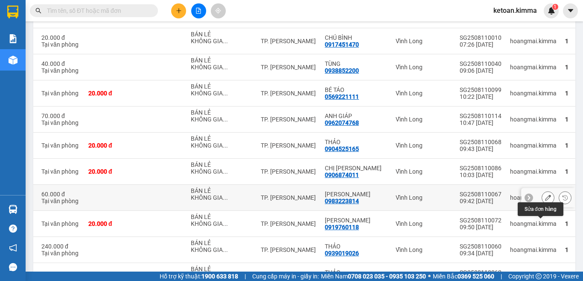
click at [532, 207] on div at bounding box center [548, 197] width 54 height 19
click at [545, 200] on icon at bounding box center [548, 197] width 6 height 6
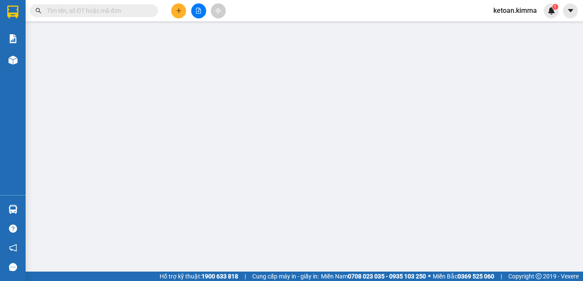
type input "BÁN LẺ KHÔNG GIAO HOÁ ĐƠN"
type input "0983223814"
type input "[PERSON_NAME]"
type input "60.000"
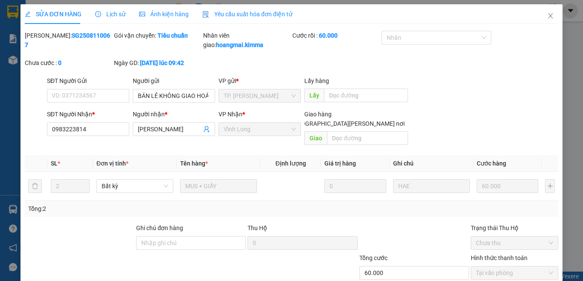
click at [256, 17] on span "Yêu cầu xuất hóa đơn điện tử" at bounding box center [247, 14] width 90 height 7
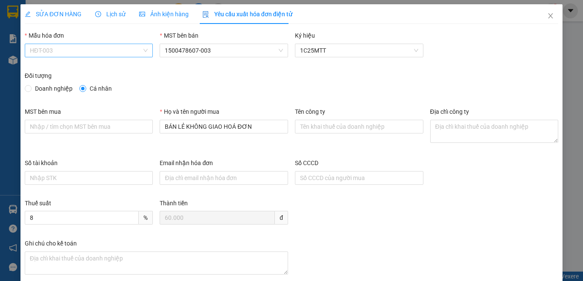
click at [56, 53] on span "HĐT-003" at bounding box center [89, 50] width 118 height 13
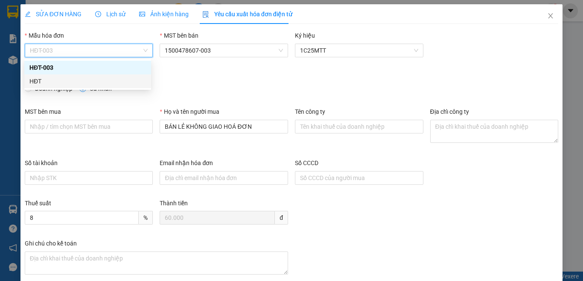
click at [38, 79] on div "HĐT" at bounding box center [87, 80] width 117 height 9
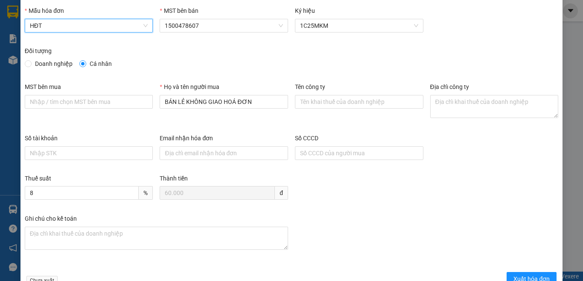
scroll to position [49, 0]
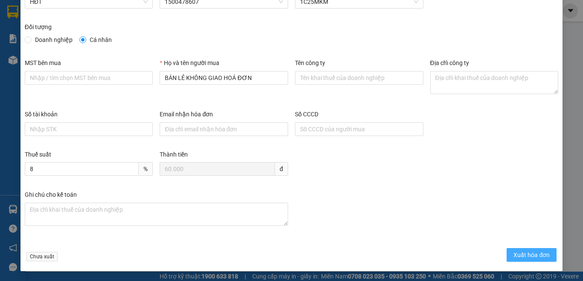
click at [518, 251] on span "Xuất hóa đơn" at bounding box center [532, 254] width 36 height 9
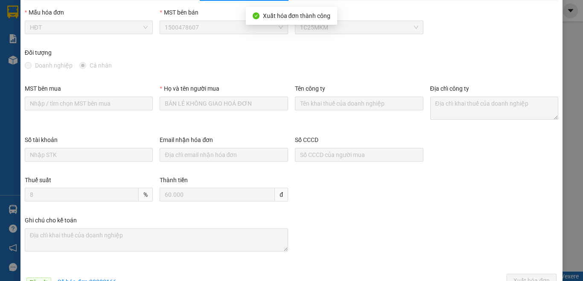
scroll to position [0, 0]
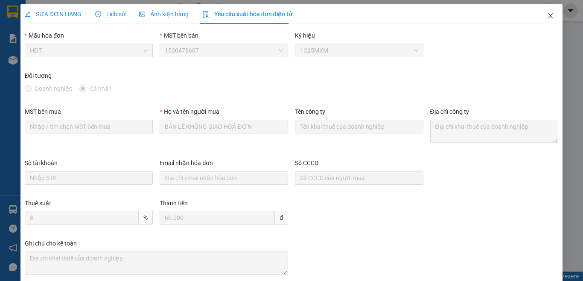
click at [547, 17] on icon "close" at bounding box center [550, 15] width 7 height 7
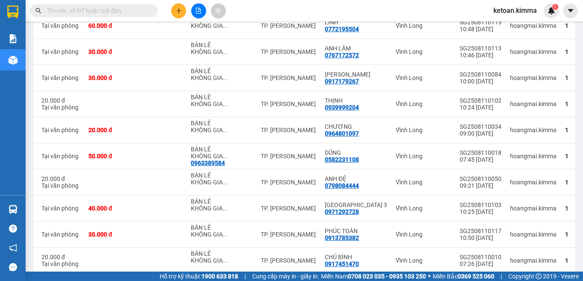
scroll to position [2110, 0]
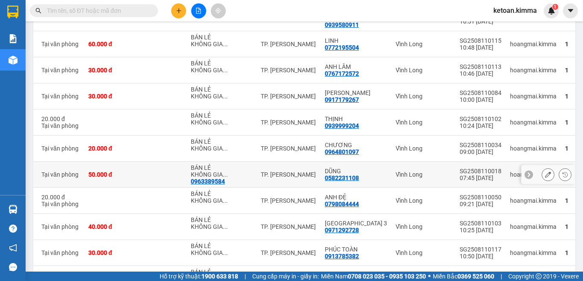
click at [545, 177] on icon at bounding box center [548, 174] width 6 height 6
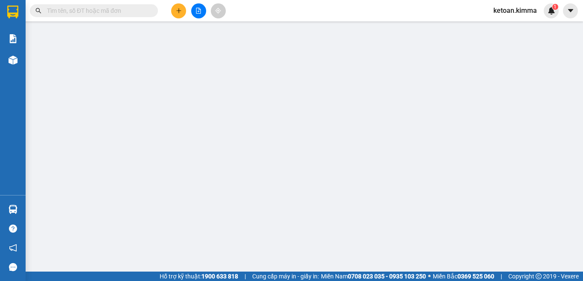
type input "0963389584"
type input "BÁN LẺ KHÔNG GIAO HOÁ ĐƠN"
type input "0582231108"
type input "DŨNG"
type input "NHI G"
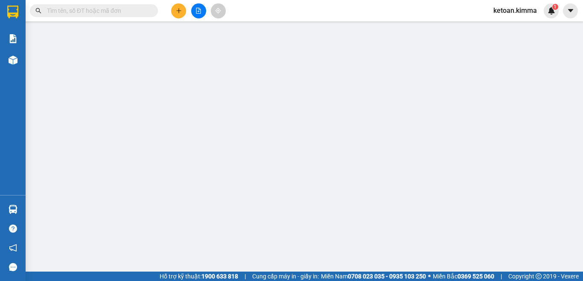
type input "50.000"
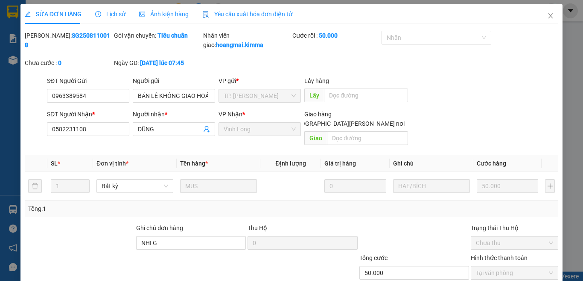
click at [261, 18] on div "Yêu cầu xuất hóa đơn điện tử" at bounding box center [247, 13] width 90 height 9
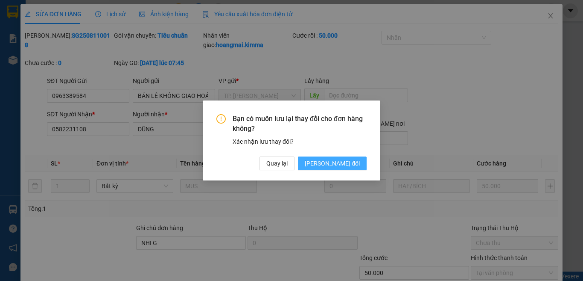
click at [350, 160] on span "[PERSON_NAME] đổi" at bounding box center [332, 162] width 55 height 9
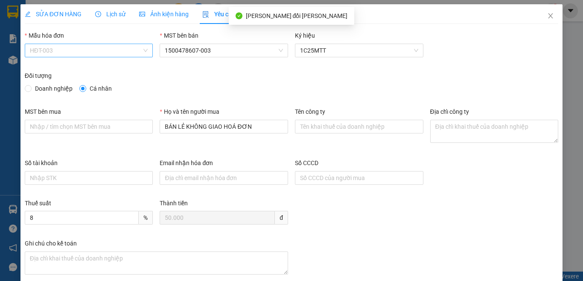
click at [71, 48] on span "HĐT-003" at bounding box center [89, 50] width 118 height 13
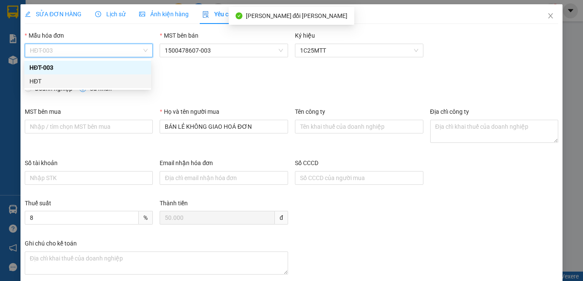
click at [33, 78] on div "HĐT" at bounding box center [87, 80] width 117 height 9
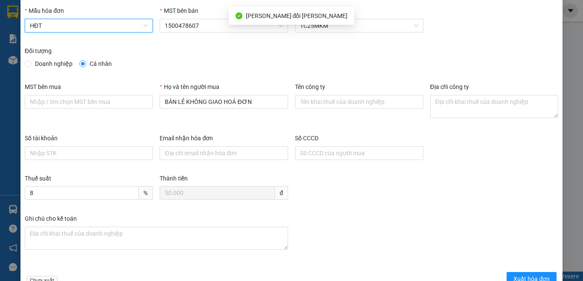
scroll to position [49, 0]
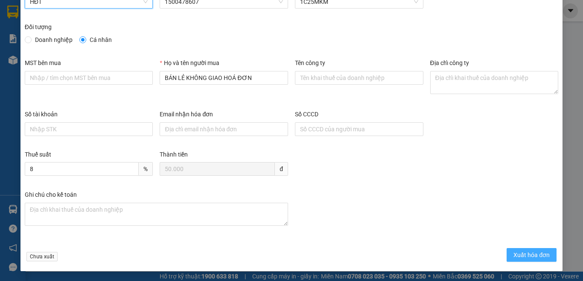
click at [522, 249] on button "Xuất hóa đơn" at bounding box center [532, 255] width 50 height 14
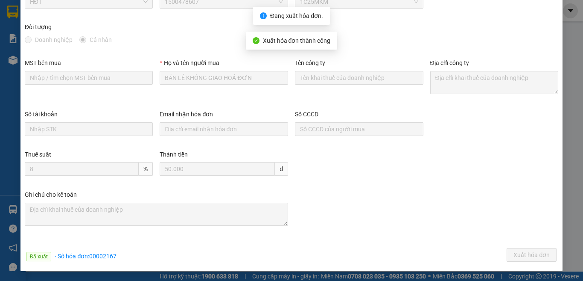
scroll to position [0, 0]
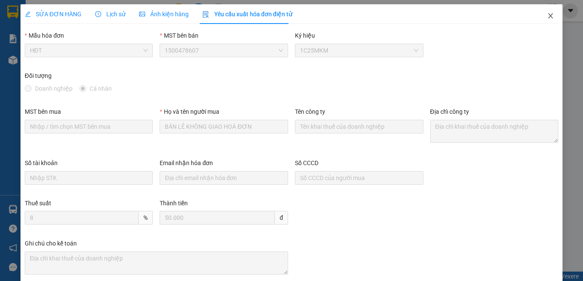
click at [549, 17] on icon "close" at bounding box center [551, 15] width 5 height 5
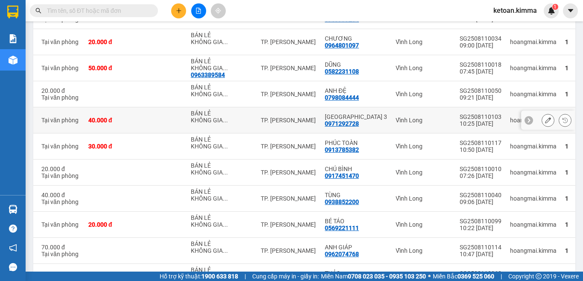
scroll to position [2236, 0]
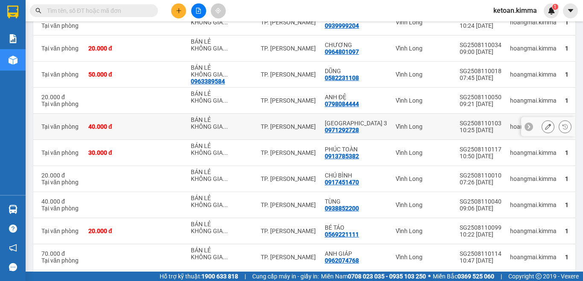
click at [545, 129] on icon at bounding box center [548, 126] width 6 height 6
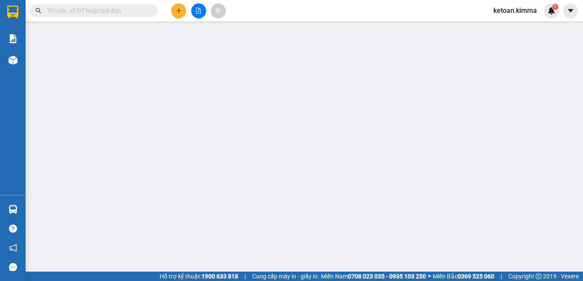
type input "BÁN LẺ KHÔNG GIAO HOÁ ĐƠN"
type input "0971292728"
type input "[GEOGRAPHIC_DATA] 3"
type input "40.000"
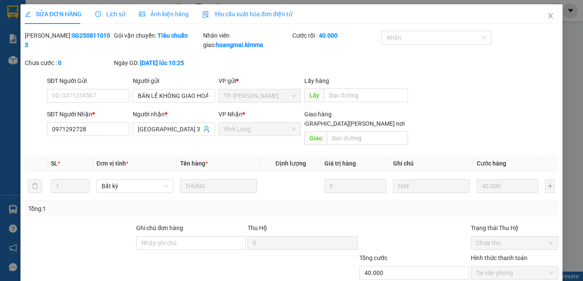
click at [260, 15] on span "Yêu cầu xuất hóa đơn điện tử" at bounding box center [247, 14] width 90 height 7
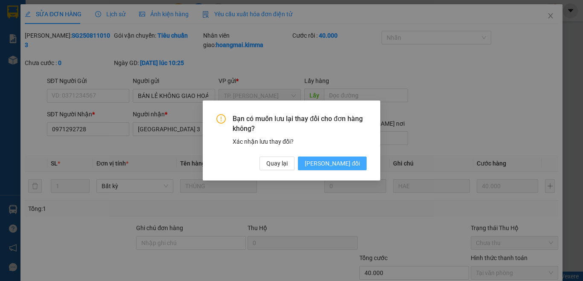
click at [345, 159] on span "[PERSON_NAME] thay đổi" at bounding box center [332, 162] width 55 height 9
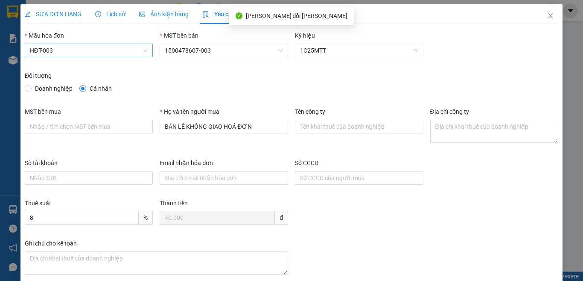
click at [75, 53] on span "HĐT-003" at bounding box center [89, 50] width 118 height 13
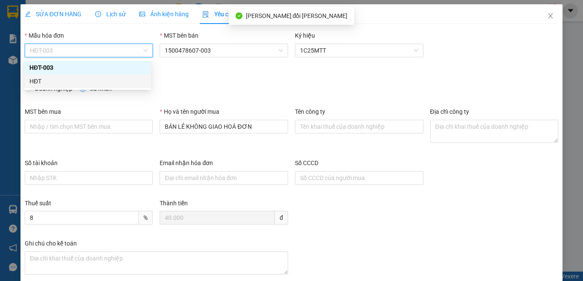
click at [39, 82] on div "HĐT" at bounding box center [87, 80] width 117 height 9
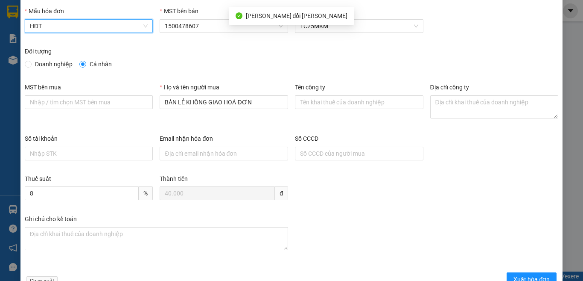
scroll to position [49, 0]
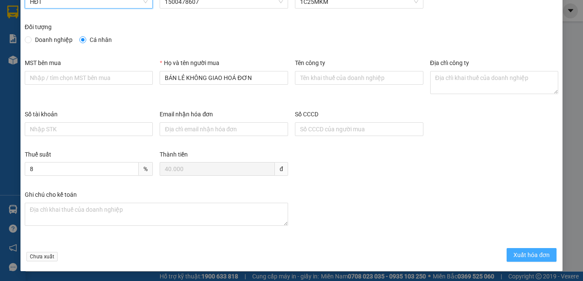
click at [529, 253] on span "Xuất hóa đơn" at bounding box center [532, 254] width 36 height 9
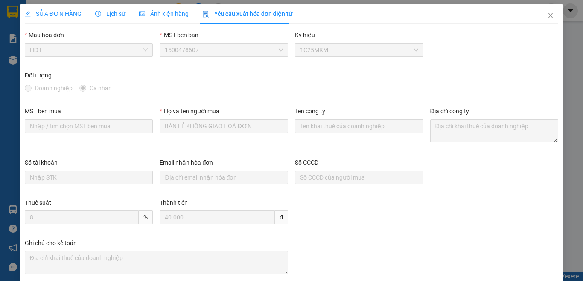
scroll to position [0, 0]
click at [547, 14] on icon "close" at bounding box center [550, 15] width 7 height 7
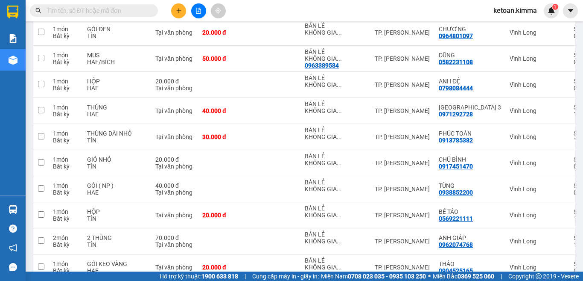
scroll to position [2535, 0]
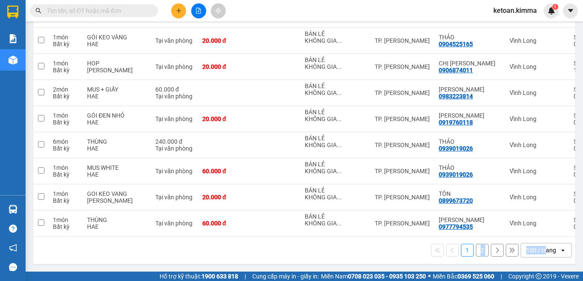
drag, startPoint x: 463, startPoint y: 236, endPoint x: 541, endPoint y: 239, distance: 78.6
click at [541, 239] on div "1 2 100 / trang open" at bounding box center [304, 249] width 542 height 27
click at [353, 237] on div "1 2 100 / trang open" at bounding box center [304, 249] width 542 height 27
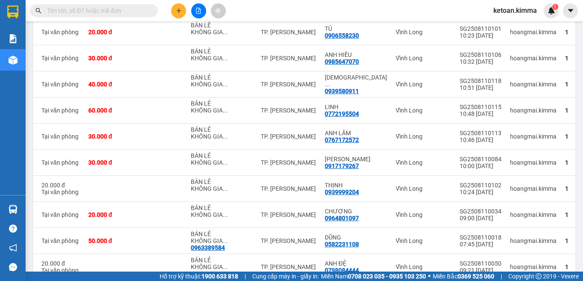
scroll to position [1999, 0]
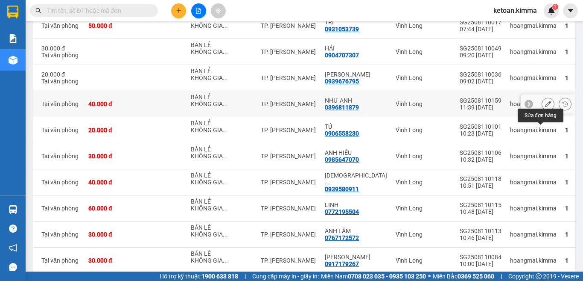
click at [545, 107] on icon at bounding box center [548, 104] width 6 height 6
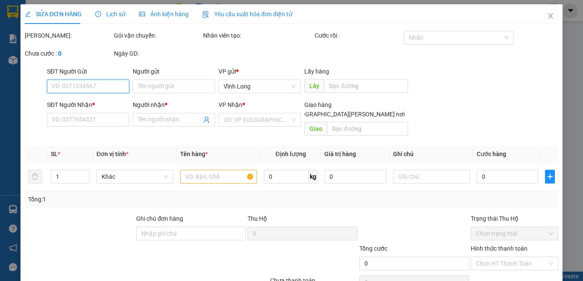
type input "BÁN LẺ KHÔNG GIAO HOÁ ĐƠN"
type input "0396811879"
type input "NHƯ ANH"
type input "D G"
type input "40.000"
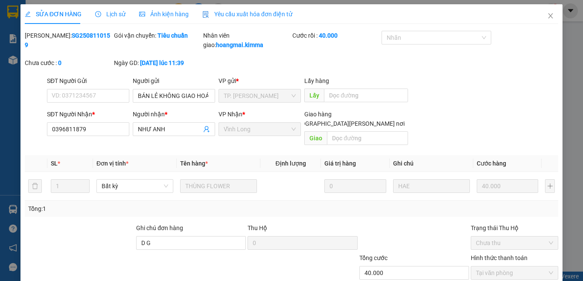
click at [234, 19] on div "Yêu cầu xuất hóa đơn điện tử" at bounding box center [247, 14] width 90 height 20
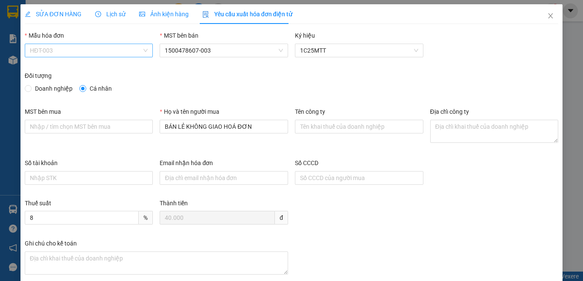
click at [65, 50] on span "HĐT-003" at bounding box center [89, 50] width 118 height 13
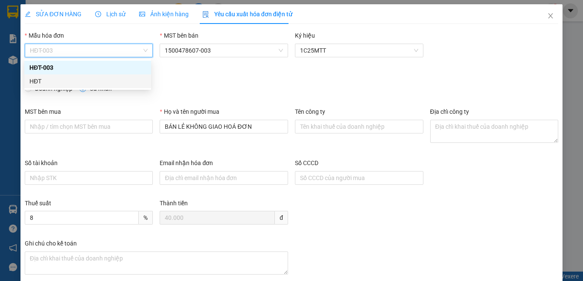
click at [45, 84] on div "HĐT" at bounding box center [87, 80] width 117 height 9
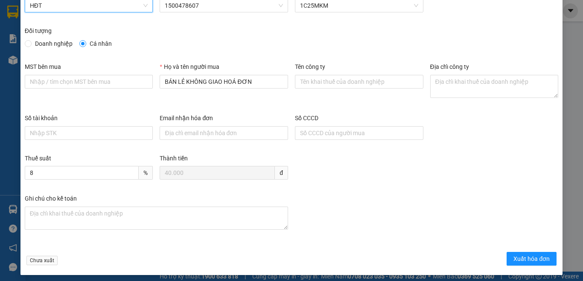
scroll to position [49, 0]
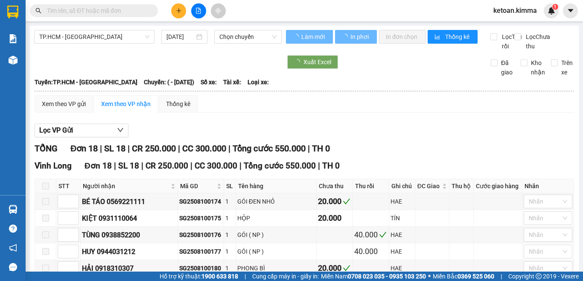
type input "[DATE]"
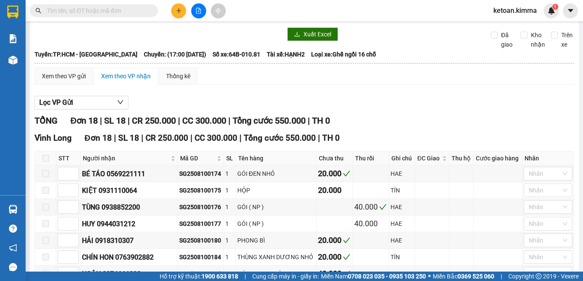
scroll to position [43, 0]
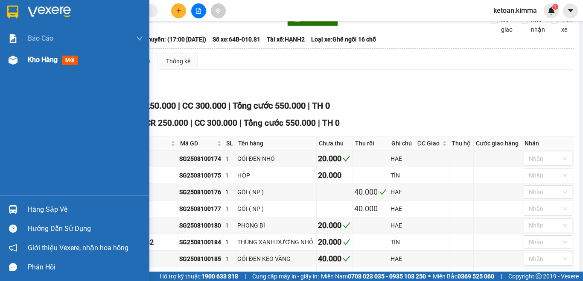
click at [39, 65] on div "Kho hàng mới" at bounding box center [54, 59] width 53 height 11
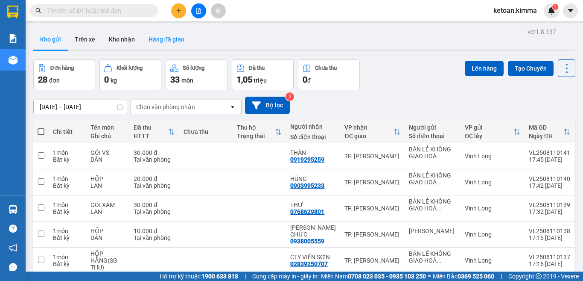
click at [173, 36] on button "Hàng đã giao" at bounding box center [167, 39] width 50 height 20
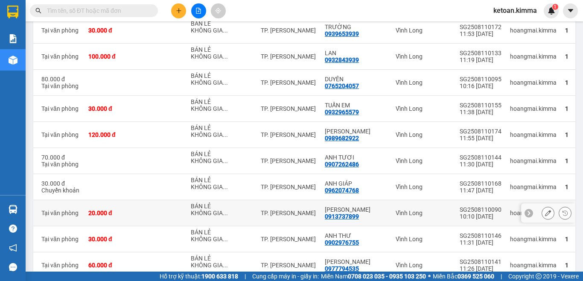
scroll to position [1423, 0]
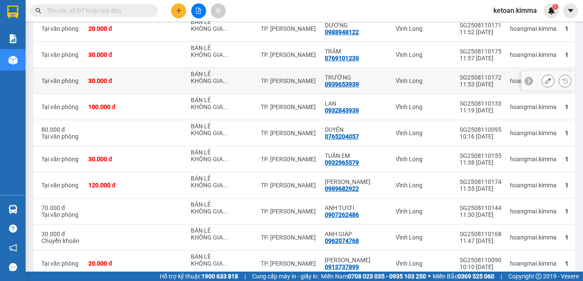
click at [545, 84] on icon at bounding box center [548, 81] width 6 height 6
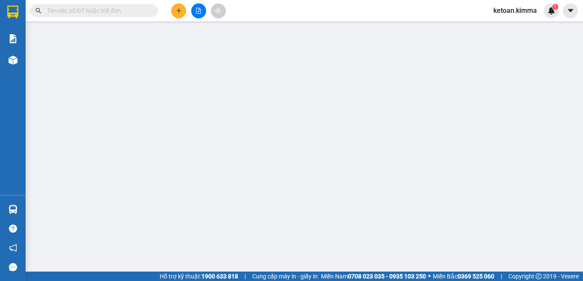
type input "BÁN LẺ KHÔNG GIAO HOÁ ĐƠN"
type input "0939653939"
type input "TRƯỜNG"
type input "NHI G"
type input "30.000"
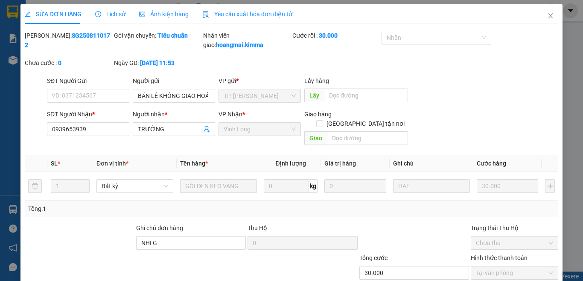
click at [257, 12] on span "Yêu cầu xuất hóa đơn điện tử" at bounding box center [247, 14] width 90 height 7
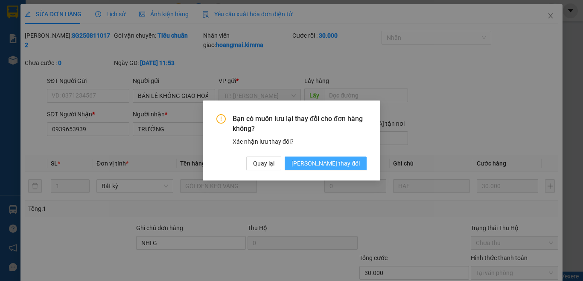
click at [328, 160] on span "[PERSON_NAME] thay đổi" at bounding box center [326, 162] width 68 height 9
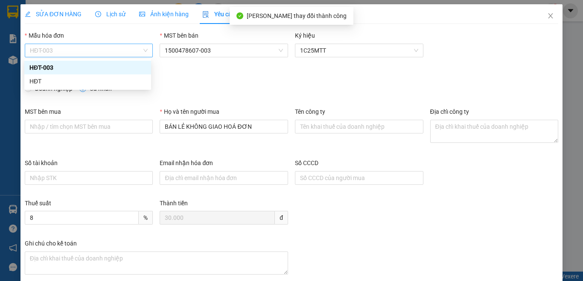
click at [70, 47] on span "HĐT-003" at bounding box center [89, 50] width 118 height 13
click at [29, 79] on div "HĐT" at bounding box center [87, 81] width 127 height 14
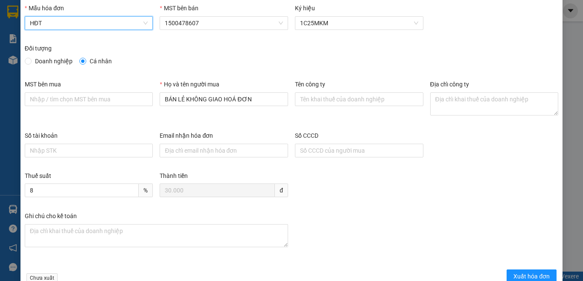
scroll to position [49, 0]
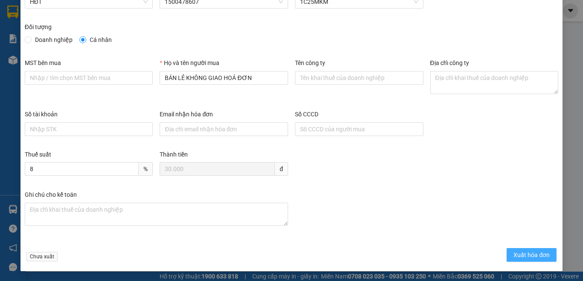
click at [530, 254] on span "Xuất hóa đơn" at bounding box center [532, 254] width 36 height 9
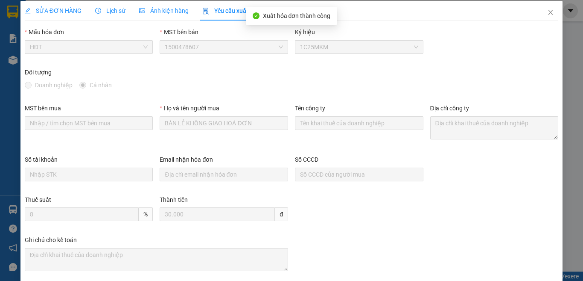
scroll to position [0, 0]
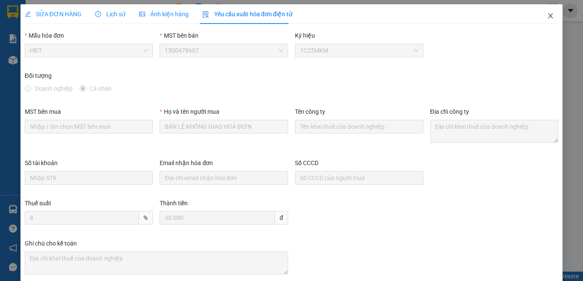
click at [547, 17] on icon "close" at bounding box center [550, 15] width 7 height 7
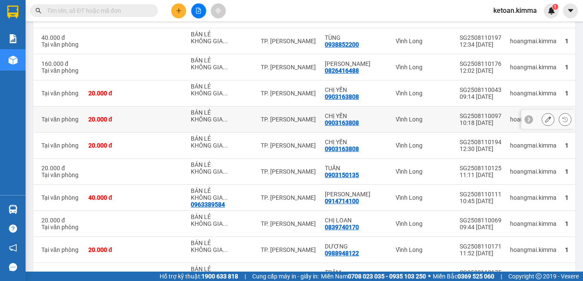
scroll to position [1117, 0]
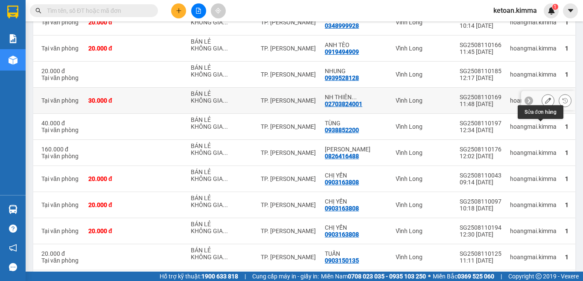
click at [545, 103] on icon at bounding box center [548, 100] width 6 height 6
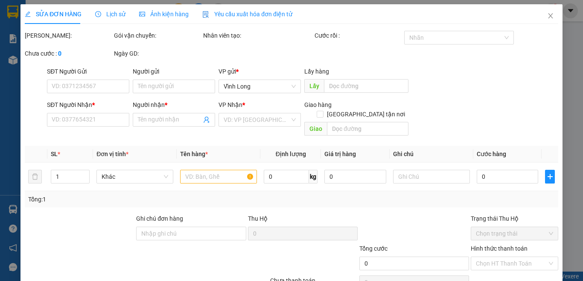
type input "BÁN LẺ KHÔNG GIAO HOÁ ĐƠN"
type input "02703824001"
type input "NH THIÊN TÂN"
type input "NHI G"
type input "30.000"
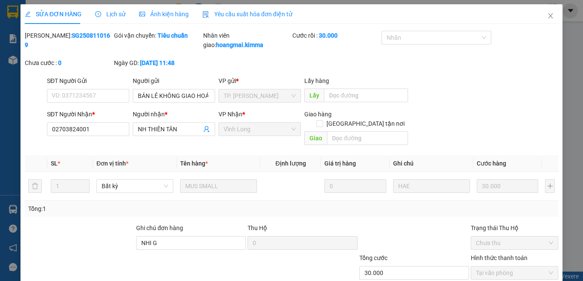
click at [244, 11] on span "Yêu cầu xuất hóa đơn điện tử" at bounding box center [247, 14] width 90 height 7
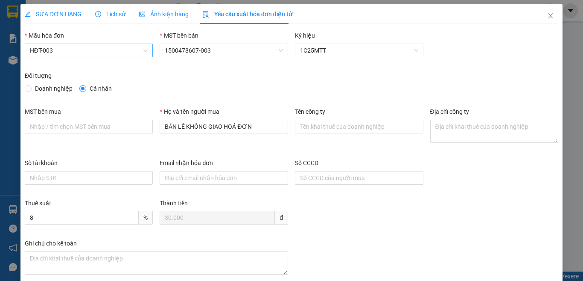
click at [61, 52] on span "HĐT-003" at bounding box center [89, 50] width 118 height 13
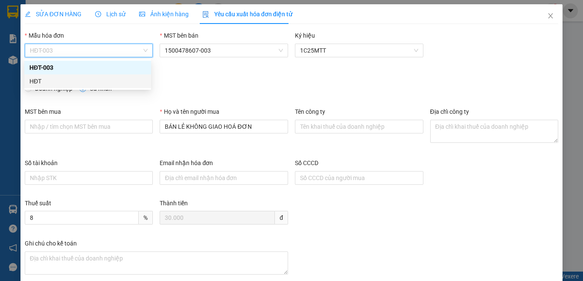
click at [41, 80] on div "HĐT" at bounding box center [87, 80] width 117 height 9
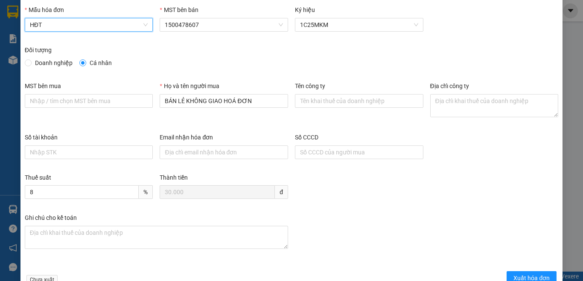
scroll to position [49, 0]
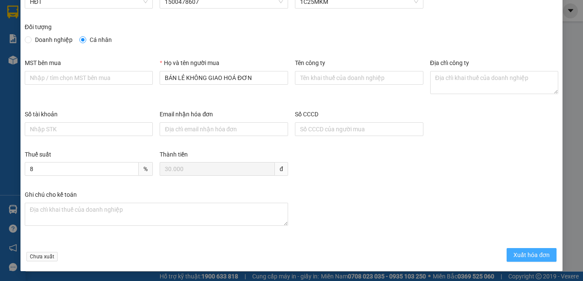
click at [524, 253] on span "Xuất hóa đơn" at bounding box center [532, 254] width 36 height 9
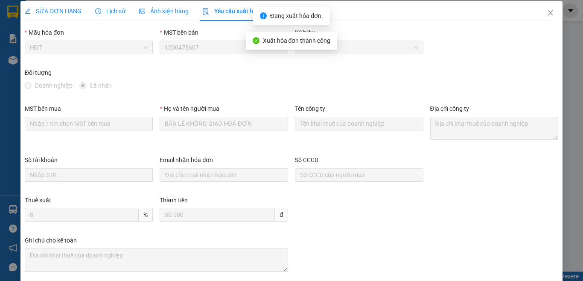
scroll to position [0, 0]
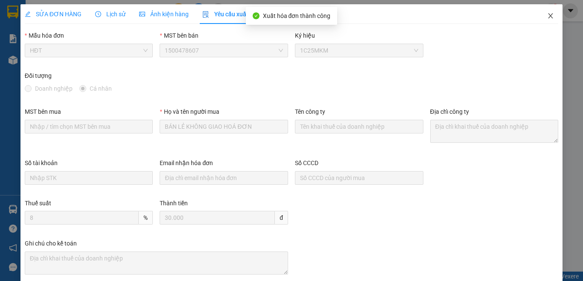
click at [547, 17] on icon "close" at bounding box center [550, 15] width 7 height 7
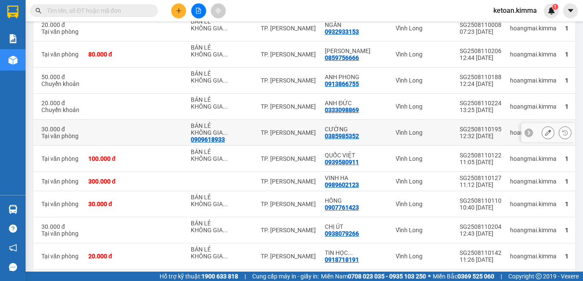
scroll to position [522, 0]
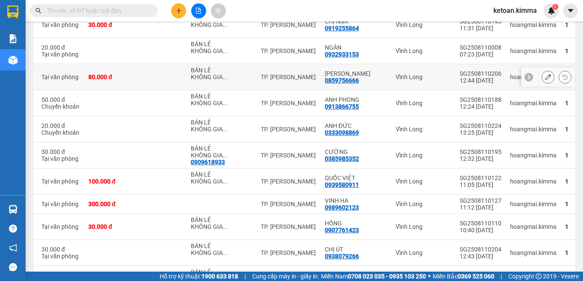
click at [545, 74] on icon at bounding box center [548, 77] width 6 height 6
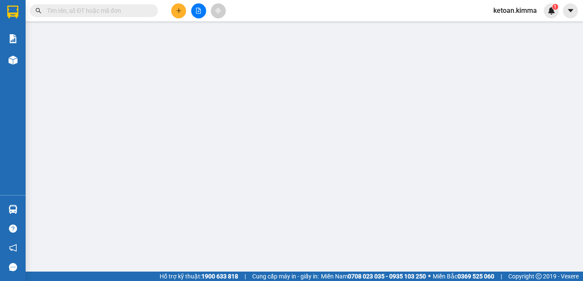
type input "BÁN LẺ KHÔNG GIAO HOÁ ĐƠN"
type input "0859756666"
type input "[PERSON_NAME]"
type input "80.000"
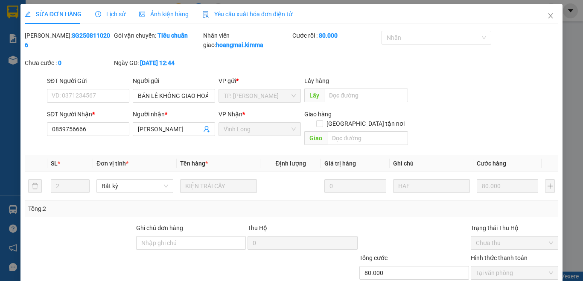
click at [260, 14] on span "Yêu cầu xuất hóa đơn điện tử" at bounding box center [247, 14] width 90 height 7
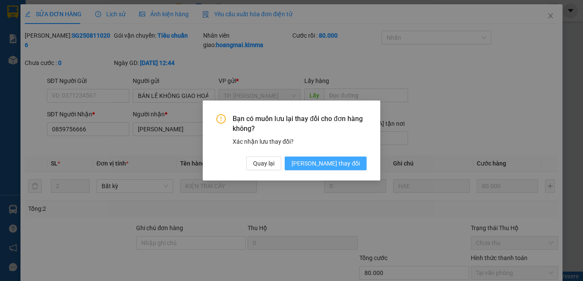
drag, startPoint x: 343, startPoint y: 166, endPoint x: 338, endPoint y: 162, distance: 6.4
click at [343, 166] on span "[PERSON_NAME] thay đổi" at bounding box center [326, 162] width 68 height 9
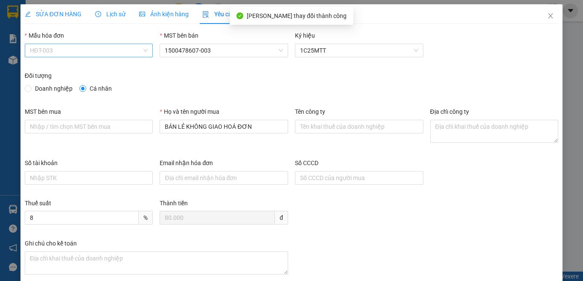
click at [88, 52] on span "HĐT-003" at bounding box center [89, 50] width 118 height 13
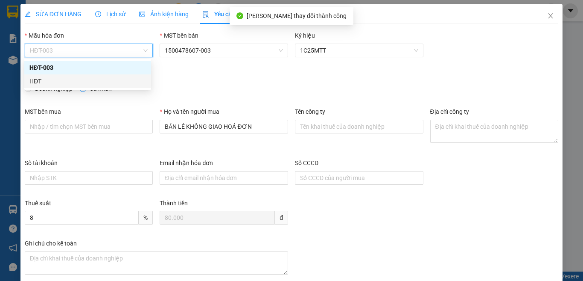
click at [44, 84] on div "HĐT" at bounding box center [87, 80] width 117 height 9
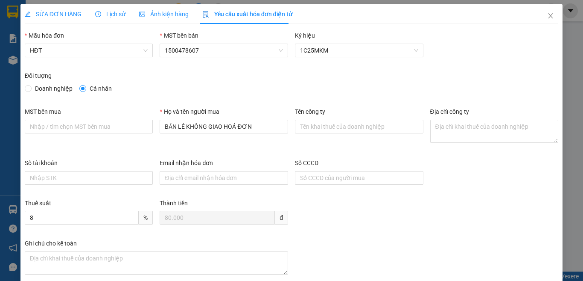
drag, startPoint x: 575, startPoint y: 175, endPoint x: 577, endPoint y: 205, distance: 30.0
click at [577, 205] on div "SỬA ĐƠN HÀNG Lịch sử Ảnh kiện hàng Yêu cầu xuất hóa đơn điện tử Total Paid Fee …" at bounding box center [291, 140] width 583 height 281
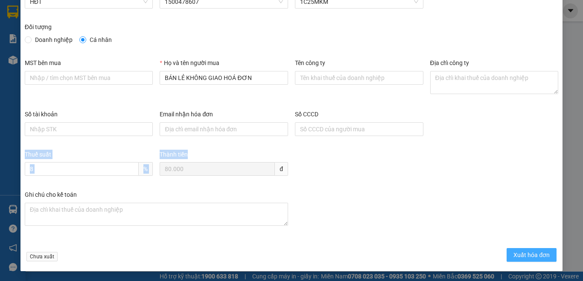
click at [526, 251] on span "Xuất hóa đơn" at bounding box center [532, 254] width 36 height 9
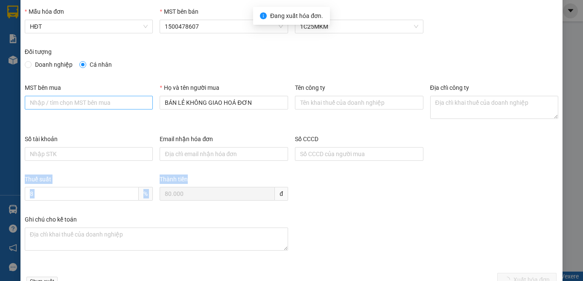
scroll to position [0, 0]
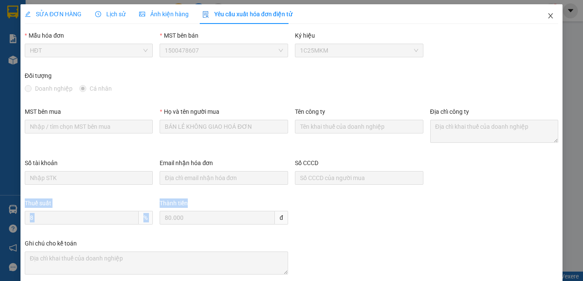
click at [547, 15] on icon "close" at bounding box center [550, 15] width 7 height 7
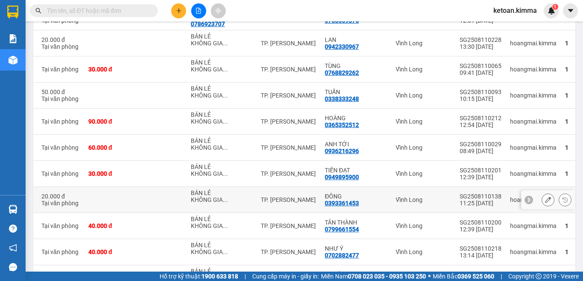
scroll to position [190, 0]
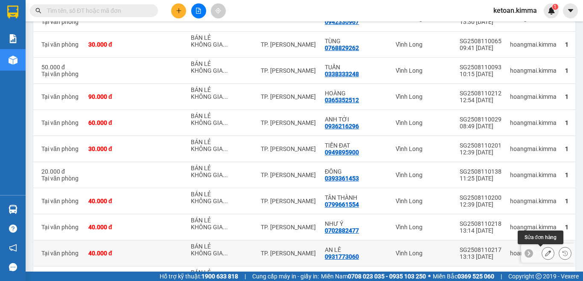
click at [545, 253] on icon at bounding box center [548, 253] width 6 height 6
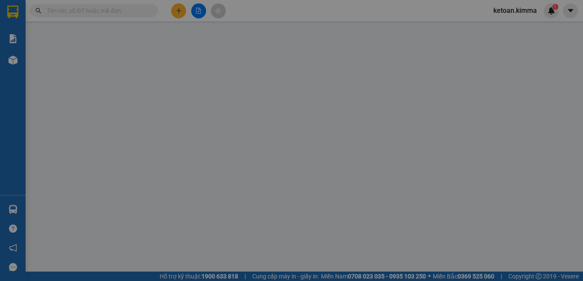
type input "BÁN LẺ KHÔNG GIAO HOÁ ĐƠN"
type input "0931773060"
type input "AN LÊ"
type input "NHI G"
type input "40.000"
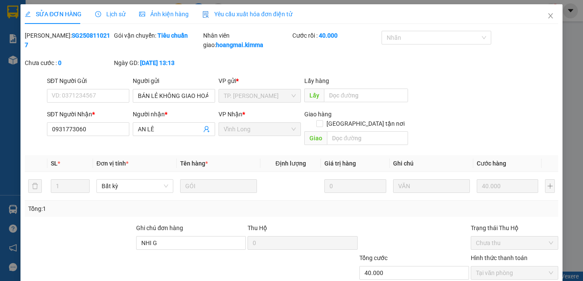
click at [236, 15] on span "Yêu cầu xuất hóa đơn điện tử" at bounding box center [247, 14] width 90 height 7
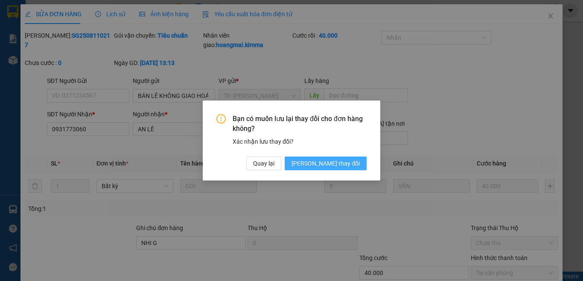
click at [342, 166] on span "[PERSON_NAME] đổi" at bounding box center [326, 162] width 68 height 9
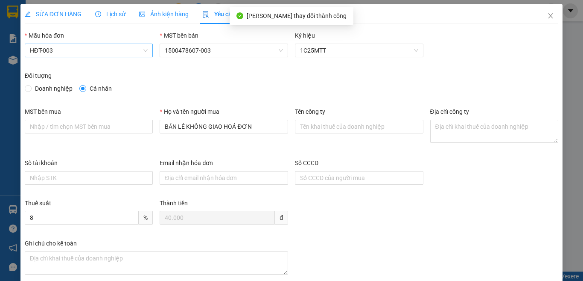
click at [76, 52] on span "HĐT-003" at bounding box center [89, 50] width 118 height 13
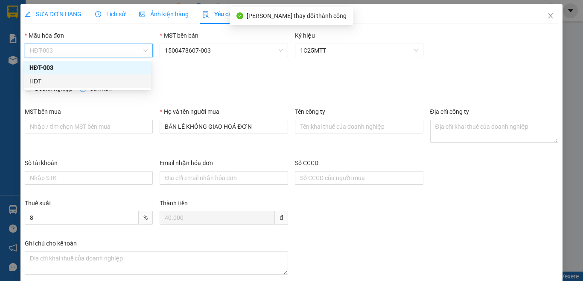
click at [48, 82] on div "HĐT" at bounding box center [87, 80] width 117 height 9
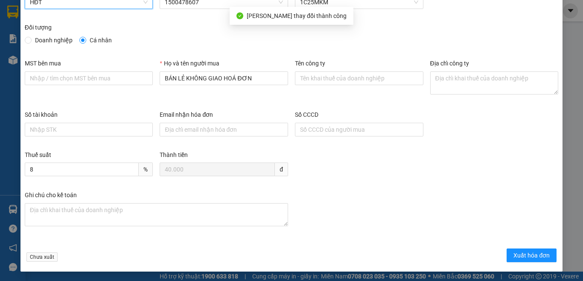
scroll to position [49, 0]
click at [516, 251] on span "Xuất hóa đơn" at bounding box center [532, 254] width 36 height 9
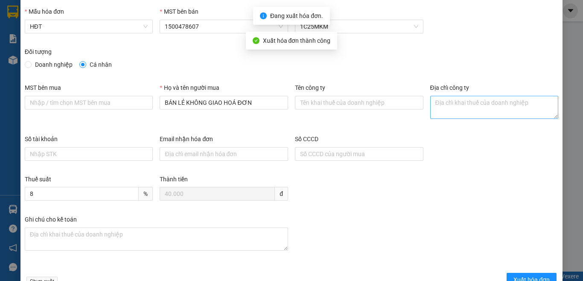
scroll to position [0, 0]
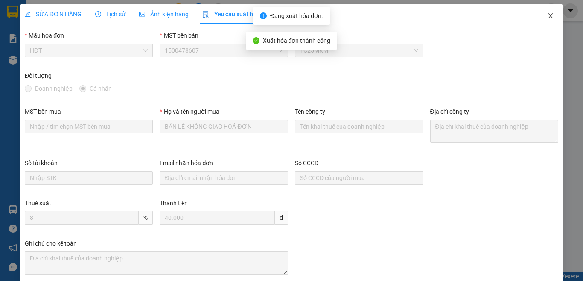
click at [547, 14] on icon "close" at bounding box center [550, 15] width 7 height 7
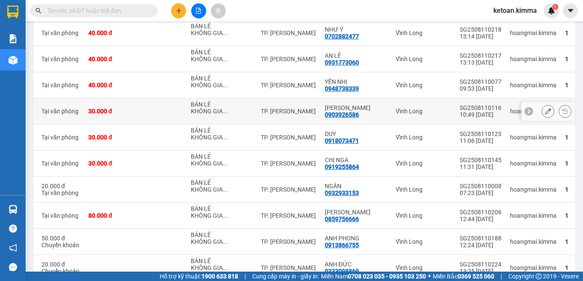
scroll to position [382, 0]
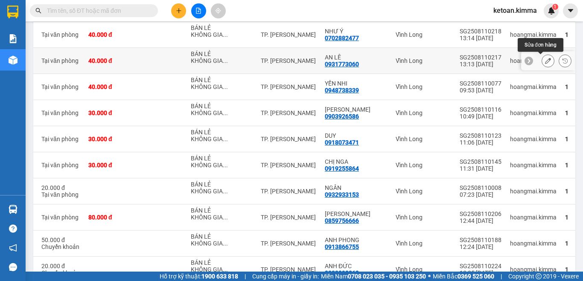
click at [545, 58] on icon at bounding box center [548, 61] width 6 height 6
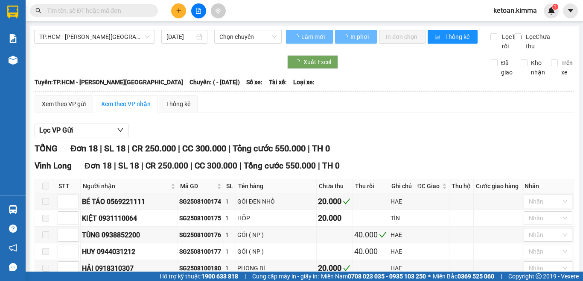
type input "[DATE]"
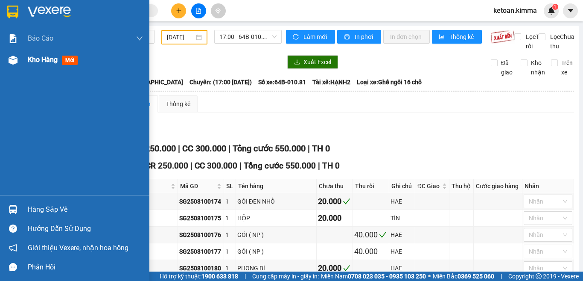
click at [48, 61] on span "Kho hàng" at bounding box center [43, 60] width 30 height 8
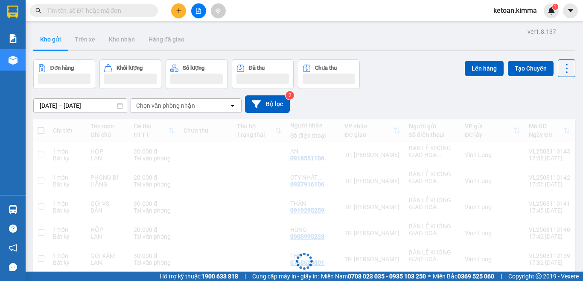
click at [173, 41] on button "Hàng đã giao" at bounding box center [167, 39] width 50 height 20
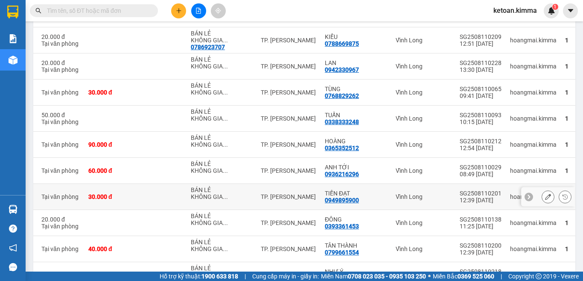
scroll to position [147, 0]
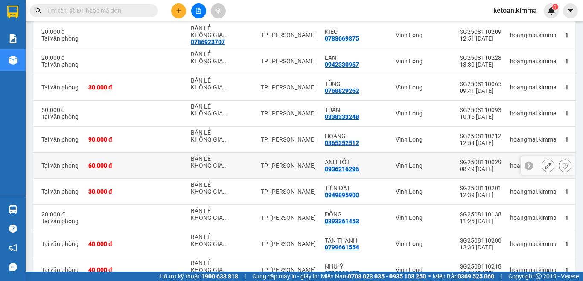
click at [545, 165] on icon at bounding box center [548, 165] width 6 height 6
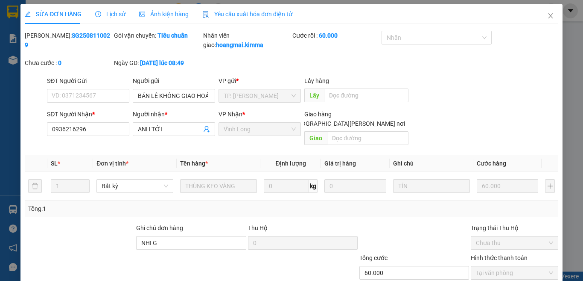
type input "BÁN LẺ KHÔNG GIAO HOÁ ĐƠN"
type input "0936216296"
type input "ANH TỚI"
type input "NHI G"
type input "60.000"
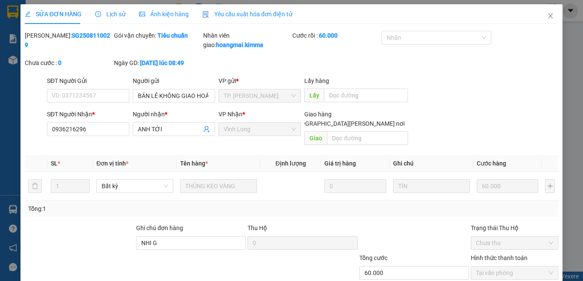
click at [225, 16] on span "Yêu cầu xuất hóa đơn điện tử" at bounding box center [247, 14] width 90 height 7
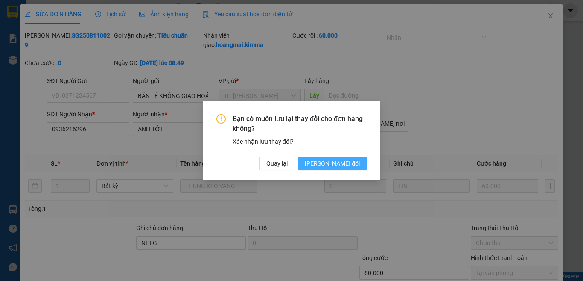
click at [333, 164] on span "[PERSON_NAME] đổi" at bounding box center [332, 162] width 55 height 9
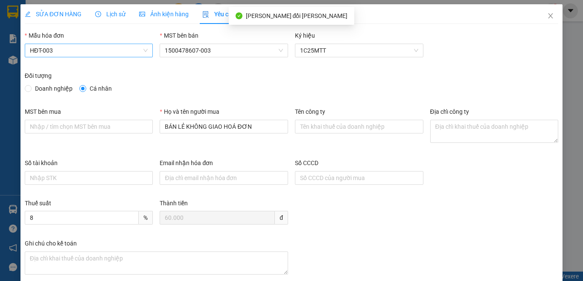
click at [55, 51] on span "HĐT-003" at bounding box center [89, 50] width 118 height 13
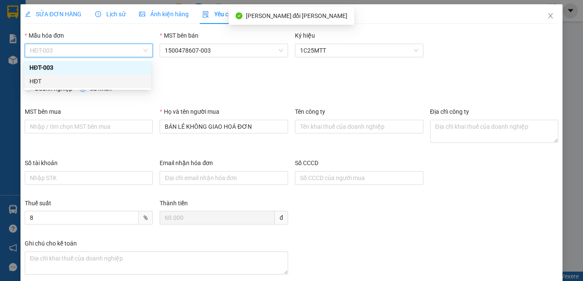
click at [44, 79] on div "HĐT" at bounding box center [87, 80] width 117 height 9
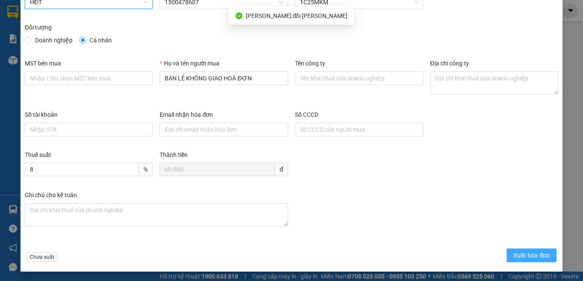
scroll to position [49, 0]
click at [532, 250] on span "Xuất hóa đơn" at bounding box center [532, 254] width 36 height 9
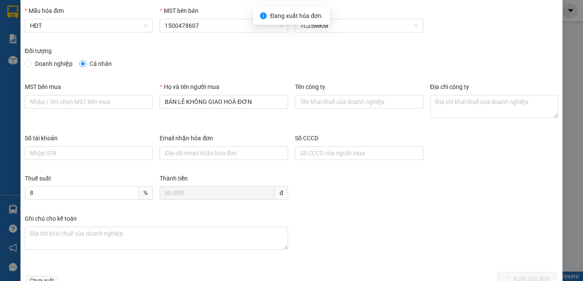
scroll to position [0, 0]
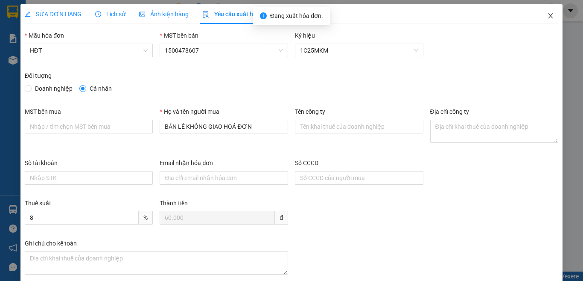
click at [541, 13] on span "Close" at bounding box center [551, 16] width 24 height 24
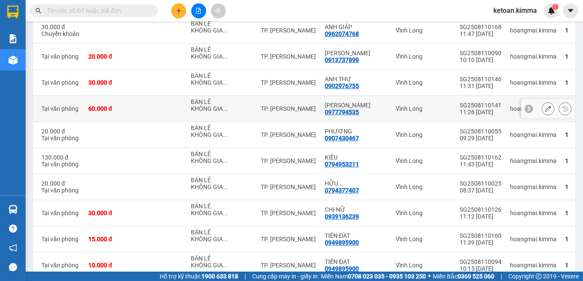
scroll to position [1544, 0]
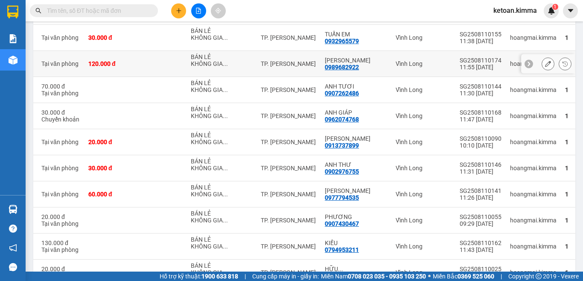
click at [545, 67] on icon at bounding box center [548, 64] width 6 height 6
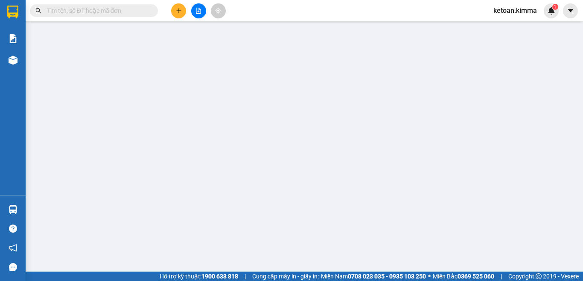
type input "BÁN LẺ KHÔNG GIAO HOÁ ĐƠN"
type input "0989682922"
type input "[PERSON_NAME]"
type input "D G"
type input "120.000"
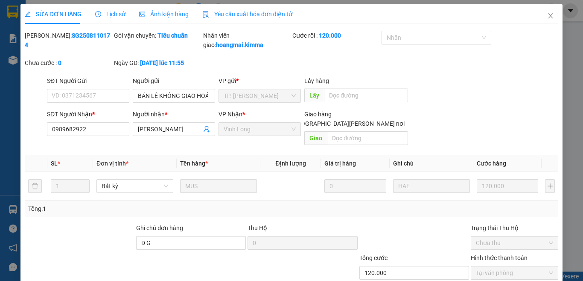
click at [257, 12] on span "Yêu cầu xuất hóa đơn điện tử" at bounding box center [247, 14] width 90 height 7
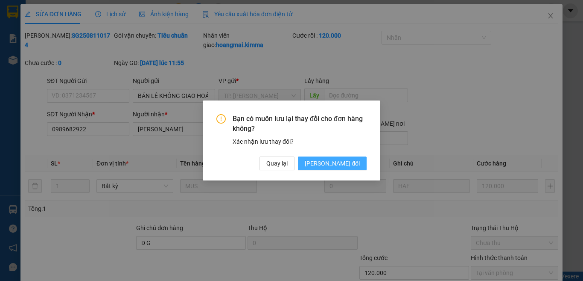
click at [343, 164] on span "[PERSON_NAME] đổi" at bounding box center [332, 162] width 55 height 9
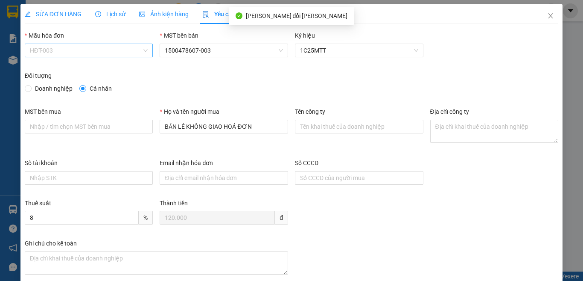
click at [85, 47] on span "HĐT-003" at bounding box center [89, 50] width 118 height 13
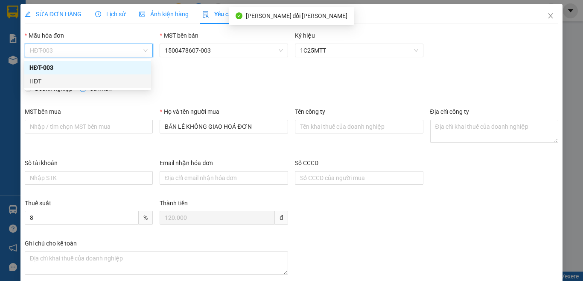
click at [42, 78] on div "HĐT" at bounding box center [87, 80] width 117 height 9
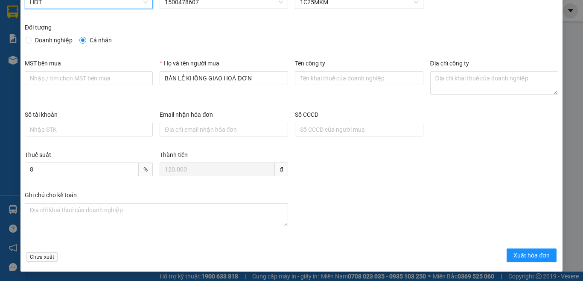
scroll to position [49, 0]
click at [522, 251] on span "Xuất hóa đơn" at bounding box center [532, 254] width 36 height 9
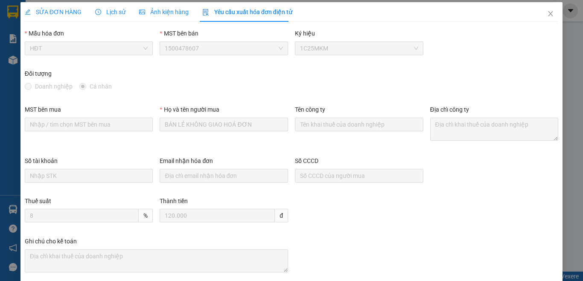
scroll to position [0, 0]
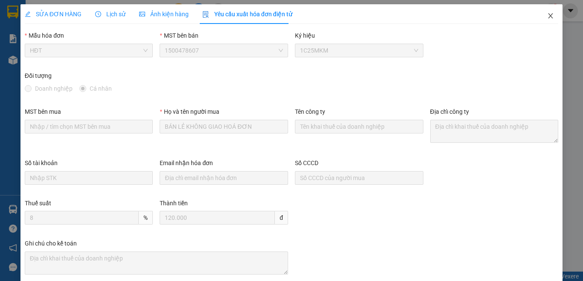
click at [547, 16] on icon "close" at bounding box center [550, 15] width 7 height 7
click at [545, 15] on div "1" at bounding box center [551, 10] width 15 height 15
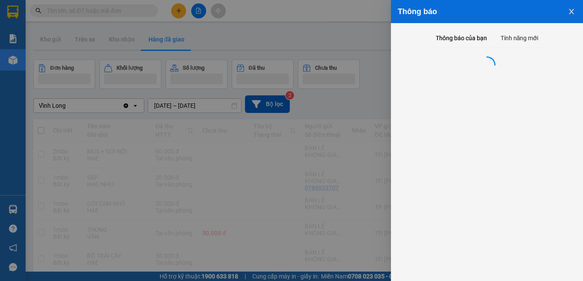
click at [323, 10] on div at bounding box center [291, 140] width 583 height 281
click at [281, 9] on div "Kết quả tìm kiếm ( 0 ) Bộ lọc No Data ketoan.kimma 1" at bounding box center [291, 10] width 583 height 21
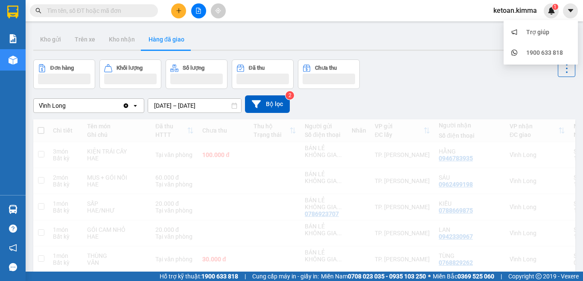
click at [389, 39] on div "Kho gửi Trên xe Kho nhận Hàng đã giao" at bounding box center [304, 40] width 542 height 23
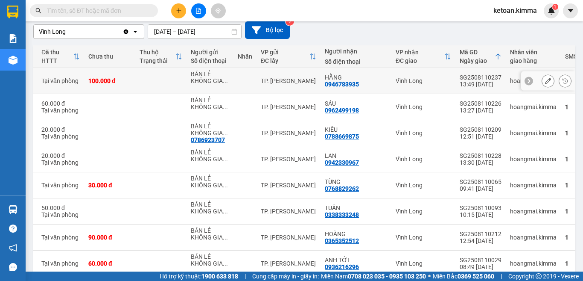
scroll to position [31, 0]
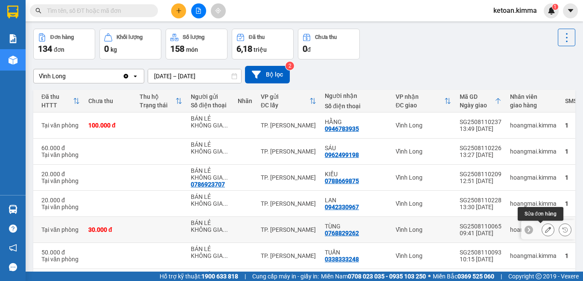
click at [545, 231] on icon at bounding box center [548, 229] width 6 height 6
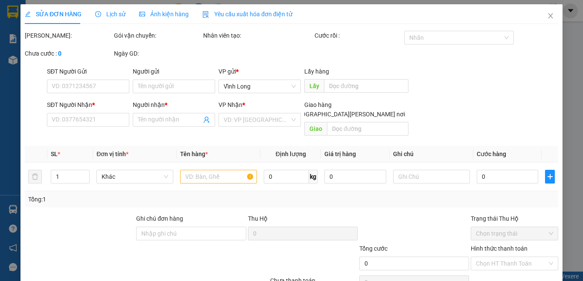
type input "BÁN LẺ KHÔNG GIAO HOÁ ĐƠN"
type input "0768829262"
type input "TÙNG"
type input "NHI G"
type input "30.000"
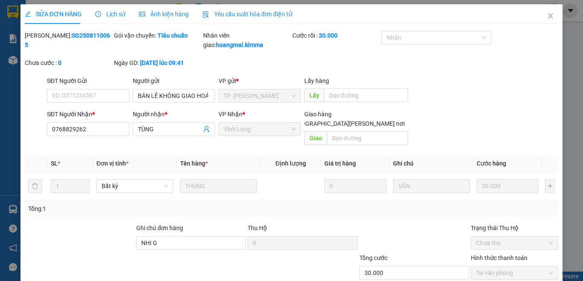
click at [261, 15] on span "Yêu cầu xuất hóa đơn điện tử" at bounding box center [247, 14] width 90 height 7
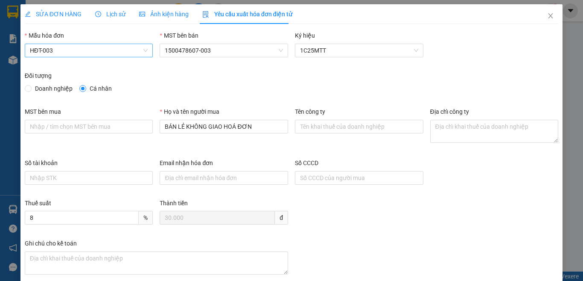
click at [71, 44] on span "HĐT-003" at bounding box center [89, 50] width 118 height 13
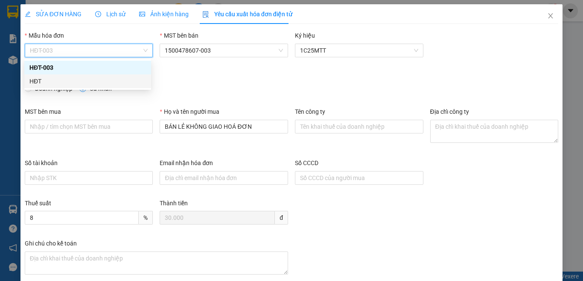
click at [44, 80] on div "HĐT" at bounding box center [87, 80] width 117 height 9
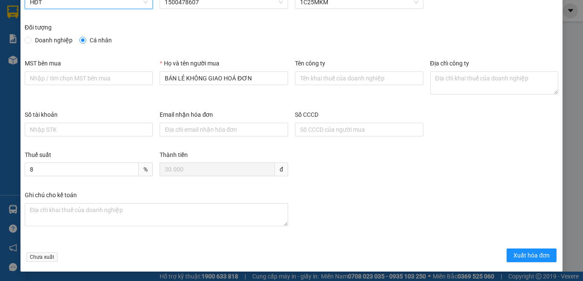
scroll to position [49, 0]
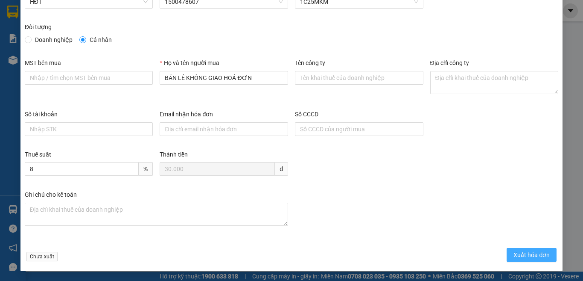
click at [531, 256] on span "Xuất hóa đơn" at bounding box center [532, 254] width 36 height 9
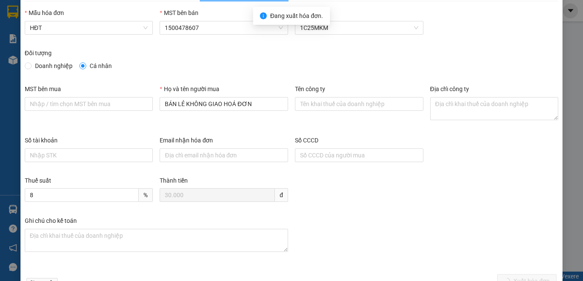
scroll to position [0, 0]
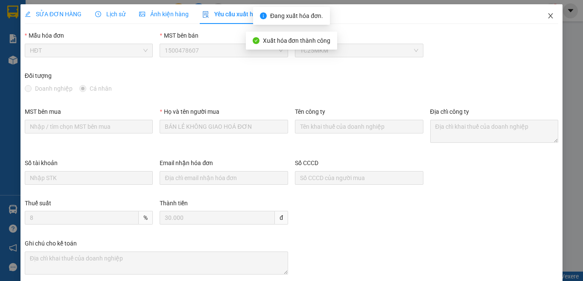
click at [547, 17] on icon "close" at bounding box center [550, 15] width 7 height 7
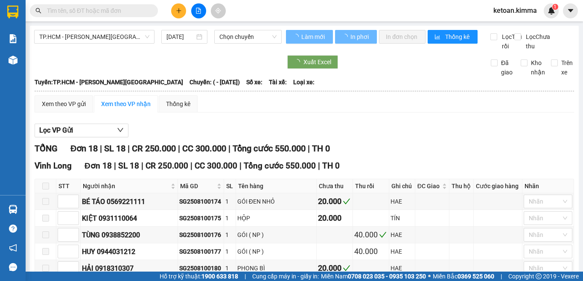
type input "[DATE]"
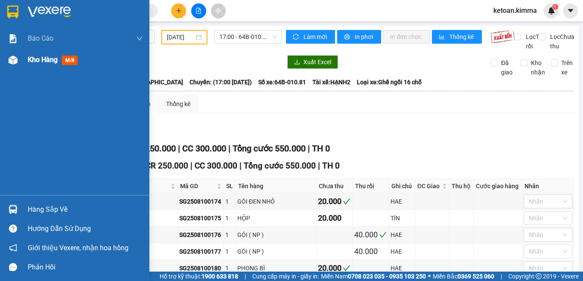
click at [31, 55] on div "Kho hàng mới" at bounding box center [54, 59] width 53 height 11
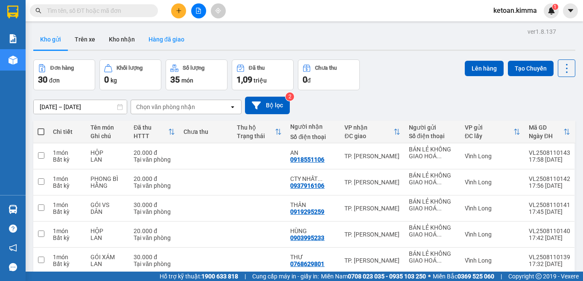
click at [170, 38] on button "Hàng đã giao" at bounding box center [167, 39] width 50 height 20
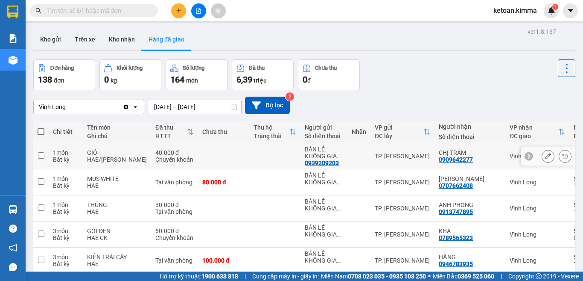
drag, startPoint x: 538, startPoint y: 155, endPoint x: 520, endPoint y: 157, distance: 18.1
click at [545, 155] on icon at bounding box center [548, 156] width 6 height 6
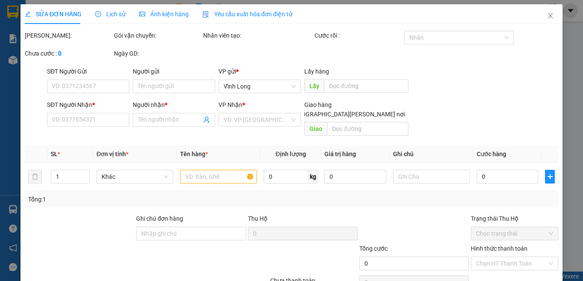
type input "0939209203"
type input "BÁN LẺ KHÔNG GIAO HOÁ ĐƠN"
type input "0909642277"
type input "CHỊ TRÂM"
type input "NHI G"
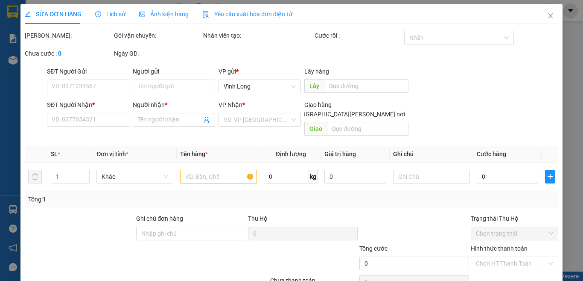
type input "40.000"
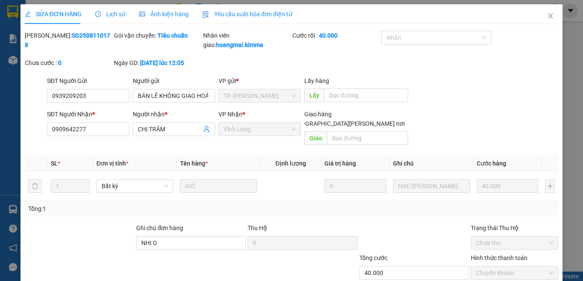
click at [253, 15] on span "Yêu cầu xuất hóa đơn điện tử" at bounding box center [247, 14] width 90 height 7
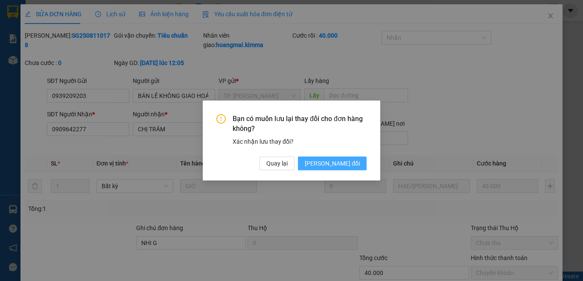
click at [348, 164] on span "[PERSON_NAME] đổi" at bounding box center [332, 162] width 55 height 9
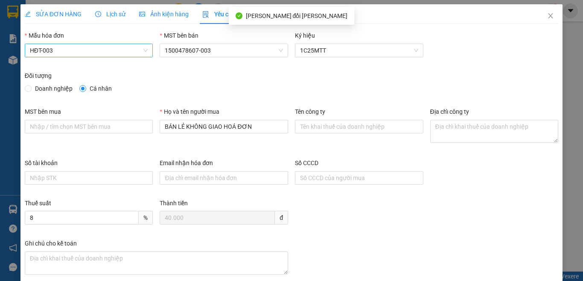
click at [71, 51] on span "HĐT-003" at bounding box center [89, 50] width 118 height 13
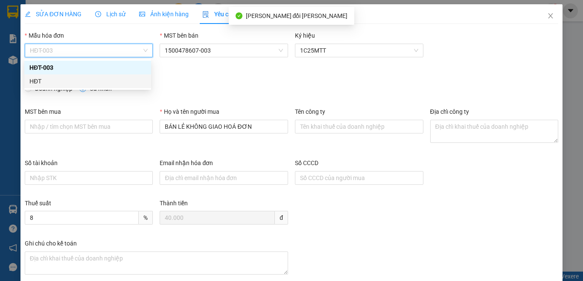
click at [32, 83] on div "HĐT" at bounding box center [87, 80] width 117 height 9
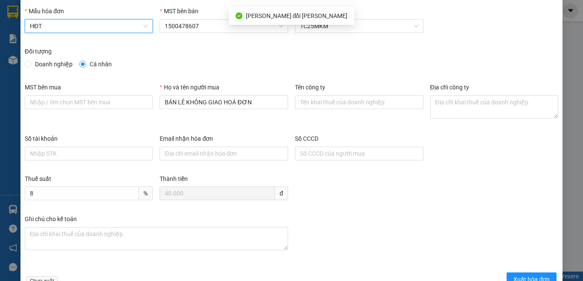
scroll to position [49, 0]
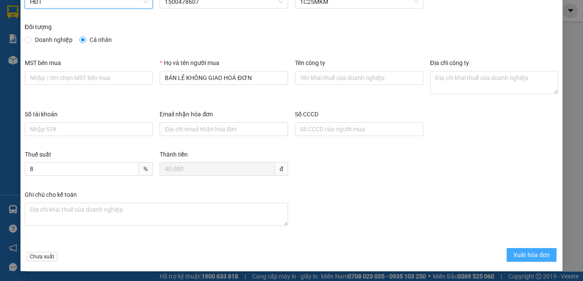
click at [526, 259] on span "Xuất hóa đơn" at bounding box center [532, 254] width 36 height 9
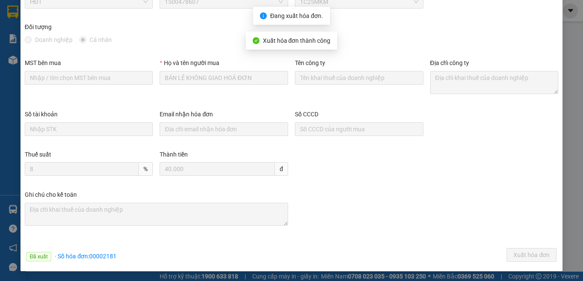
scroll to position [6, 0]
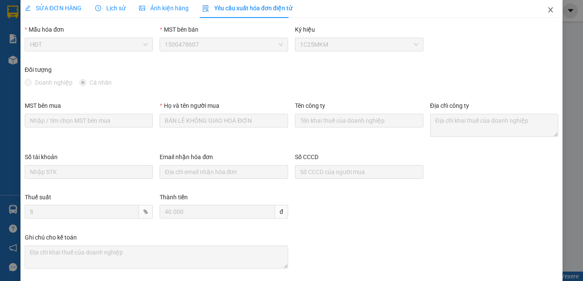
click at [547, 9] on icon "close" at bounding box center [550, 9] width 7 height 7
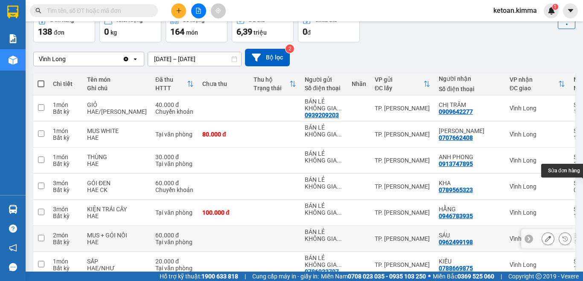
scroll to position [90, 0]
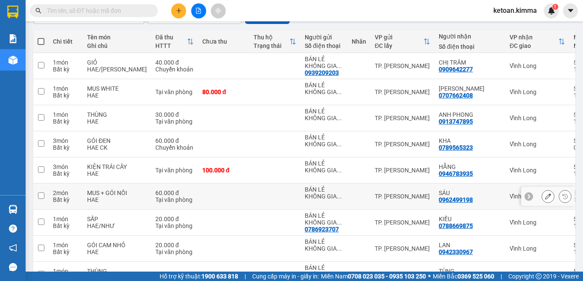
click at [545, 197] on icon at bounding box center [548, 196] width 6 height 6
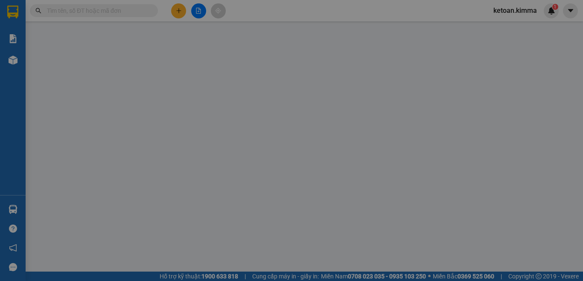
type input "BÁN LẺ KHÔNG GIAO HOÁ ĐƠN"
type input "0962499198"
type input "SÁU"
type input "NHI G"
type input "60.000"
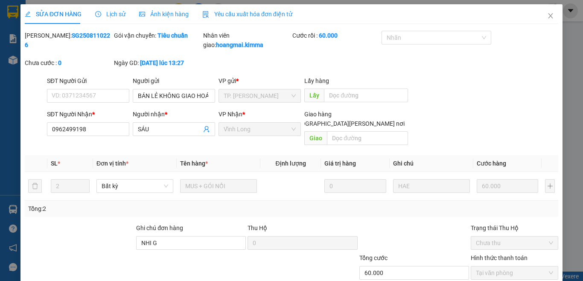
drag, startPoint x: 244, startPoint y: 13, endPoint x: 242, endPoint y: 20, distance: 6.9
click at [245, 12] on span "Yêu cầu xuất hóa đơn điện tử" at bounding box center [247, 14] width 90 height 7
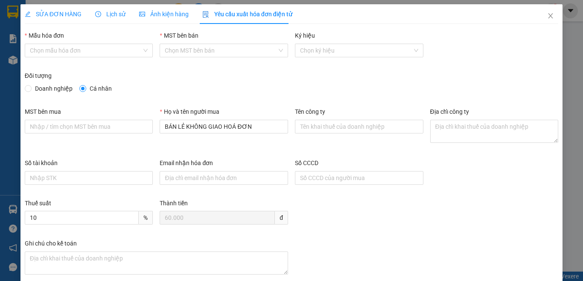
type input "8"
click at [76, 47] on span "HĐT-003" at bounding box center [89, 50] width 118 height 13
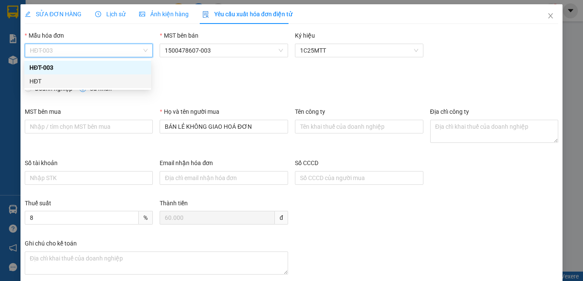
click at [38, 81] on div "HĐT" at bounding box center [87, 80] width 117 height 9
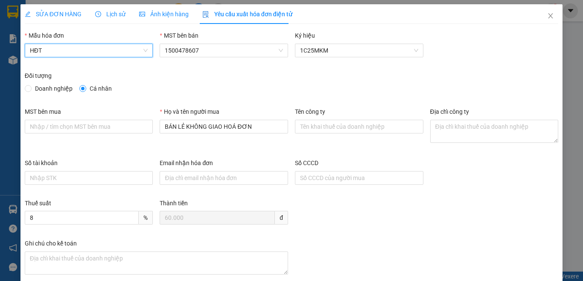
scroll to position [49, 0]
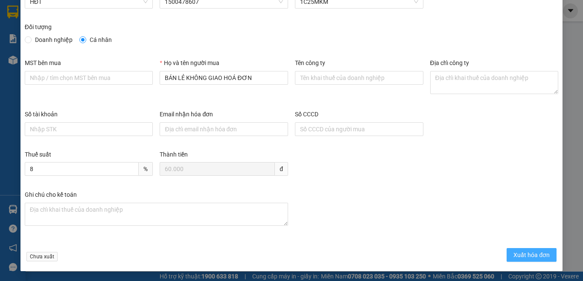
click at [537, 255] on span "Xuất hóa đơn" at bounding box center [532, 254] width 36 height 9
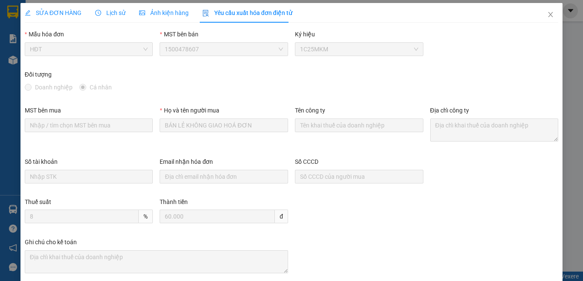
scroll to position [0, 0]
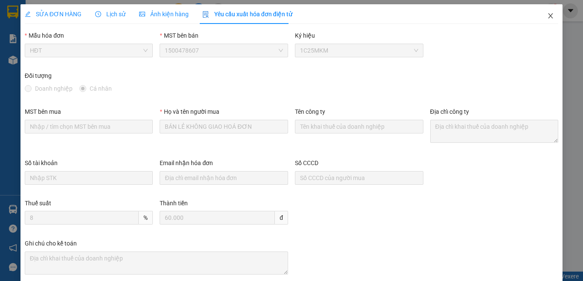
click at [549, 17] on icon "close" at bounding box center [551, 15] width 5 height 5
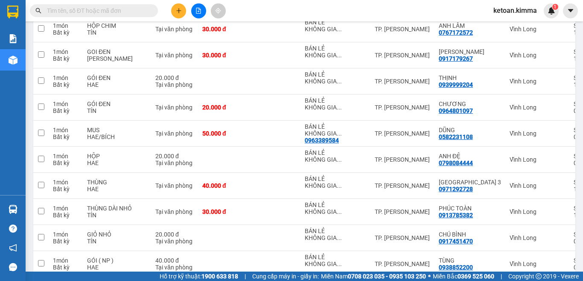
scroll to position [2535, 0]
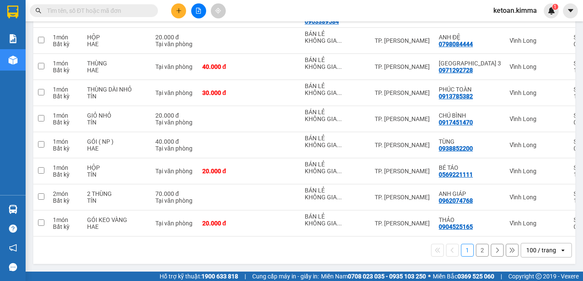
click at [476, 248] on button "2" at bounding box center [482, 249] width 13 height 13
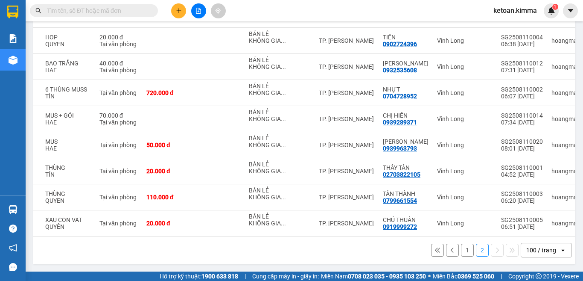
scroll to position [0, 114]
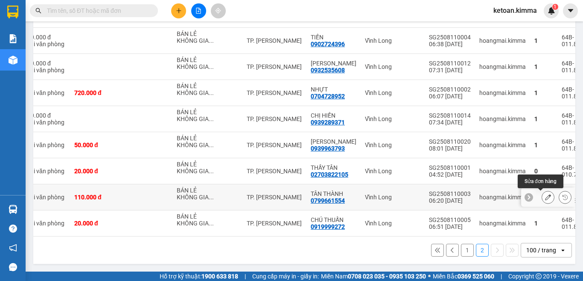
click at [545, 194] on icon at bounding box center [548, 197] width 6 height 6
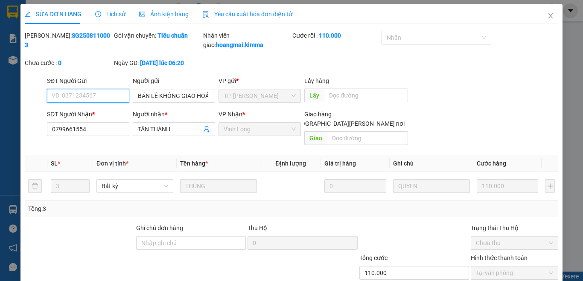
type input "BÁN LẺ KHÔNG GIAO HOÁ ĐƠN"
type input "0799661554"
type input "TÂN THÀNH"
type input "110.000"
click at [244, 14] on span "Yêu cầu xuất hóa đơn điện tử" at bounding box center [247, 14] width 90 height 7
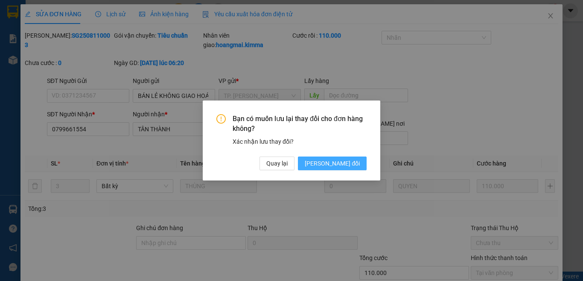
click at [349, 167] on span "[PERSON_NAME] đổi" at bounding box center [332, 162] width 55 height 9
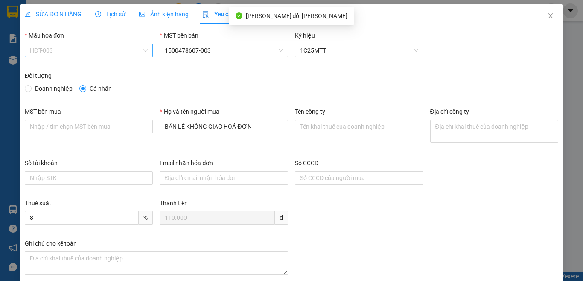
click at [53, 48] on span "HĐT-003" at bounding box center [89, 50] width 118 height 13
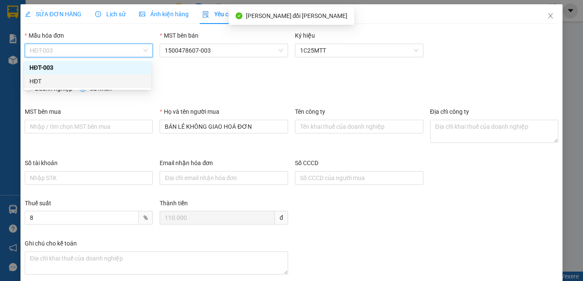
click at [44, 80] on div "HĐT" at bounding box center [87, 80] width 117 height 9
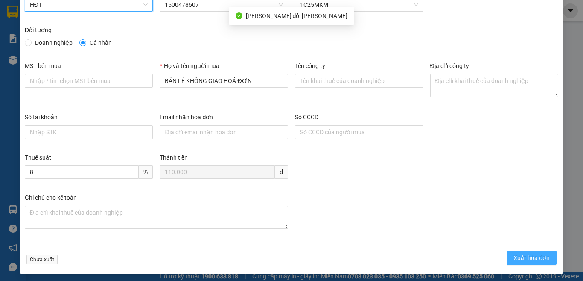
scroll to position [49, 0]
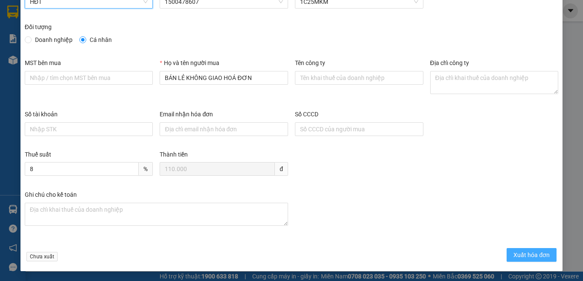
click at [520, 254] on span "Xuất hóa đơn" at bounding box center [532, 254] width 36 height 9
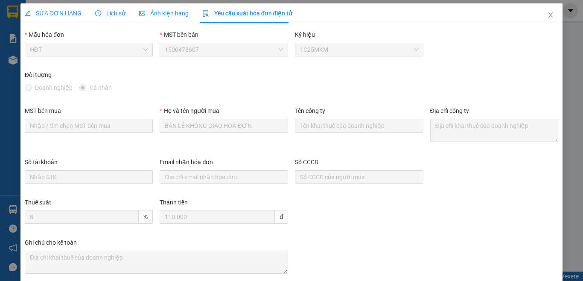
scroll to position [0, 0]
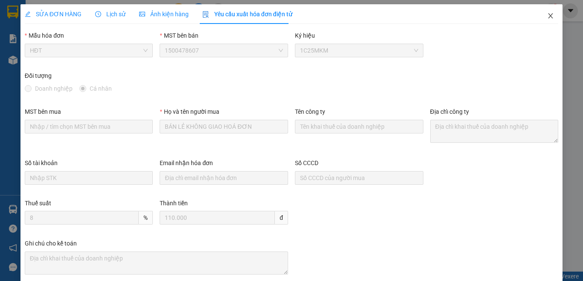
click at [547, 13] on icon "close" at bounding box center [550, 15] width 7 height 7
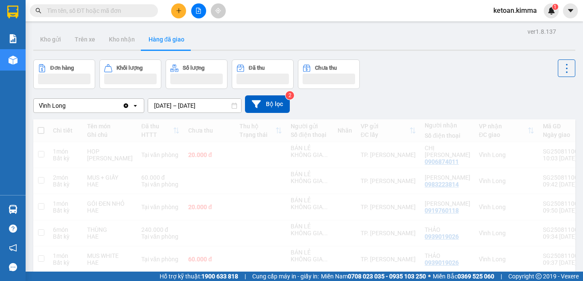
drag, startPoint x: 538, startPoint y: 15, endPoint x: 385, endPoint y: 184, distance: 227.3
click at [538, 15] on span "ketoan.kimma" at bounding box center [515, 10] width 57 height 11
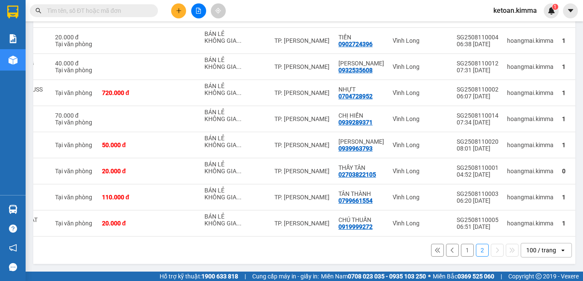
scroll to position [0, 114]
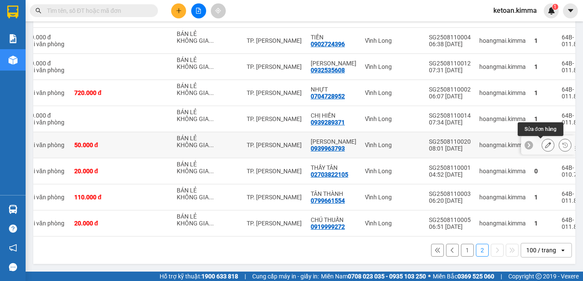
click at [545, 142] on icon at bounding box center [548, 145] width 6 height 6
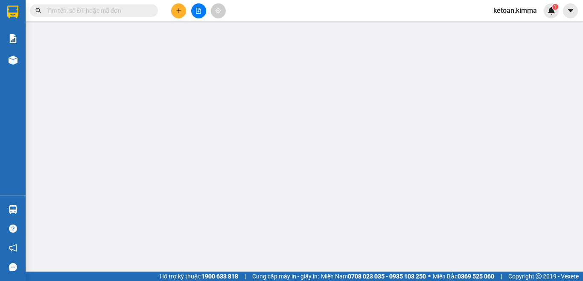
type input "BÁN LẺ KHÔNG GIAO HOÁ ĐƠN"
type input "0939963793"
type input "[PERSON_NAME]"
type input "50.000"
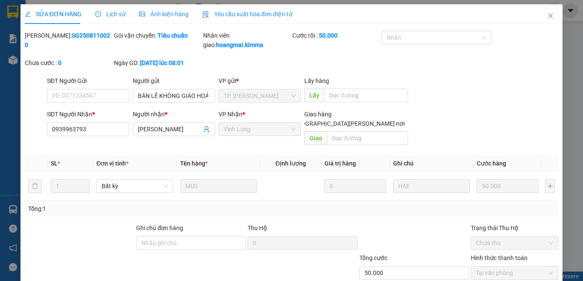
click at [221, 14] on span "Yêu cầu xuất hóa đơn điện tử" at bounding box center [247, 14] width 90 height 7
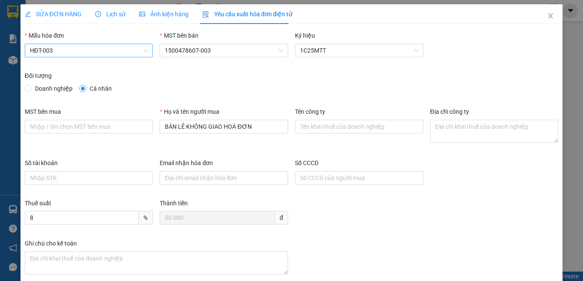
click at [80, 49] on span "HĐT-003" at bounding box center [89, 50] width 118 height 13
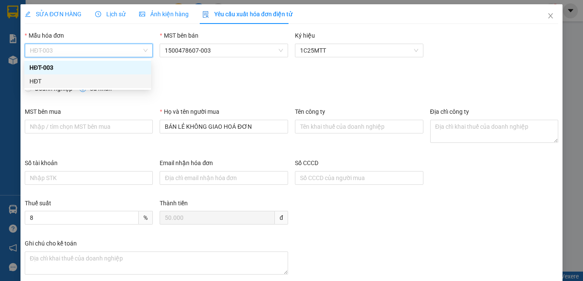
click at [47, 79] on div "HĐT" at bounding box center [87, 80] width 117 height 9
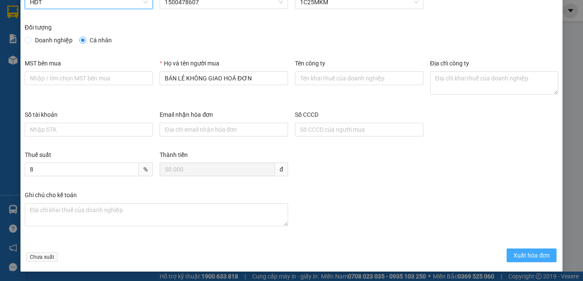
scroll to position [49, 0]
click at [514, 256] on span "Xuất hóa đơn" at bounding box center [532, 254] width 36 height 9
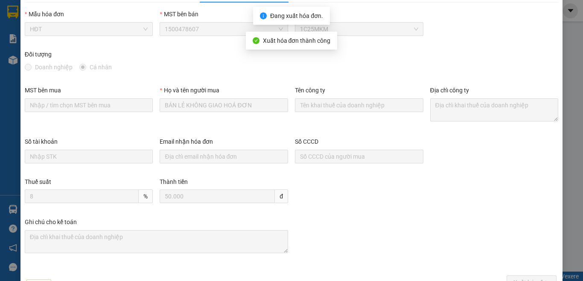
scroll to position [0, 0]
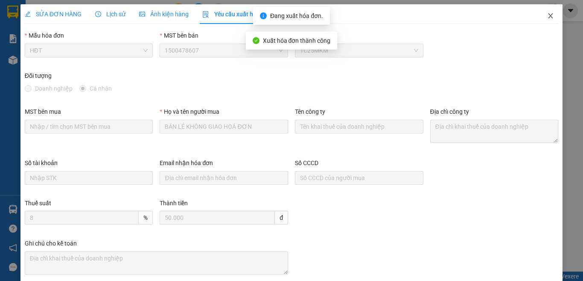
click at [539, 18] on span "Close" at bounding box center [551, 16] width 24 height 24
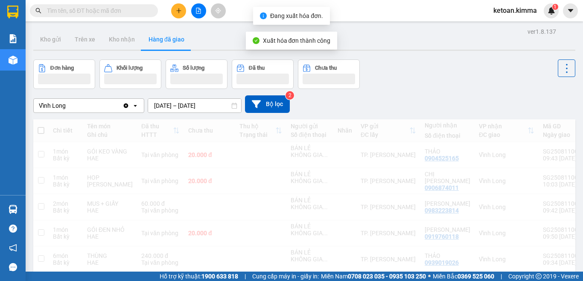
click at [542, 15] on span "ketoan.kimma" at bounding box center [515, 10] width 57 height 11
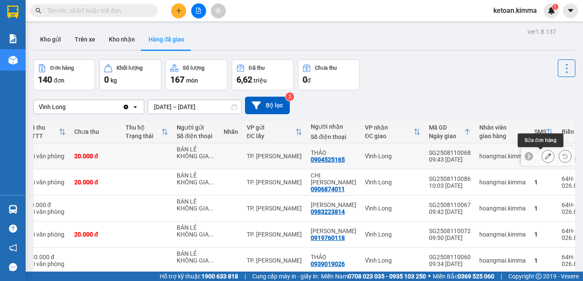
click at [545, 156] on icon at bounding box center [548, 156] width 6 height 6
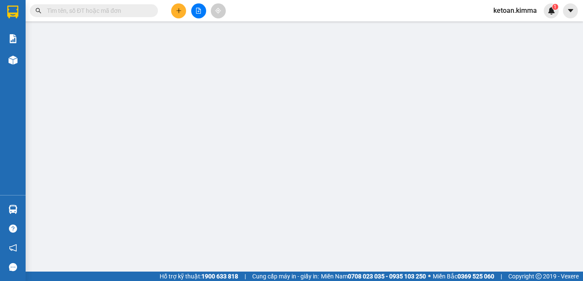
type input "BÁN LẺ KHÔNG GIAO HOÁ ĐƠN"
type input "0904525165"
type input "THẢO"
type input "NHI G"
type input "20.000"
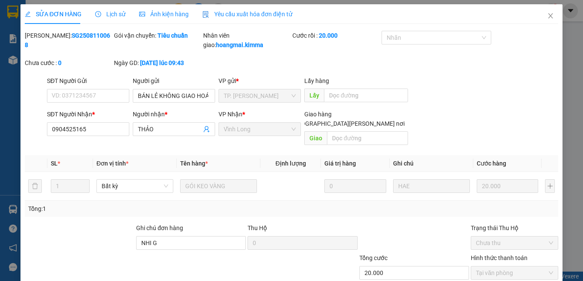
click at [114, 12] on span "Lịch sử" at bounding box center [110, 14] width 30 height 7
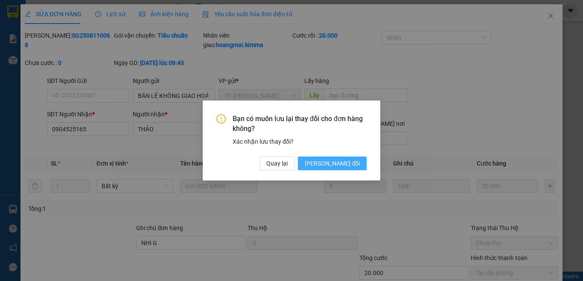
drag, startPoint x: 357, startPoint y: 159, endPoint x: 361, endPoint y: 158, distance: 4.9
click at [357, 160] on span "[PERSON_NAME] đổi" at bounding box center [332, 162] width 55 height 9
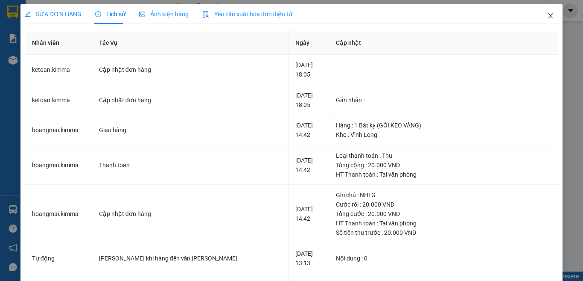
click at [547, 16] on icon "close" at bounding box center [550, 15] width 7 height 7
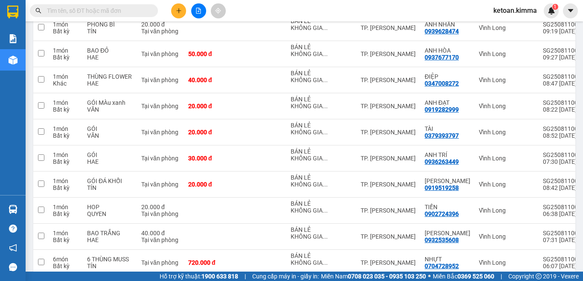
scroll to position [771, 0]
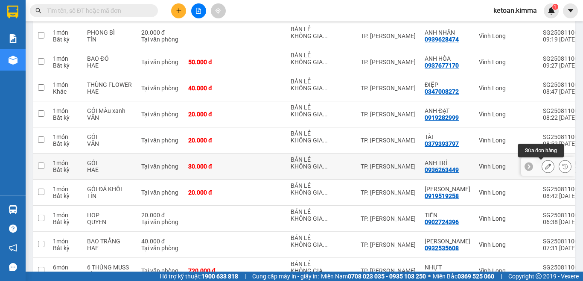
click at [545, 165] on icon at bounding box center [548, 166] width 6 height 6
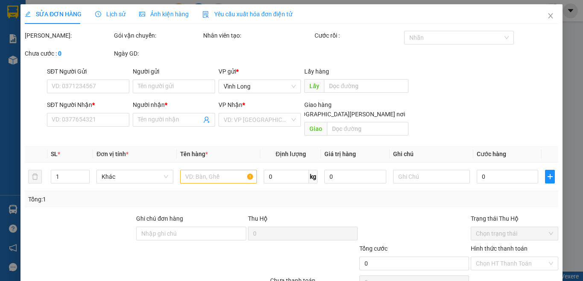
type input "BÁN LẺ KHÔNG GIAO HOÁ ĐƠN"
type input "0936263449"
type input "ANH TRÍ"
type input "NHI G"
type input "30.000"
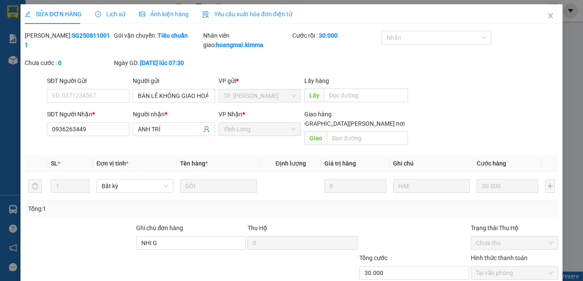
click at [255, 14] on span "Yêu cầu xuất hóa đơn điện tử" at bounding box center [247, 14] width 90 height 7
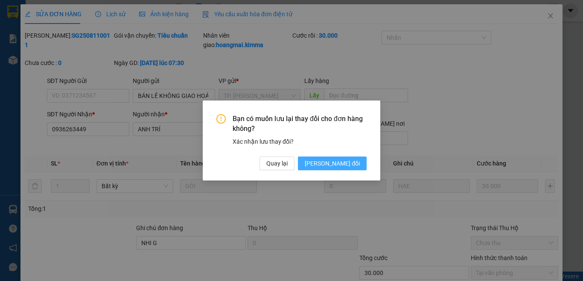
click at [325, 162] on button "[PERSON_NAME] đổi" at bounding box center [332, 163] width 69 height 14
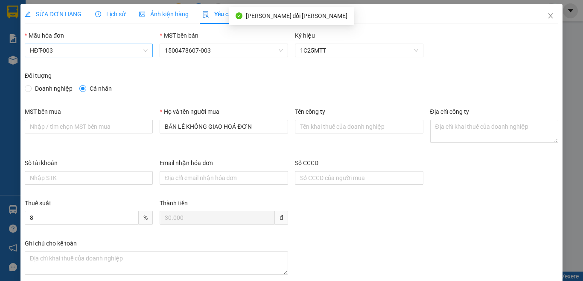
click at [71, 53] on span "HĐT-003" at bounding box center [89, 50] width 118 height 13
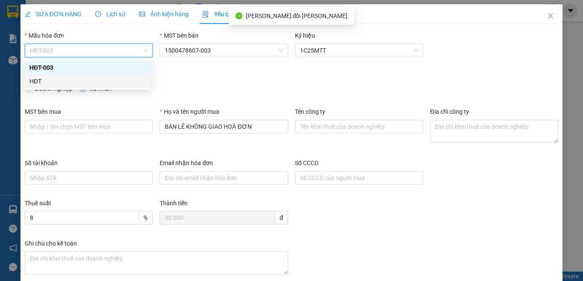
click at [50, 81] on div "HĐT" at bounding box center [87, 80] width 117 height 9
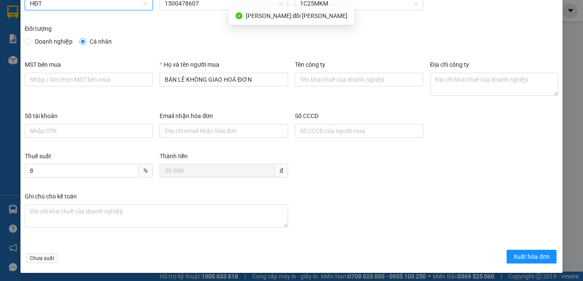
scroll to position [49, 0]
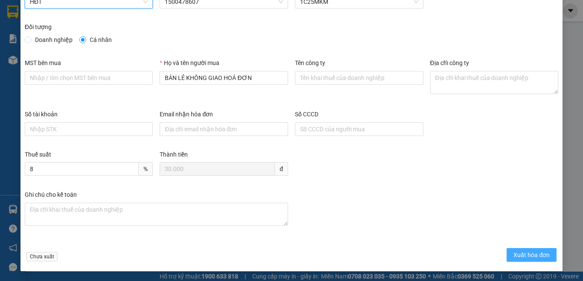
click at [522, 251] on span "Xuất hóa đơn" at bounding box center [532, 254] width 36 height 9
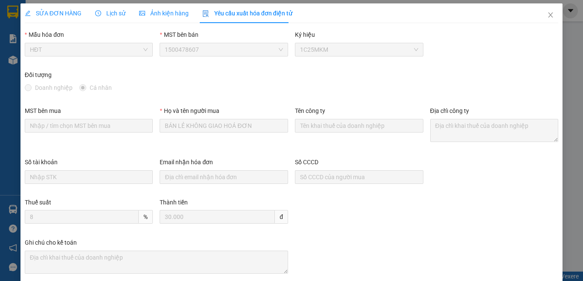
scroll to position [0, 0]
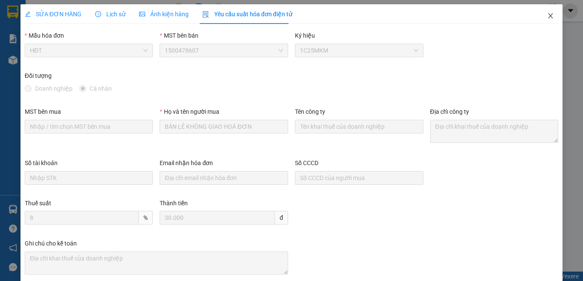
click at [547, 18] on icon "close" at bounding box center [550, 15] width 7 height 7
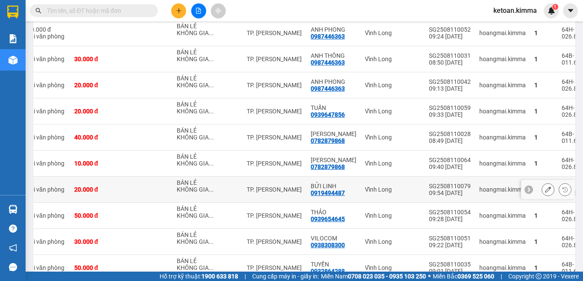
scroll to position [393, 0]
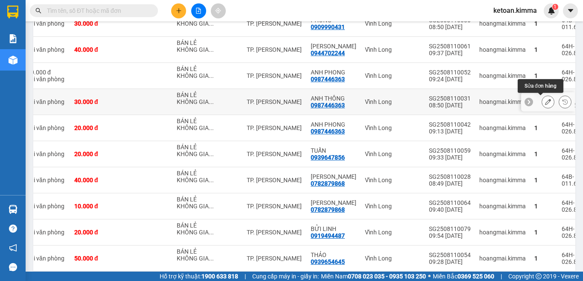
click at [545, 102] on icon at bounding box center [548, 102] width 6 height 6
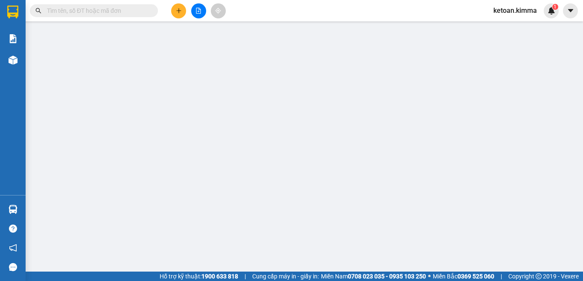
type input "BÁN LẺ KHÔNG GIAO HOÁ ĐƠN"
type input "0987446363"
type input "ANH THÔNG"
type input "NHI G"
type input "30.000"
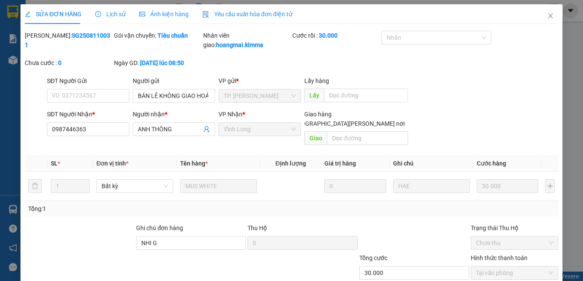
click at [252, 14] on span "Yêu cầu xuất hóa đơn điện tử" at bounding box center [247, 14] width 90 height 7
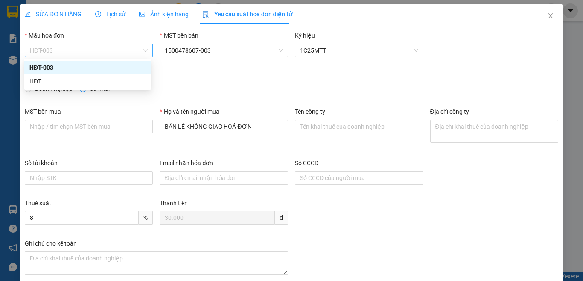
click at [59, 49] on span "HĐT-003" at bounding box center [89, 50] width 118 height 13
click at [37, 79] on div "HĐT" at bounding box center [87, 80] width 117 height 9
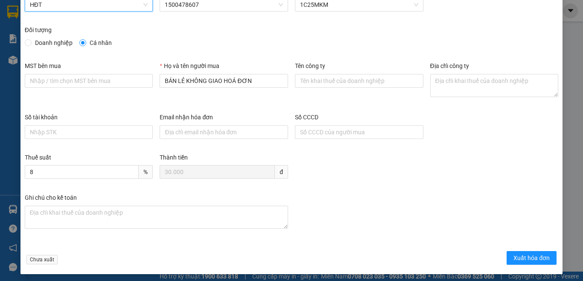
scroll to position [49, 0]
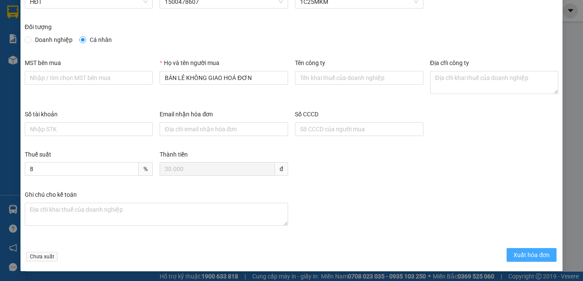
click at [518, 254] on span "Xuất hóa đơn" at bounding box center [532, 254] width 36 height 9
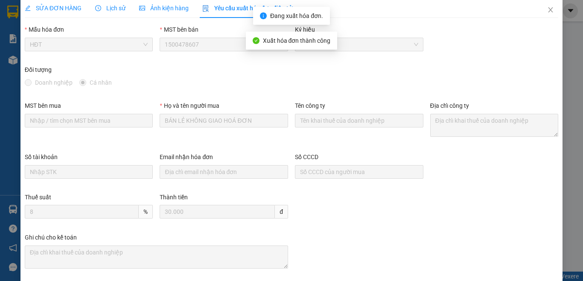
scroll to position [0, 0]
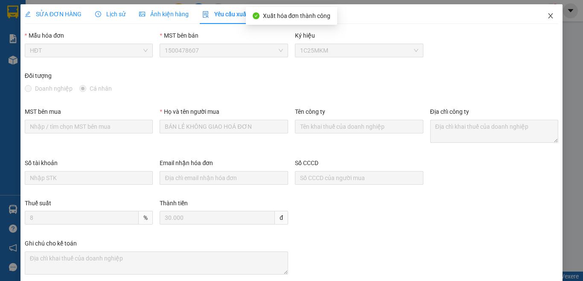
click at [547, 15] on icon "close" at bounding box center [550, 15] width 7 height 7
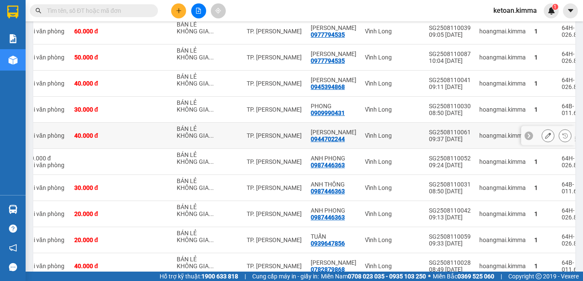
scroll to position [264, 0]
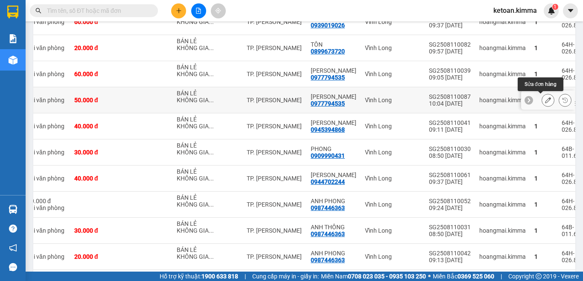
click at [545, 101] on icon at bounding box center [548, 100] width 6 height 6
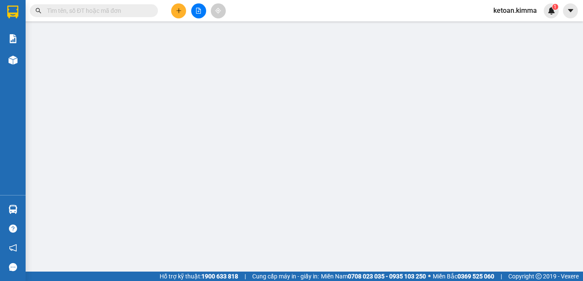
type input "BÁN LẺ KHÔNG GIAO HOÁ ĐƠN"
type input "0977794535"
type input "[PERSON_NAME]"
type input "50.000"
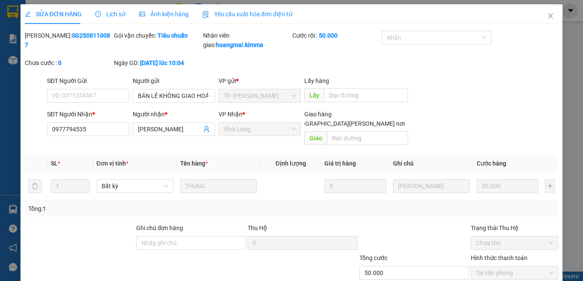
click at [245, 16] on span "Yêu cầu xuất hóa đơn điện tử" at bounding box center [247, 14] width 90 height 7
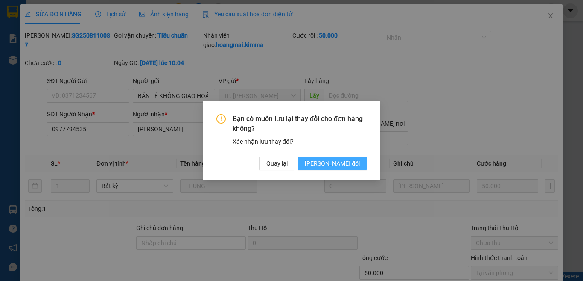
click at [337, 162] on span "[PERSON_NAME] đổi" at bounding box center [332, 162] width 55 height 9
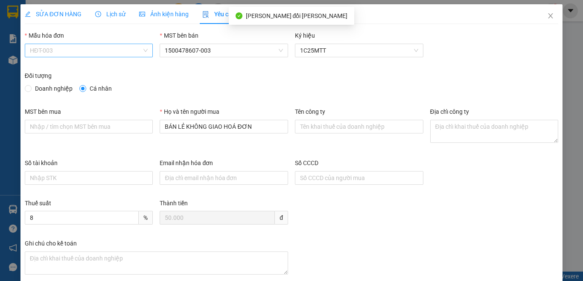
click at [73, 50] on span "HĐT-003" at bounding box center [89, 50] width 118 height 13
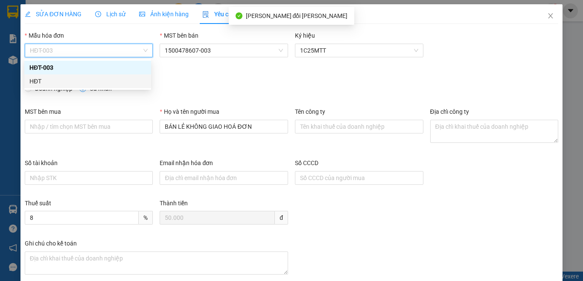
click at [29, 83] on div "HĐT" at bounding box center [87, 81] width 127 height 14
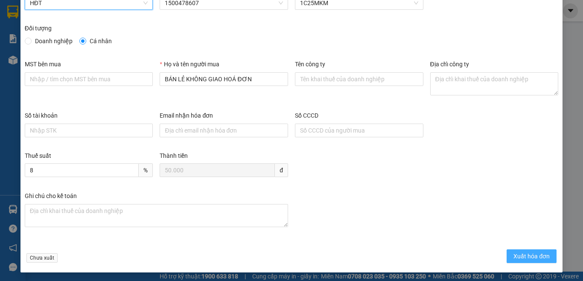
scroll to position [49, 0]
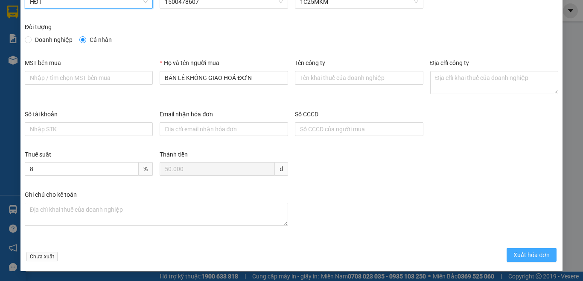
click at [526, 254] on span "Xuất hóa đơn" at bounding box center [532, 254] width 36 height 9
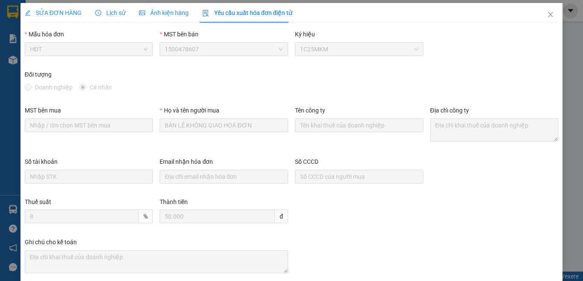
scroll to position [0, 0]
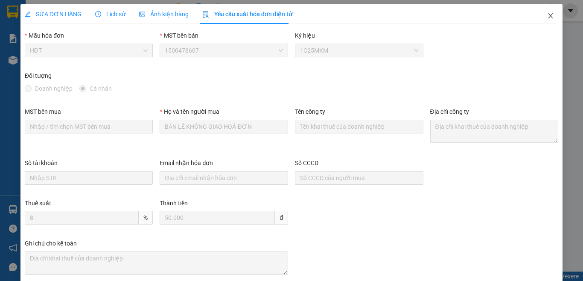
click at [547, 16] on icon "close" at bounding box center [550, 15] width 7 height 7
